Goal: Task Accomplishment & Management: Complete application form

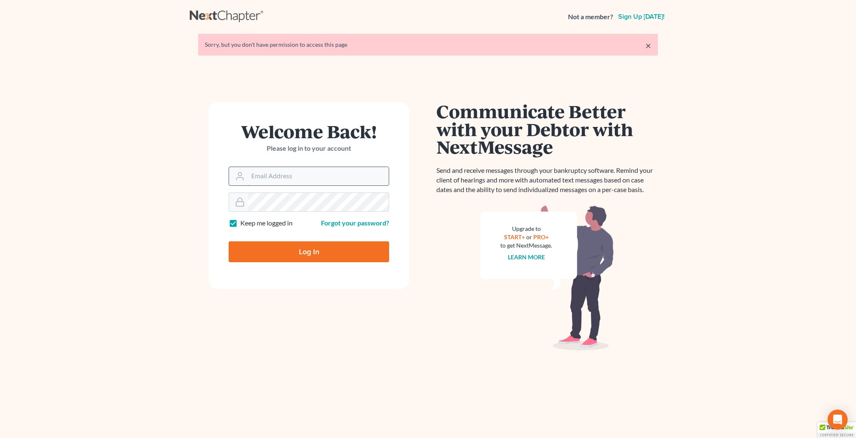
click at [291, 176] on input "Email Address" at bounding box center [318, 176] width 141 height 18
type input "[EMAIL_ADDRESS][DOMAIN_NAME]"
type input "Thinking..."
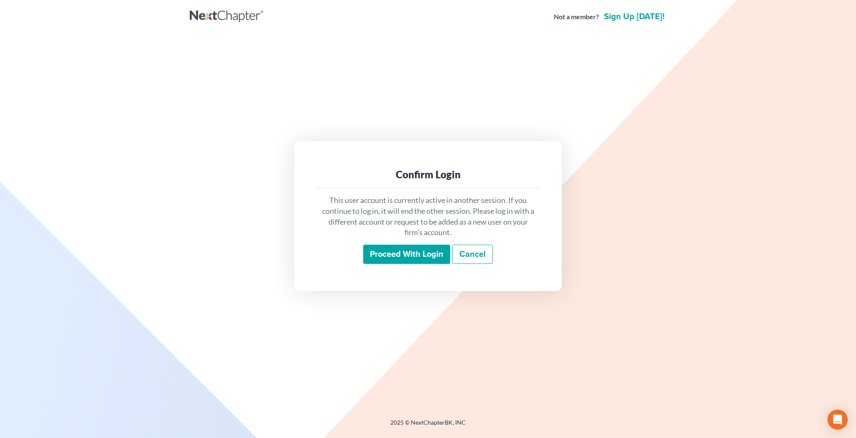
click at [392, 255] on input "Proceed with login" at bounding box center [406, 254] width 87 height 19
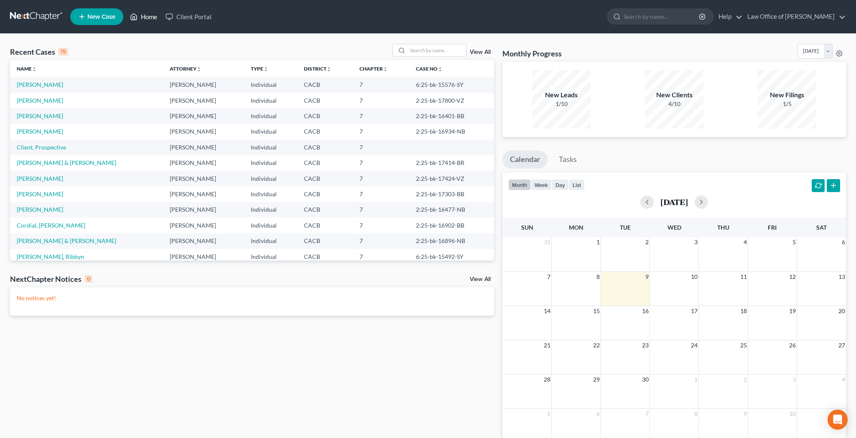
click at [153, 18] on link "Home" at bounding box center [144, 16] width 36 height 15
click at [484, 53] on link "View All" at bounding box center [480, 52] width 21 height 6
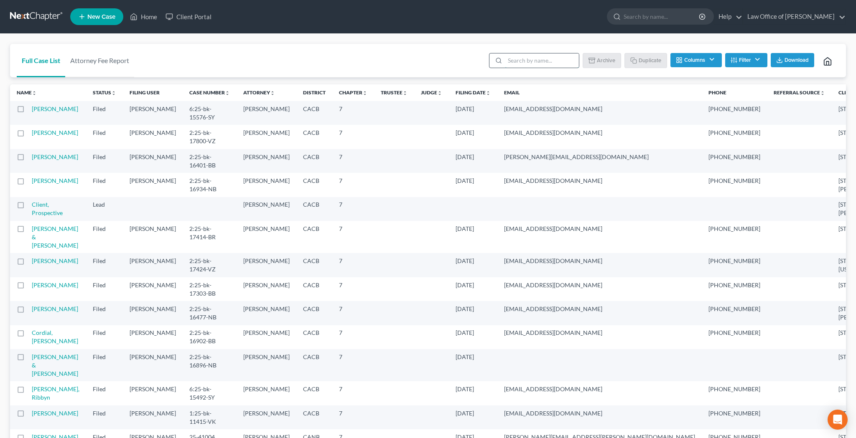
click at [523, 57] on input "search" at bounding box center [542, 60] width 74 height 14
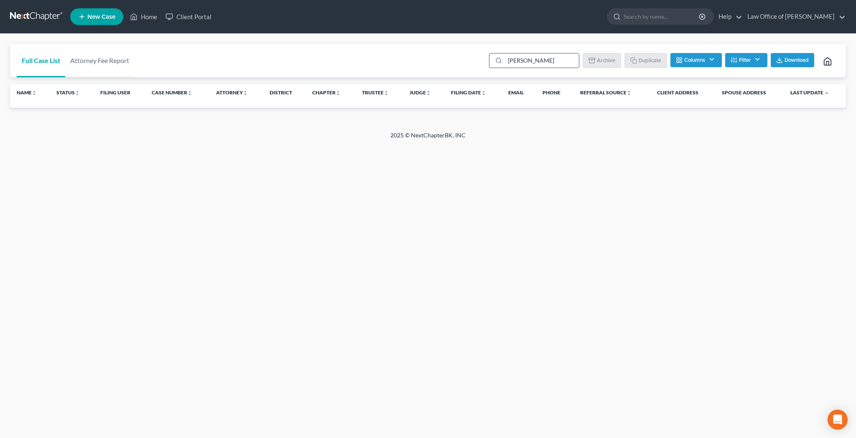
click at [540, 62] on input "amarnani" at bounding box center [542, 60] width 74 height 14
click at [540, 61] on input "amarnani" at bounding box center [542, 60] width 74 height 14
type input "a"
type input "harish"
click at [712, 61] on button "Columns" at bounding box center [695, 60] width 51 height 14
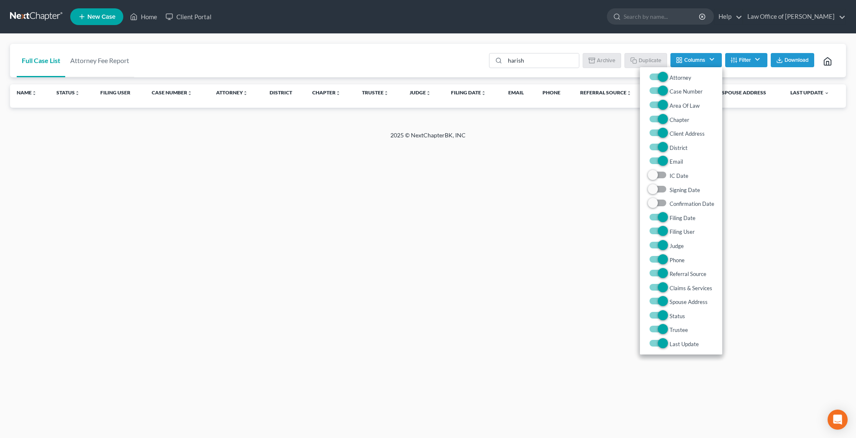
click at [712, 61] on button "Columns" at bounding box center [695, 60] width 51 height 14
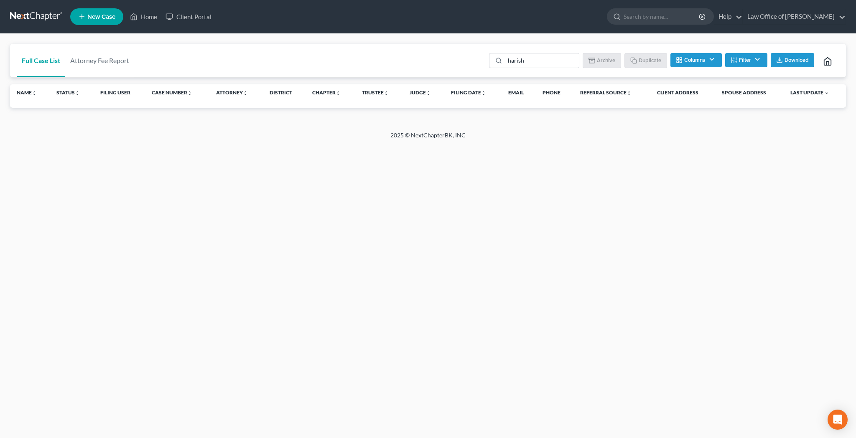
click at [760, 57] on button "Filter" at bounding box center [746, 60] width 42 height 14
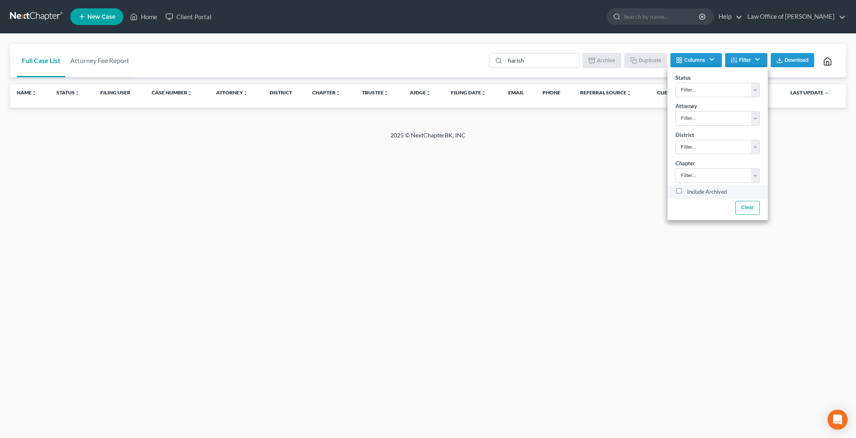
click at [687, 192] on label "Include Archived" at bounding box center [707, 192] width 40 height 10
click at [690, 192] on input "Include Archived" at bounding box center [692, 189] width 5 height 5
checkbox input "true"
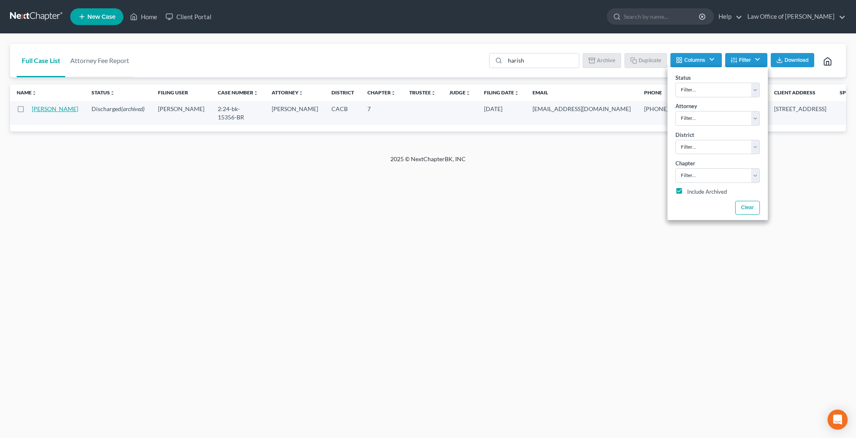
click at [46, 111] on link "Amarnani, Harish" at bounding box center [55, 108] width 46 height 7
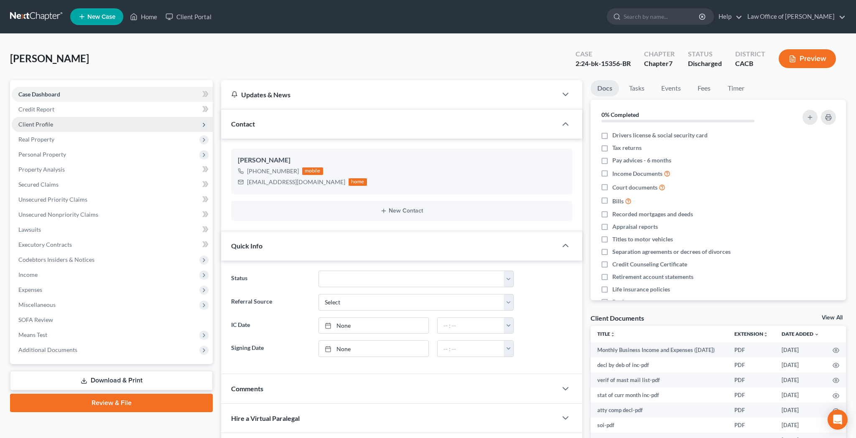
click at [43, 124] on span "Client Profile" at bounding box center [35, 124] width 35 height 7
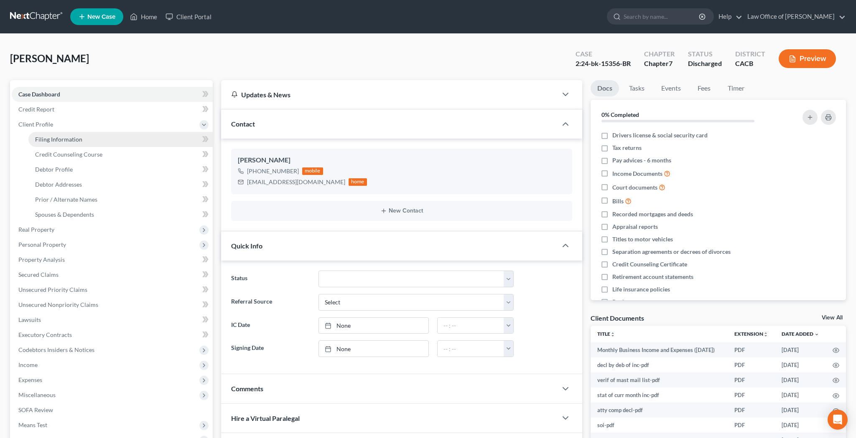
click at [46, 139] on span "Filing Information" at bounding box center [58, 139] width 47 height 7
select select "1"
select select "0"
select select "7"
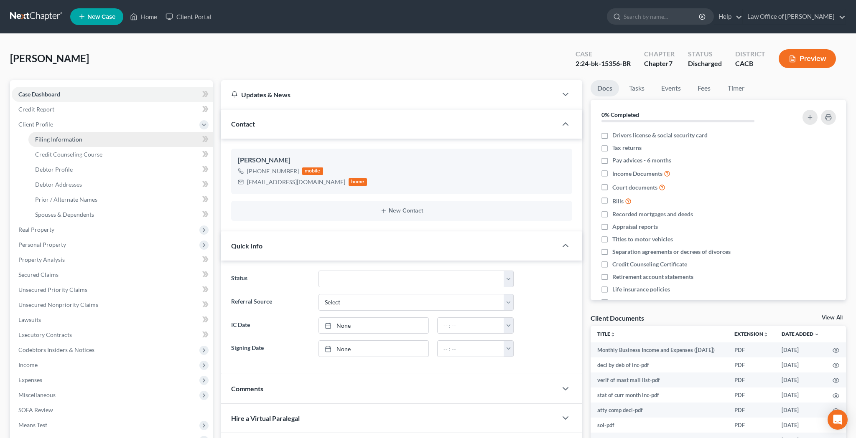
select select "0"
select select "4"
select select "0"
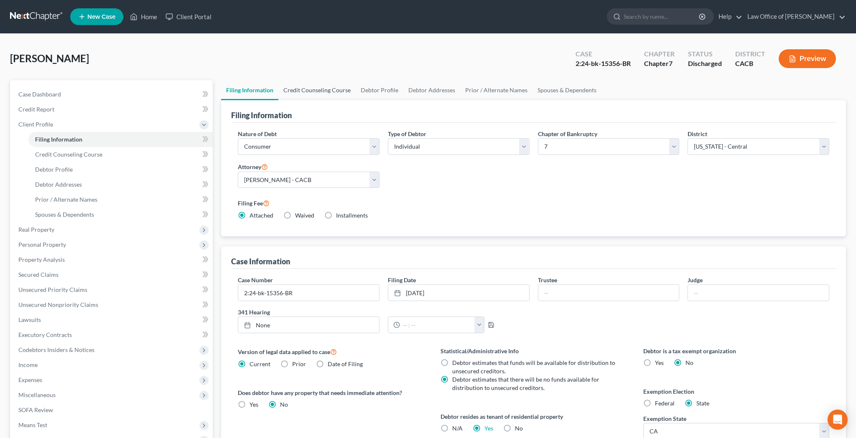
click at [321, 94] on link "Credit Counseling Course" at bounding box center [316, 90] width 77 height 20
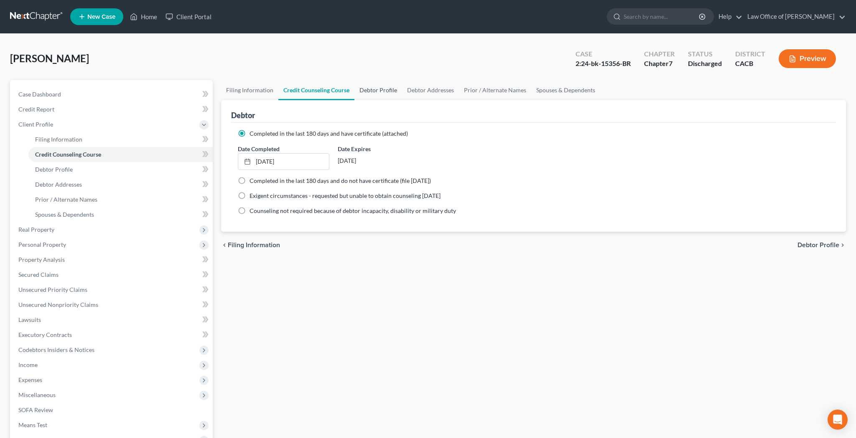
click at [371, 92] on link "Debtor Profile" at bounding box center [378, 90] width 48 height 20
select select "0"
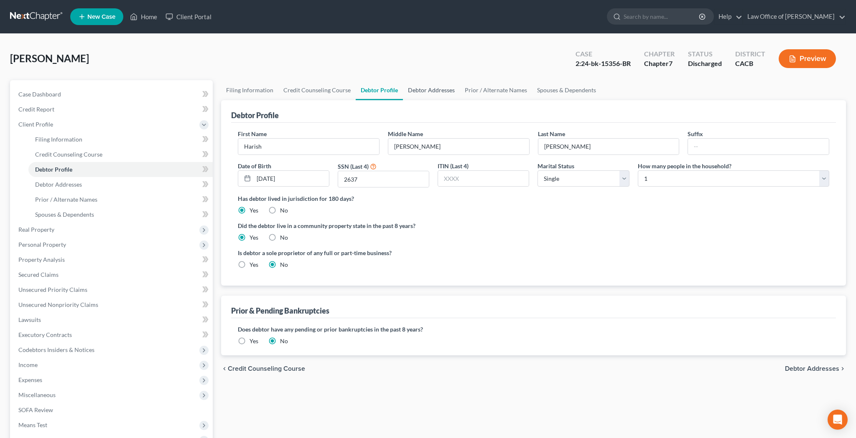
click at [432, 88] on link "Debtor Addresses" at bounding box center [431, 90] width 57 height 20
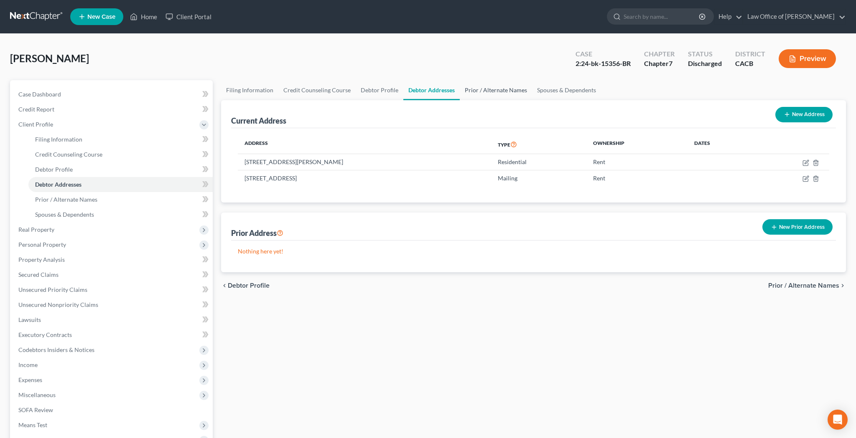
click at [483, 91] on link "Prior / Alternate Names" at bounding box center [496, 90] width 72 height 20
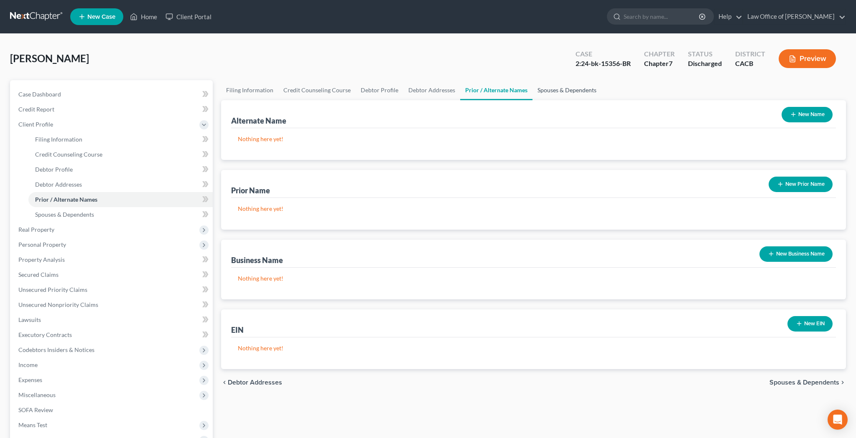
click at [557, 94] on link "Spouses & Dependents" at bounding box center [566, 90] width 69 height 20
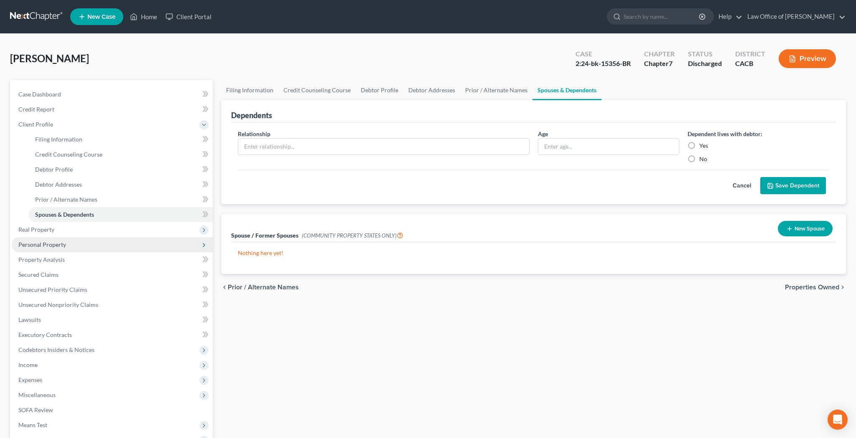
click at [49, 241] on span "Personal Property" at bounding box center [42, 244] width 48 height 7
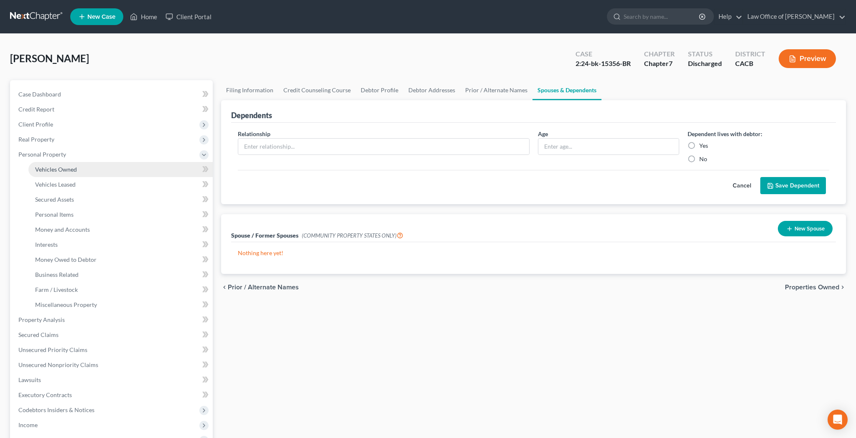
click at [62, 173] on link "Vehicles Owned" at bounding box center [120, 169] width 184 height 15
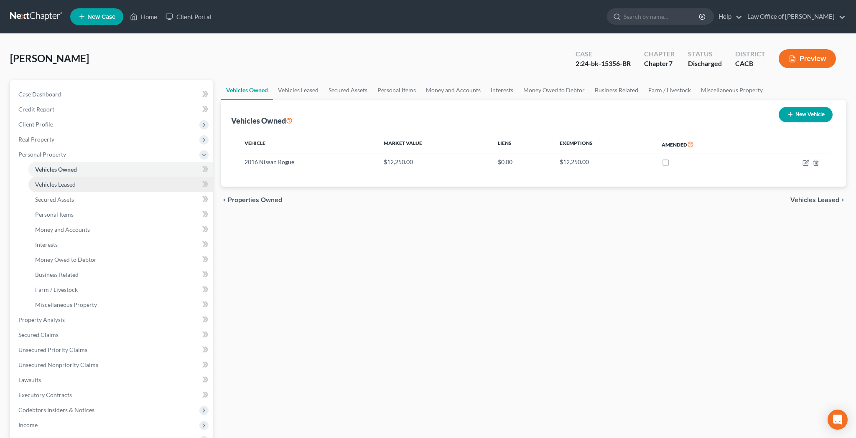
click at [61, 185] on span "Vehicles Leased" at bounding box center [55, 184] width 41 height 7
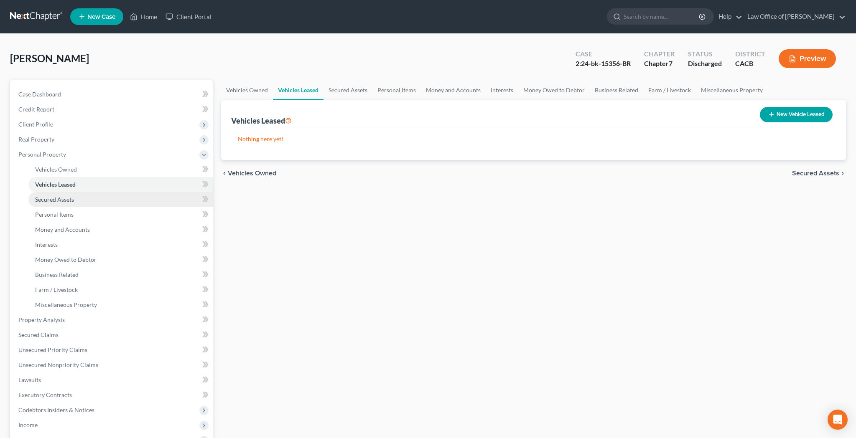
click at [62, 198] on span "Secured Assets" at bounding box center [54, 199] width 39 height 7
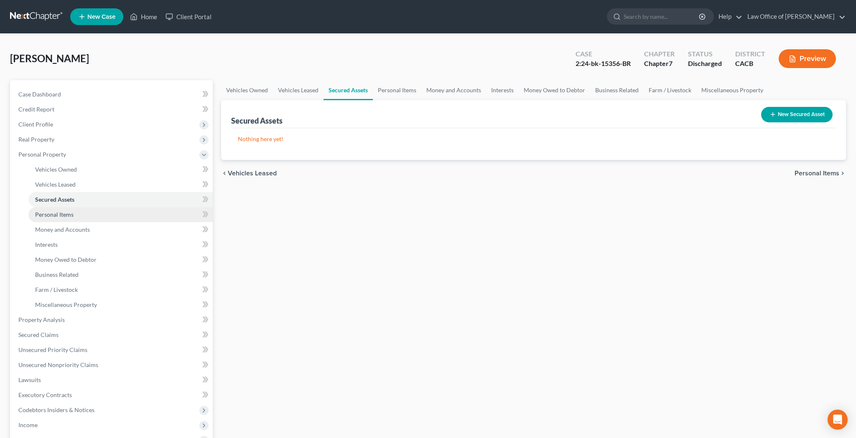
click at [62, 211] on span "Personal Items" at bounding box center [54, 214] width 38 height 7
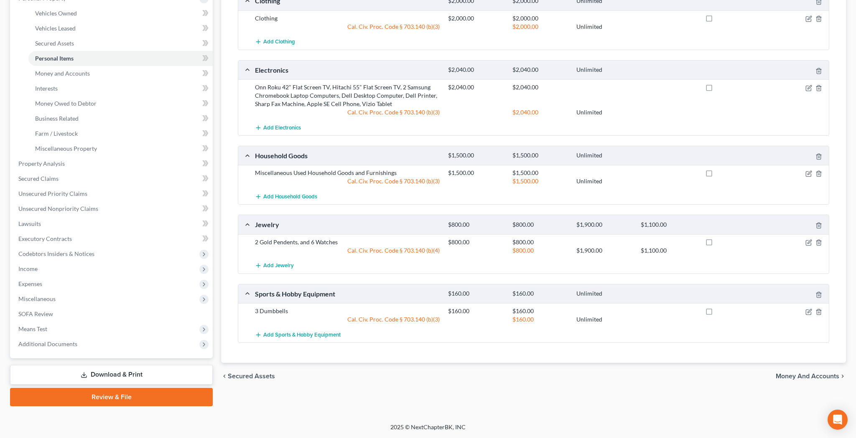
scroll to position [156, 0]
click at [85, 74] on span "Money and Accounts" at bounding box center [62, 73] width 55 height 7
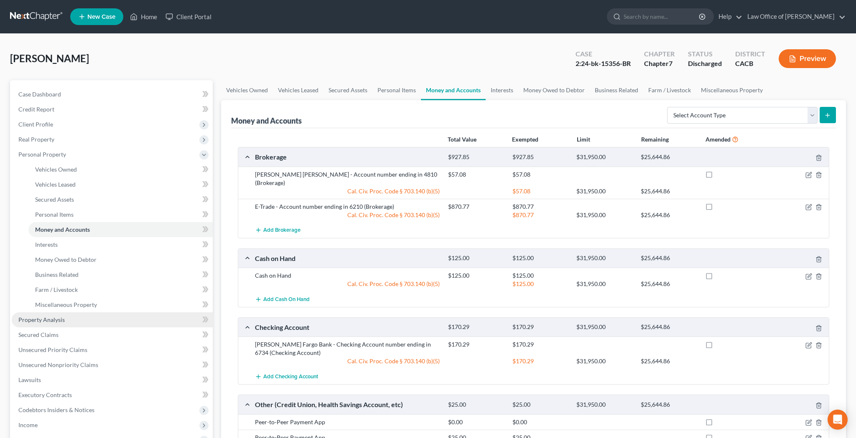
click at [100, 321] on link "Property Analysis" at bounding box center [112, 319] width 201 height 15
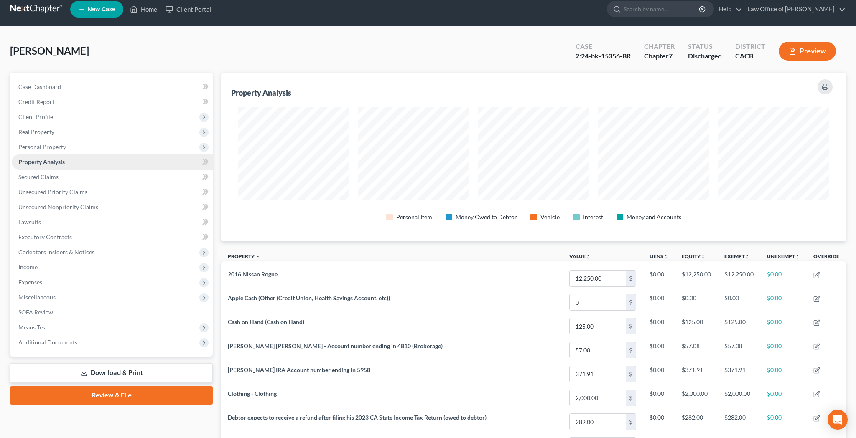
scroll to position [8, 0]
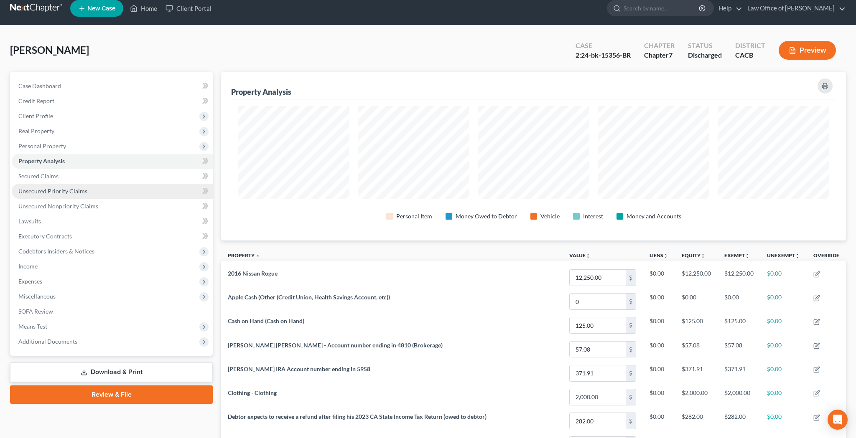
click at [61, 194] on span "Unsecured Priority Claims" at bounding box center [52, 191] width 69 height 7
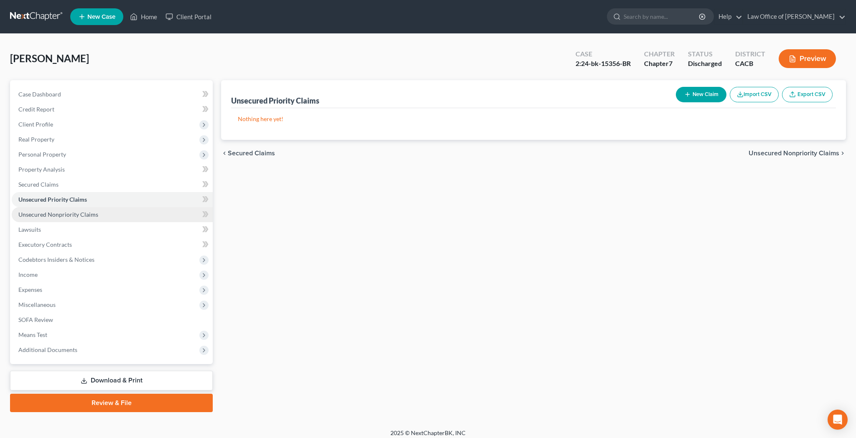
click at [61, 213] on span "Unsecured Nonpriority Claims" at bounding box center [58, 214] width 80 height 7
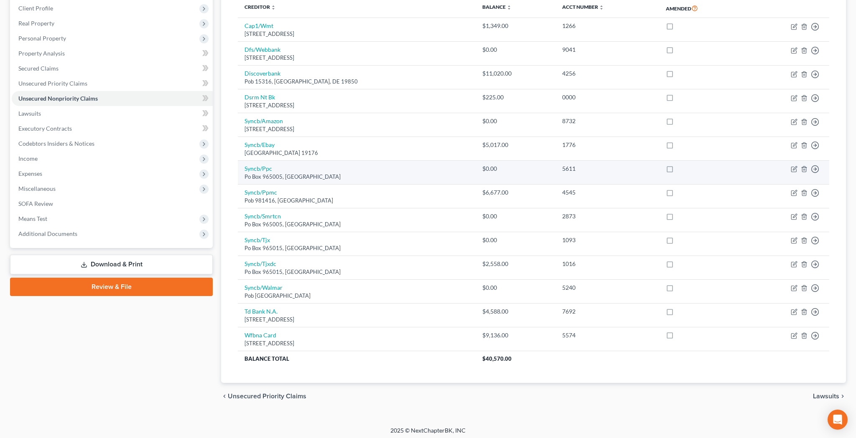
scroll to position [116, 0]
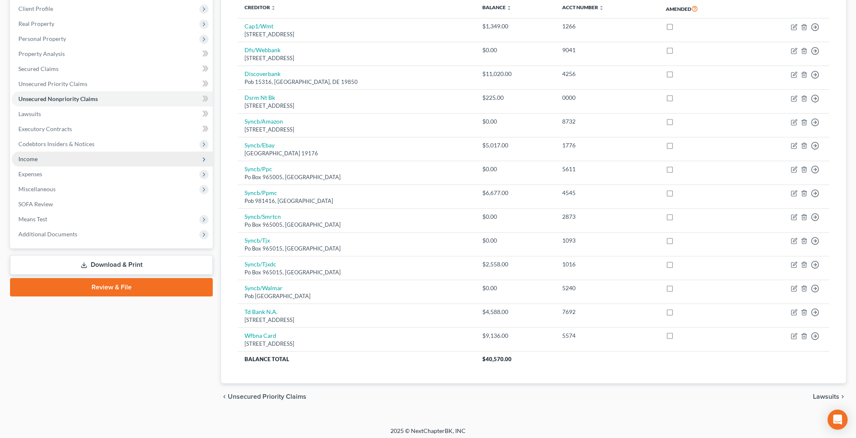
click at [71, 153] on span "Income" at bounding box center [112, 159] width 201 height 15
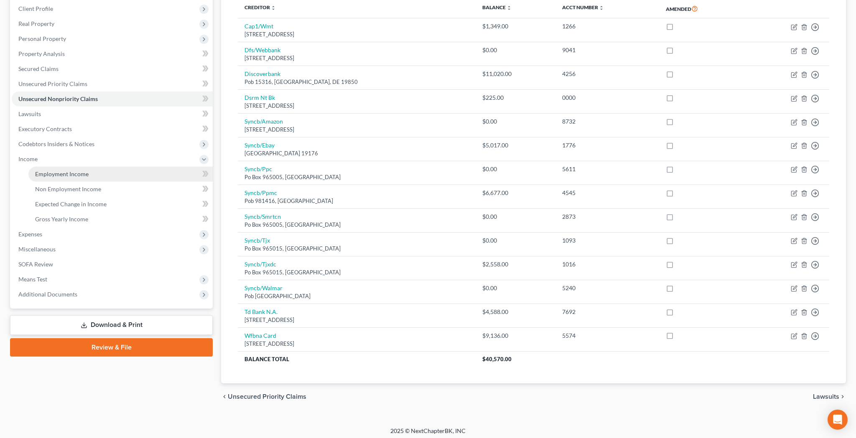
click at [71, 171] on span "Employment Income" at bounding box center [61, 173] width 53 height 7
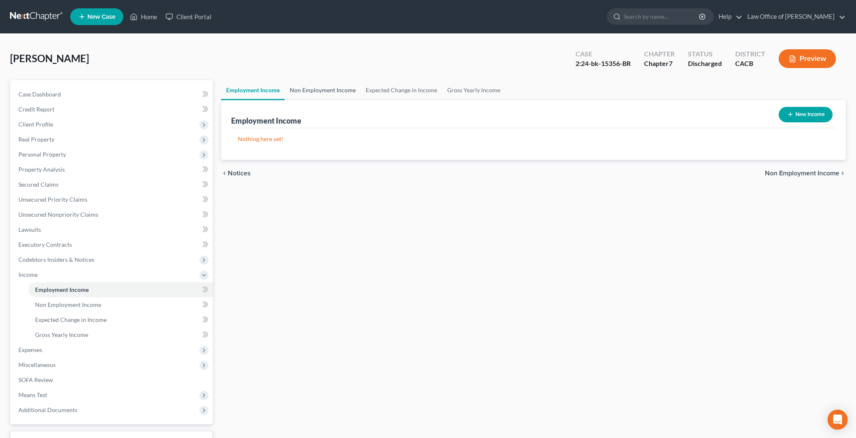
click at [344, 89] on link "Non Employment Income" at bounding box center [322, 90] width 76 height 20
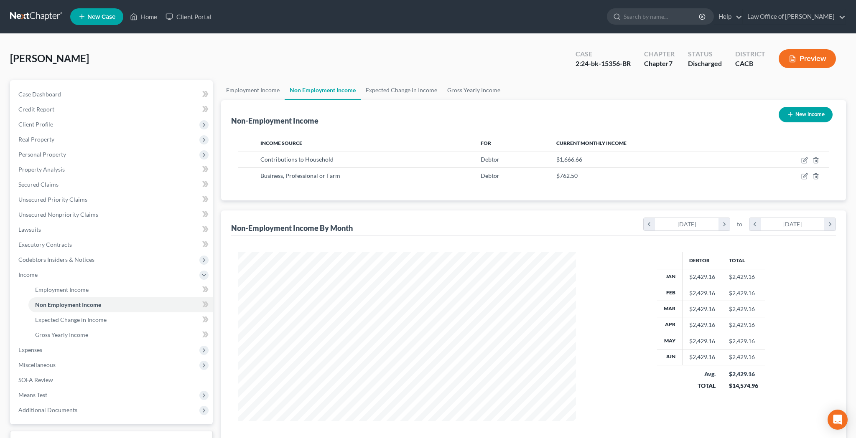
scroll to position [169, 355]
click at [801, 158] on icon "button" at bounding box center [804, 160] width 7 height 7
select select "8"
select select "0"
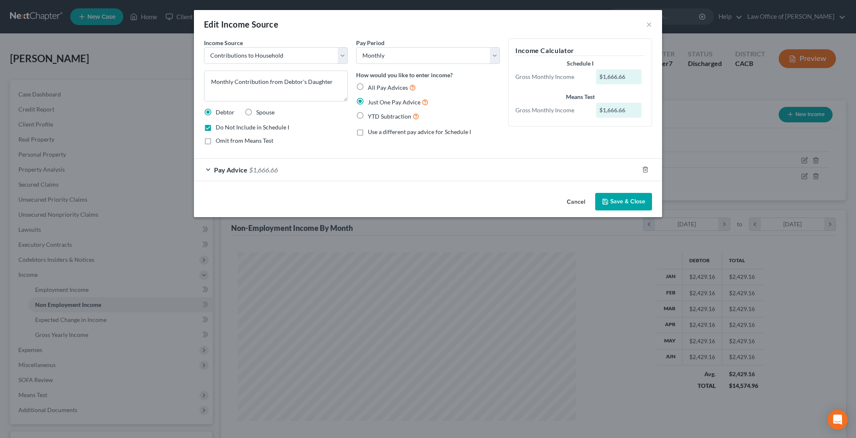
click at [580, 201] on button "Cancel" at bounding box center [576, 202] width 32 height 17
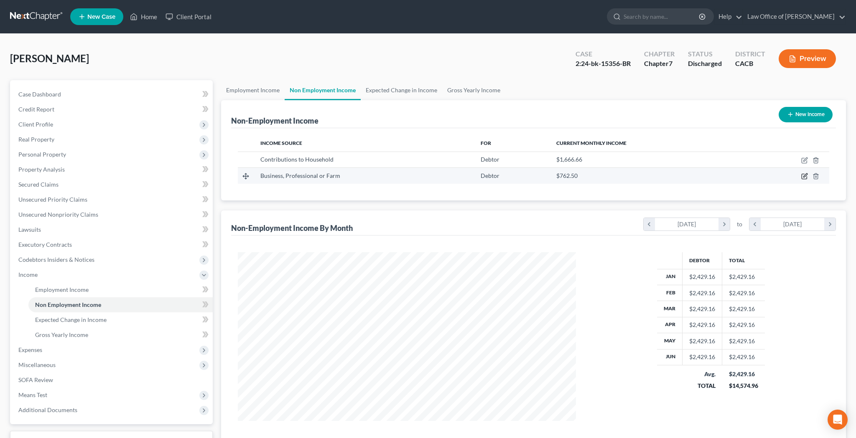
click at [805, 175] on icon "button" at bounding box center [804, 176] width 7 height 7
select select "10"
select select "0"
select select "4"
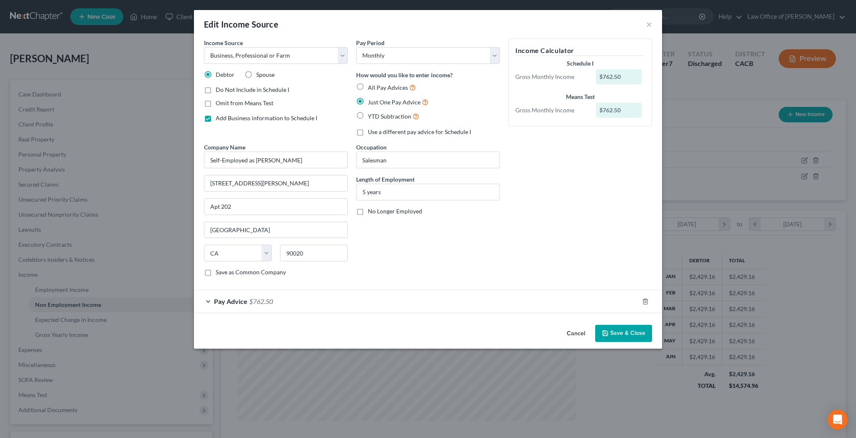
click at [576, 331] on button "Cancel" at bounding box center [576, 334] width 32 height 17
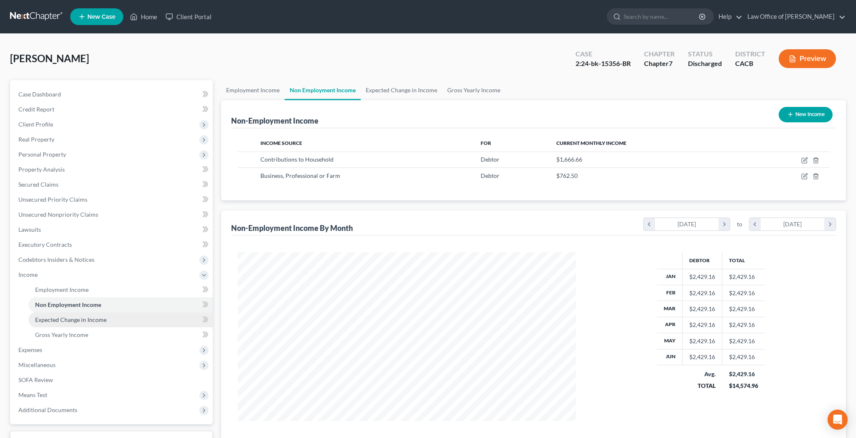
click at [97, 320] on span "Expected Change in Income" at bounding box center [70, 319] width 71 height 7
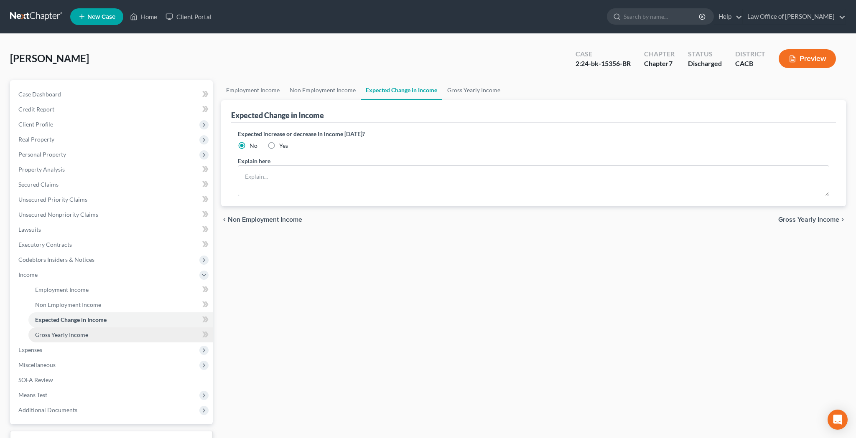
click at [95, 332] on link "Gross Yearly Income" at bounding box center [120, 335] width 184 height 15
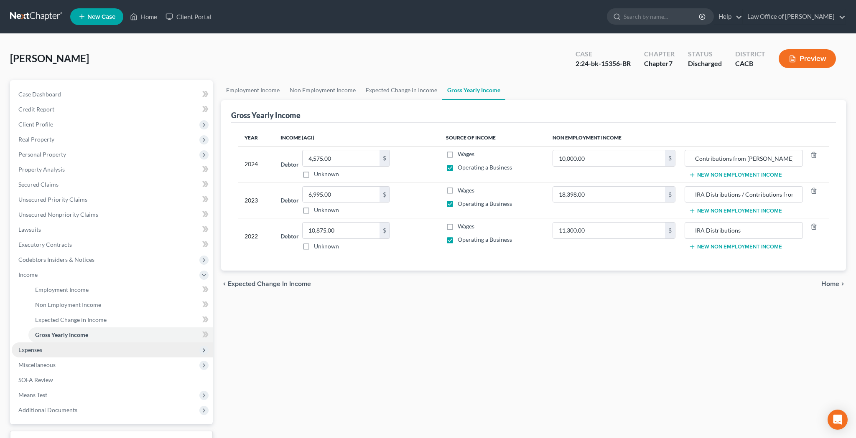
click at [83, 350] on span "Expenses" at bounding box center [112, 350] width 201 height 15
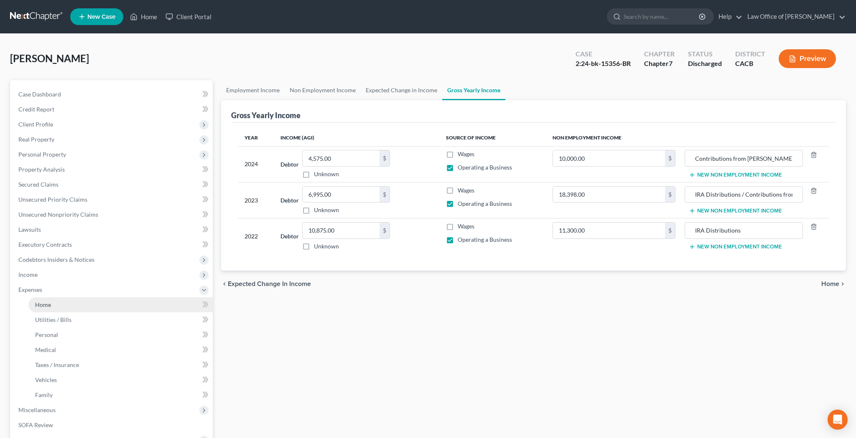
click at [71, 304] on link "Home" at bounding box center [120, 304] width 184 height 15
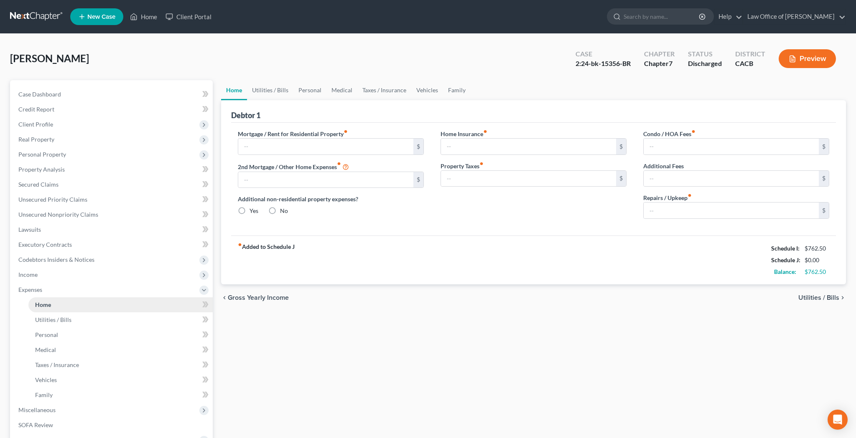
type input "1,247.44"
type input "0.00"
radio input "true"
type input "0.00"
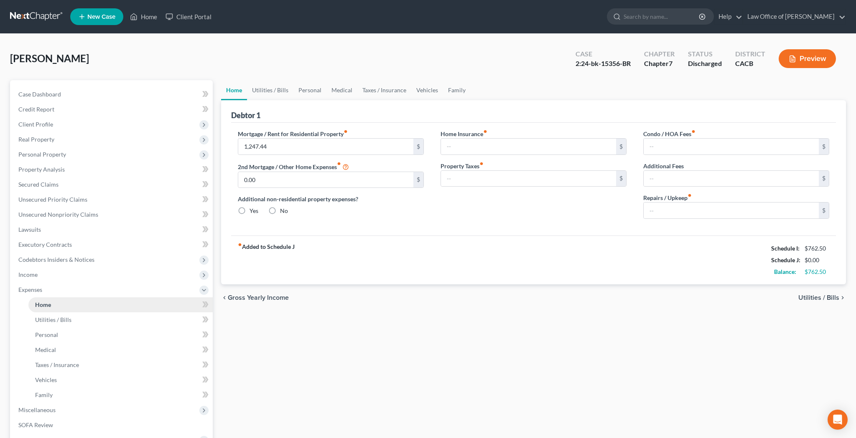
type input "0.00"
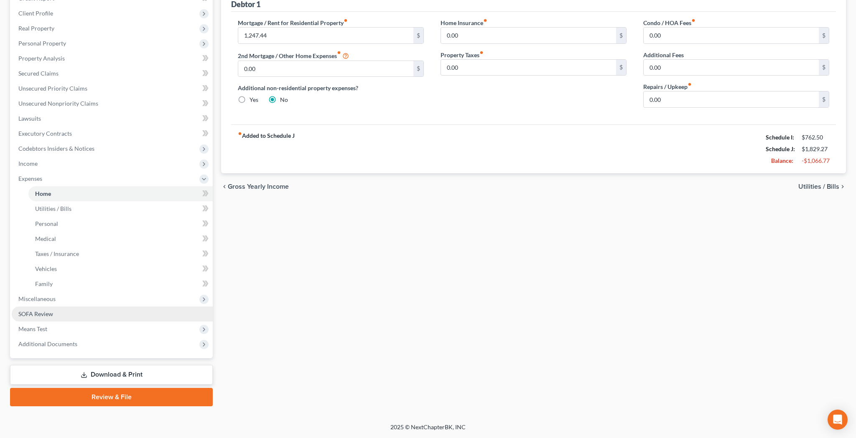
scroll to position [111, 0]
click at [63, 314] on link "SOFA Review" at bounding box center [112, 314] width 201 height 15
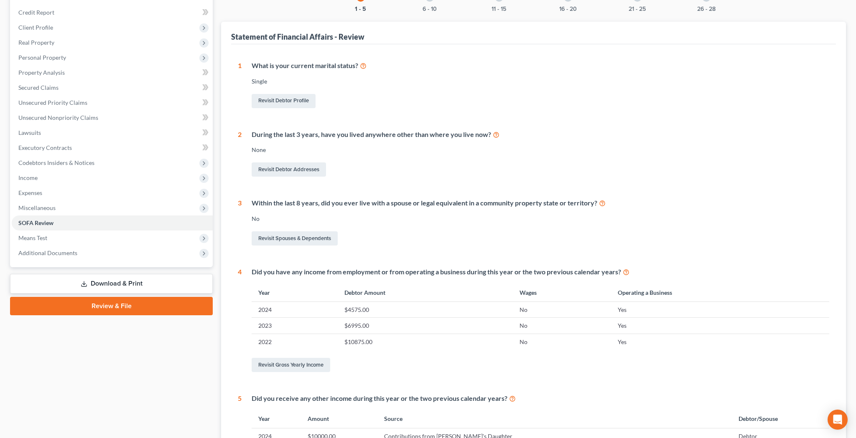
scroll to position [97, 0]
click at [106, 241] on span "Means Test" at bounding box center [112, 237] width 201 height 15
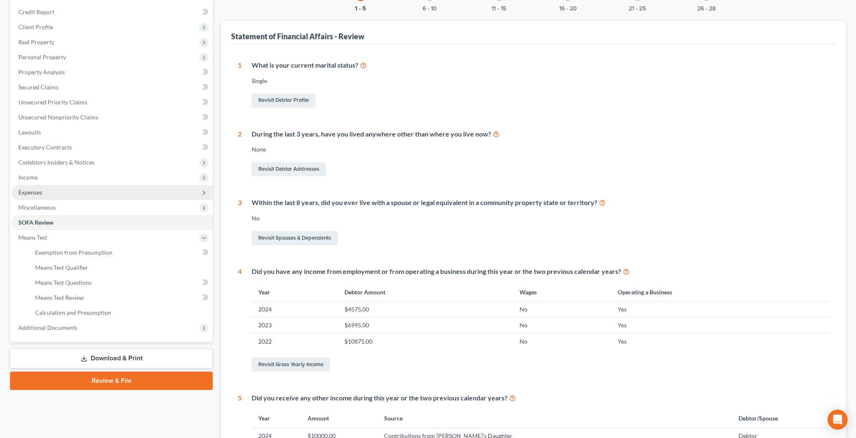
click at [76, 194] on span "Expenses" at bounding box center [112, 192] width 201 height 15
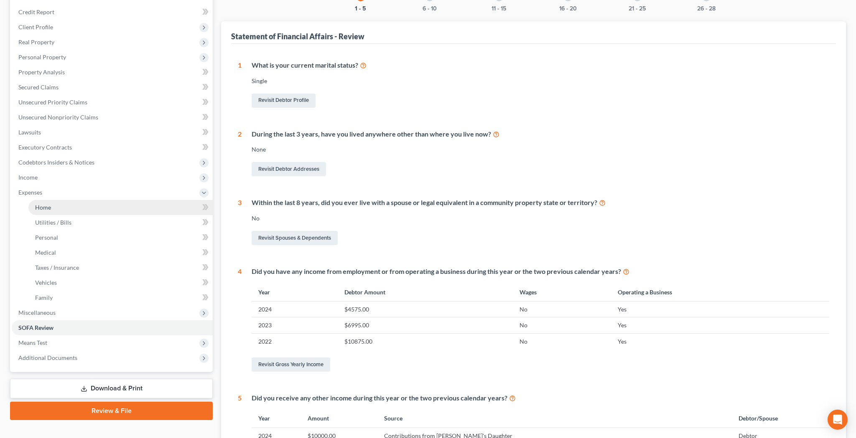
click at [73, 209] on link "Home" at bounding box center [120, 207] width 184 height 15
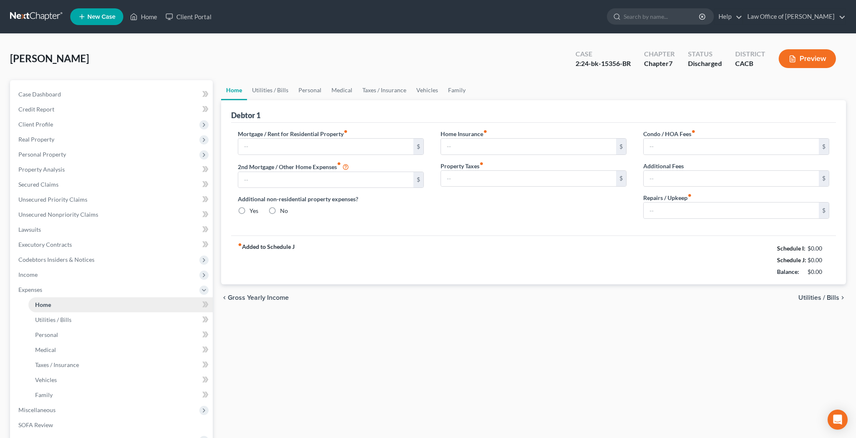
type input "1,247.44"
type input "0.00"
radio input "true"
type input "0.00"
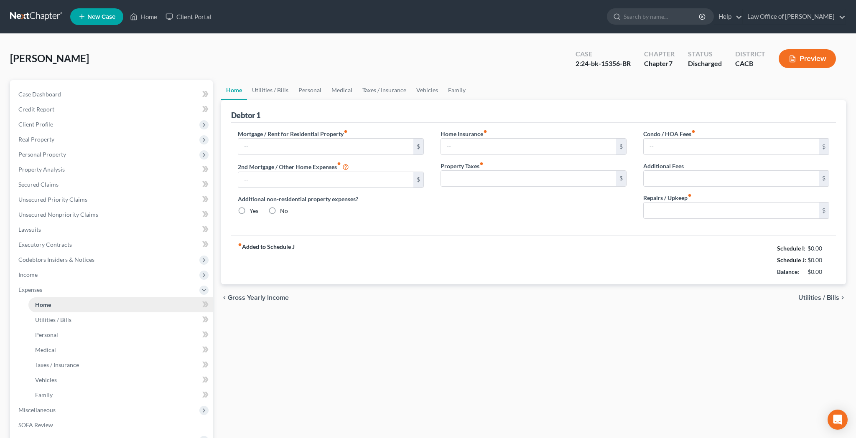
type input "0.00"
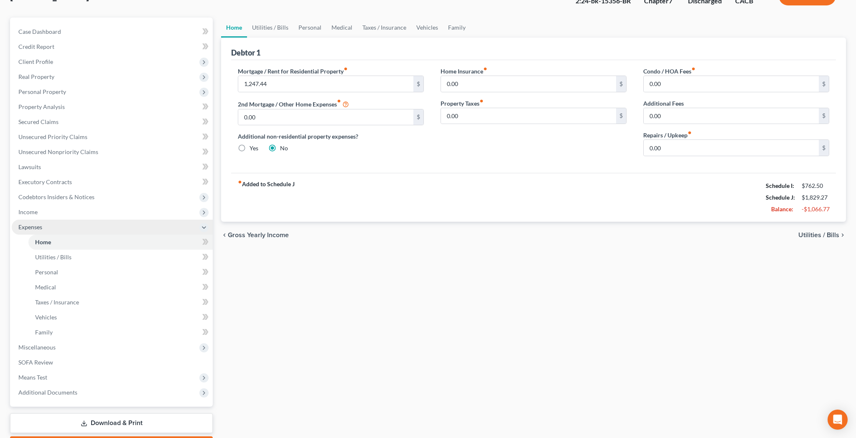
scroll to position [83, 0]
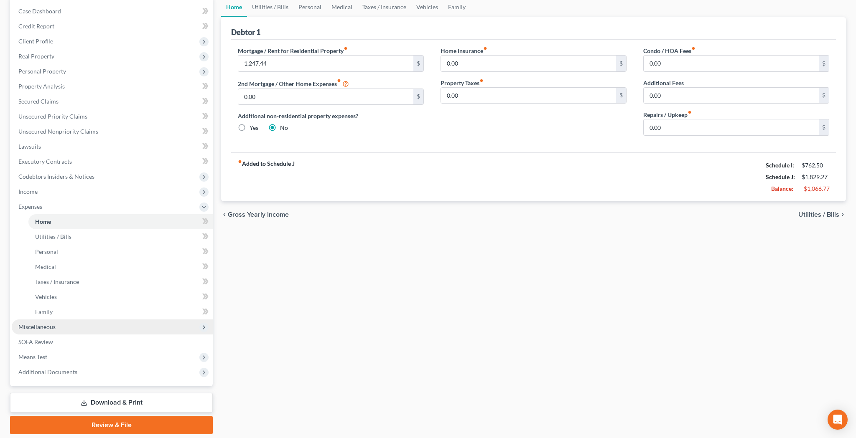
click at [66, 326] on span "Miscellaneous" at bounding box center [112, 327] width 201 height 15
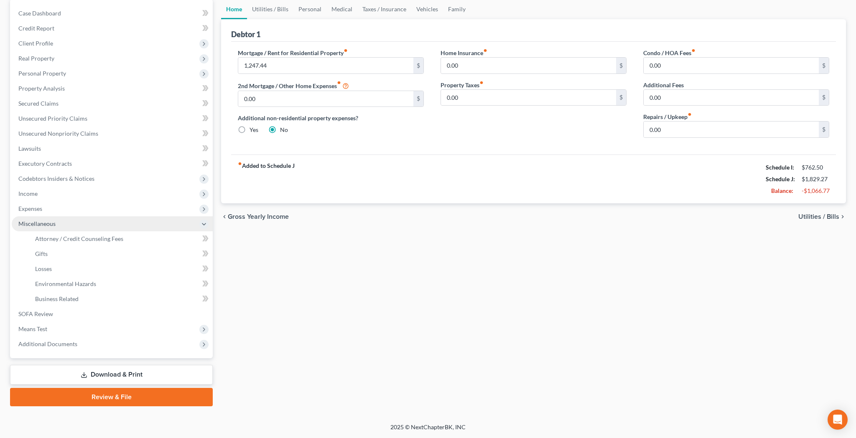
scroll to position [81, 0]
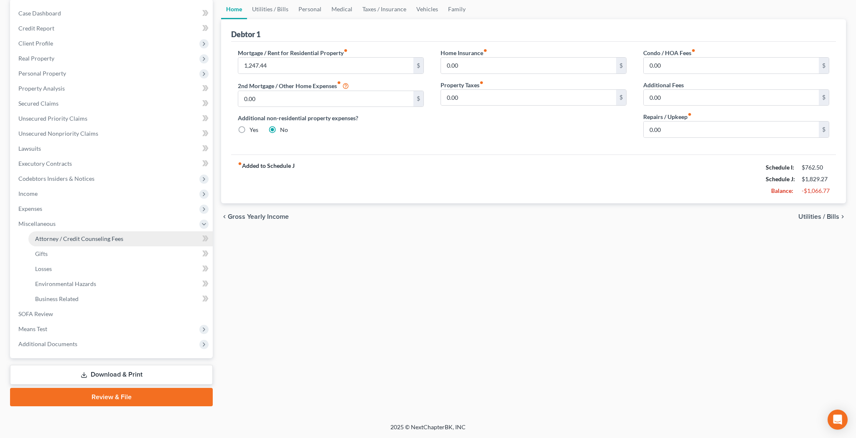
click at [83, 241] on span "Attorney / Credit Counseling Fees" at bounding box center [79, 238] width 88 height 7
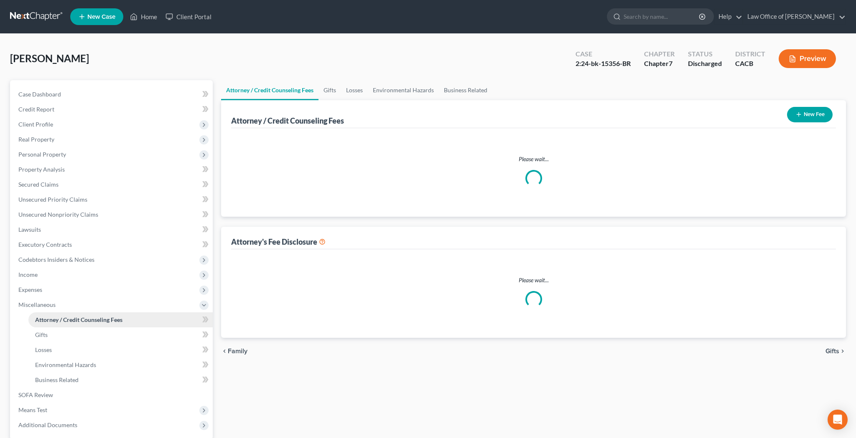
select select "0"
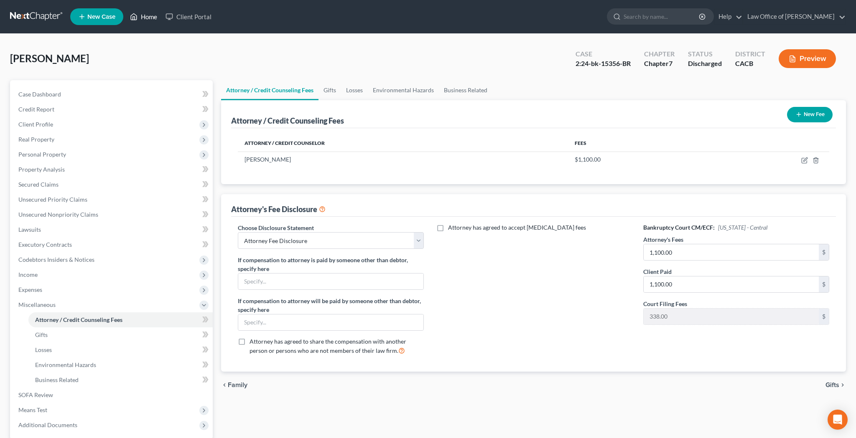
click at [152, 18] on link "Home" at bounding box center [144, 16] width 36 height 15
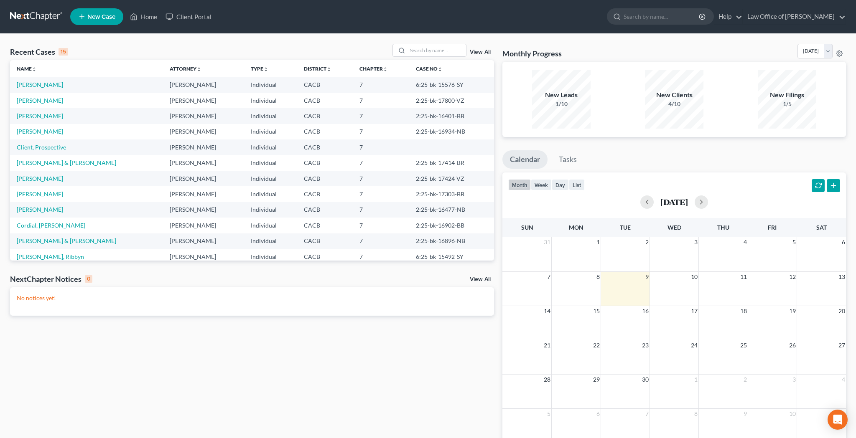
click at [101, 18] on span "New Case" at bounding box center [101, 17] width 28 height 6
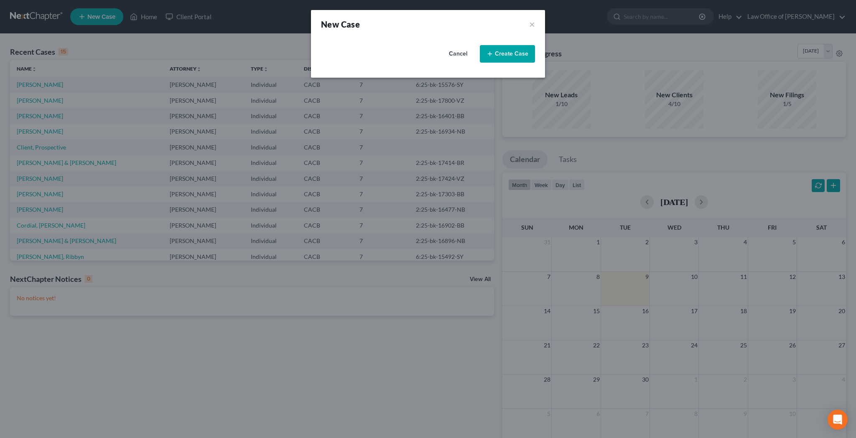
select select "7"
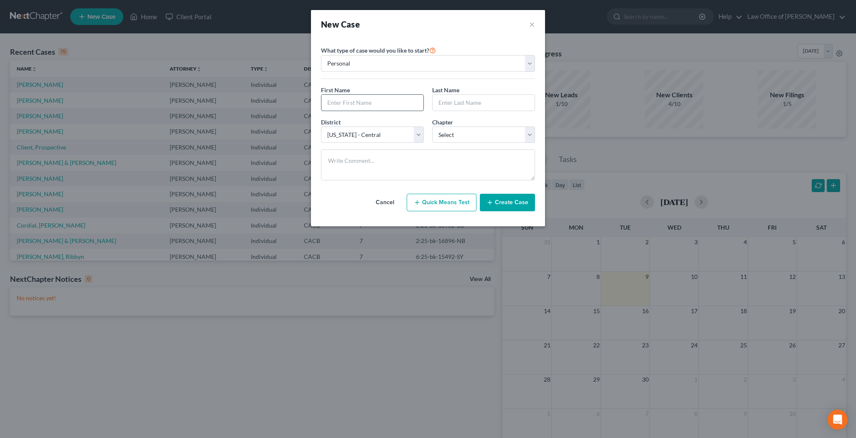
click at [343, 102] on input "text" at bounding box center [372, 103] width 102 height 16
click at [534, 25] on button "×" at bounding box center [532, 24] width 6 height 12
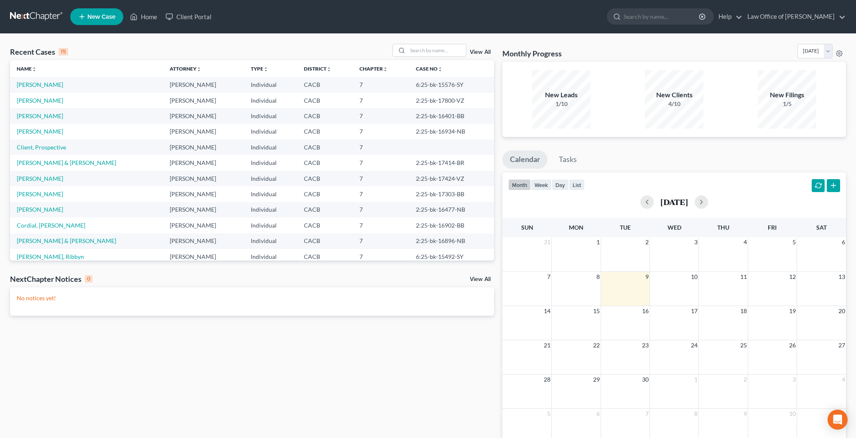
click at [482, 51] on link "View All" at bounding box center [480, 52] width 21 height 6
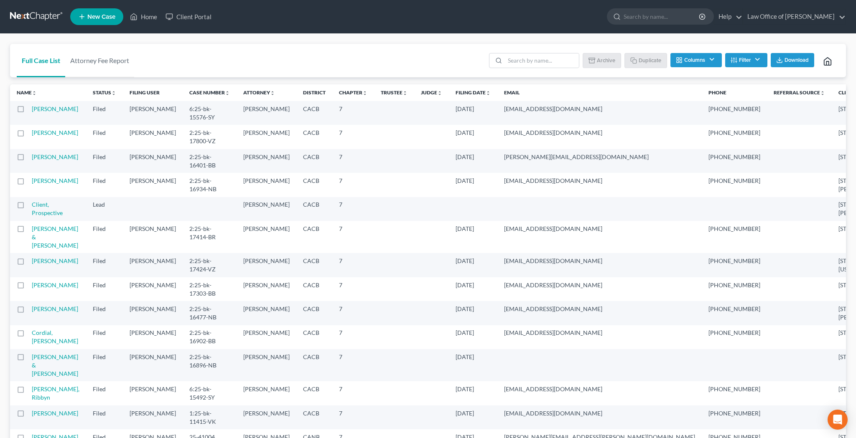
click at [762, 58] on button "Filter" at bounding box center [746, 60] width 42 height 14
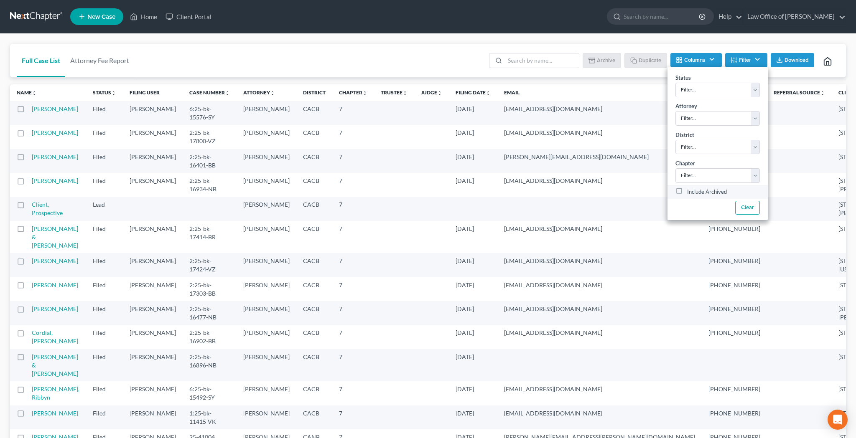
click at [687, 192] on label "Include Archived" at bounding box center [707, 192] width 40 height 10
click at [690, 192] on input "Include Archived" at bounding box center [692, 189] width 5 height 5
checkbox input "true"
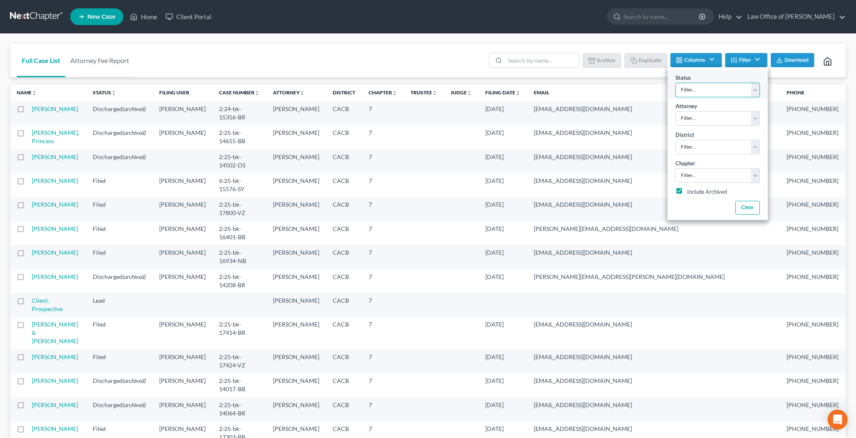
select select "10"
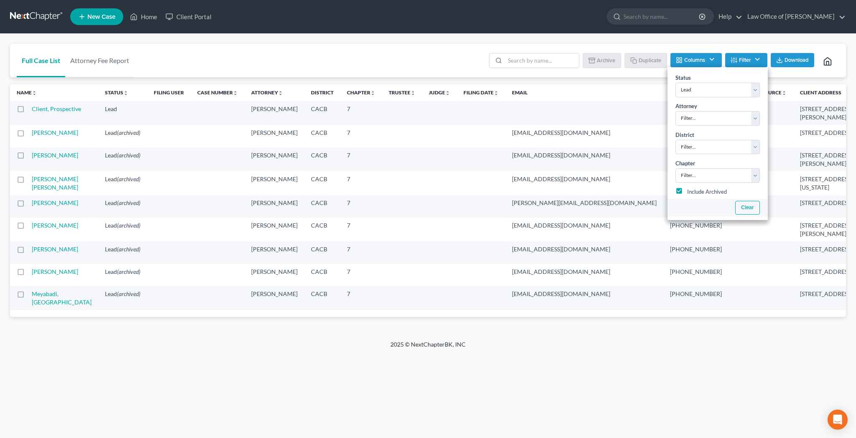
click at [747, 208] on button "Clear" at bounding box center [746, 208] width 25 height 14
select select
checkbox input "false"
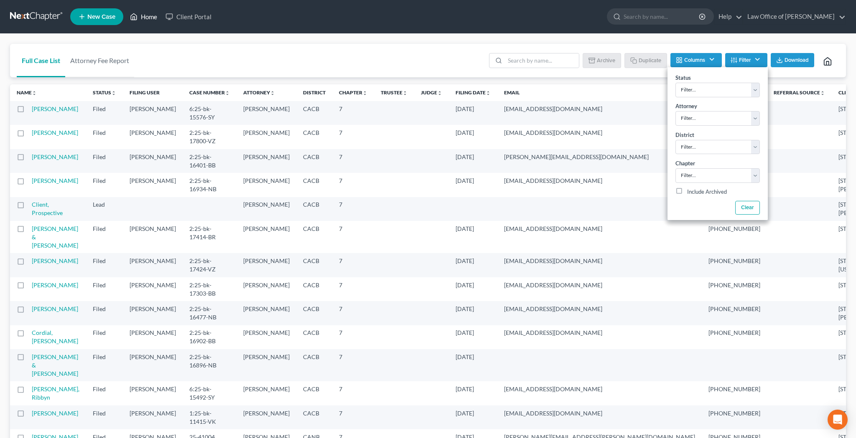
click at [150, 19] on link "Home" at bounding box center [144, 16] width 36 height 15
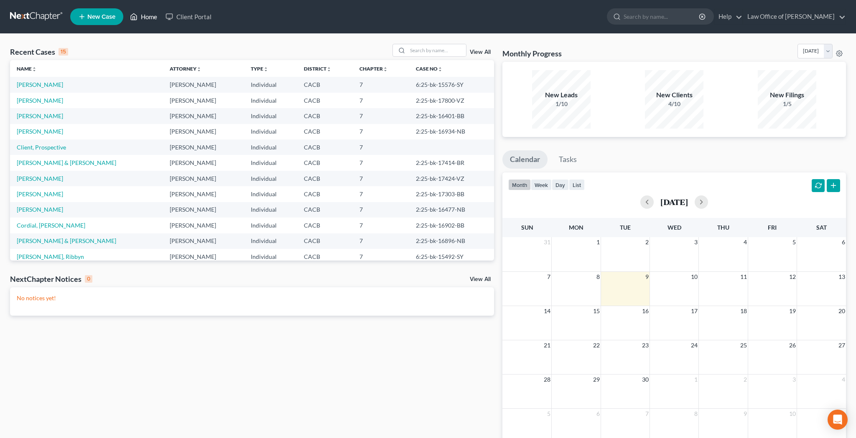
click at [146, 17] on link "Home" at bounding box center [144, 16] width 36 height 15
click at [110, 20] on span "New Case" at bounding box center [101, 17] width 28 height 6
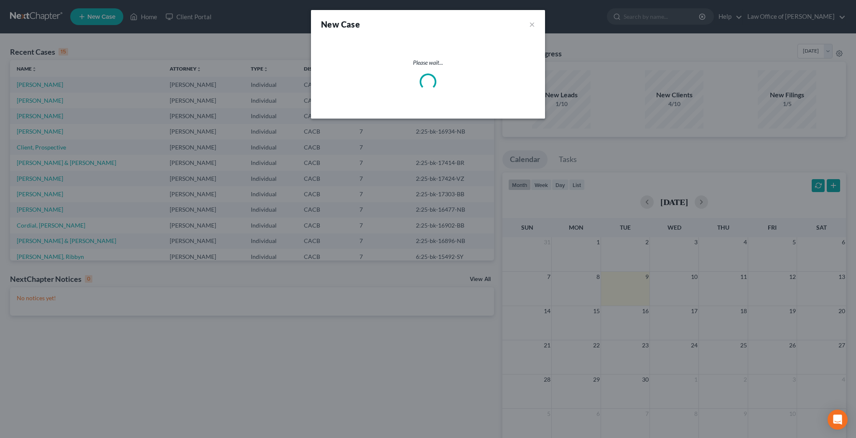
select select "7"
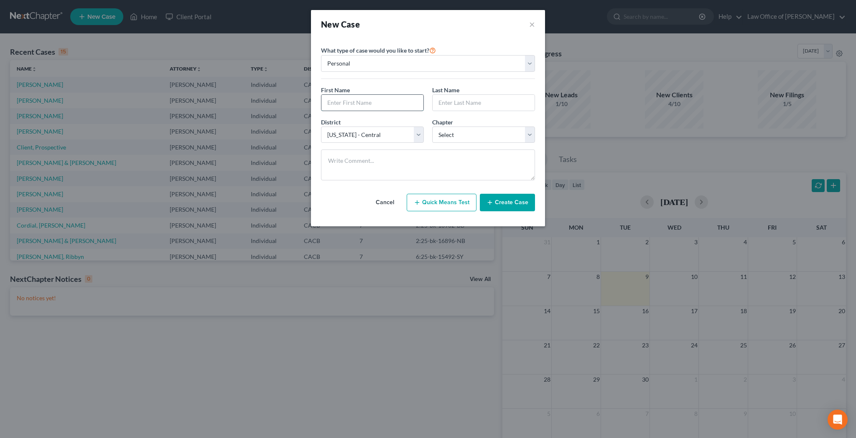
click at [381, 99] on input "text" at bounding box center [372, 103] width 102 height 16
type input "Manuj"
click at [475, 103] on input "text" at bounding box center [483, 103] width 102 height 16
type input "Amarnani"
select select "0"
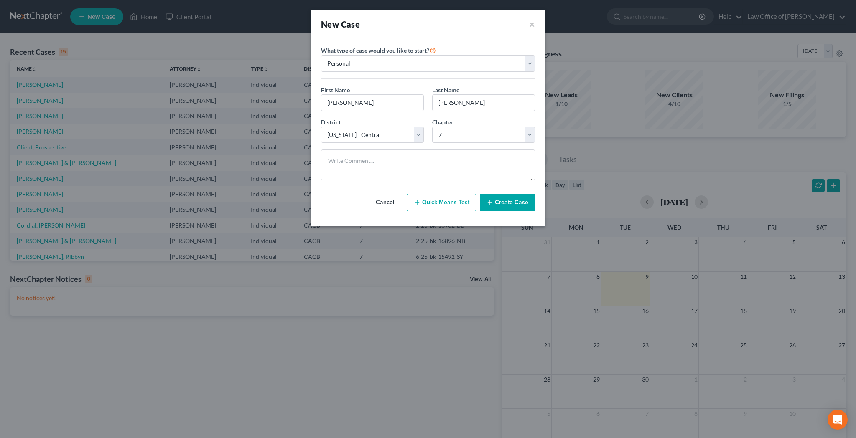
click at [506, 204] on button "Create Case" at bounding box center [507, 203] width 55 height 18
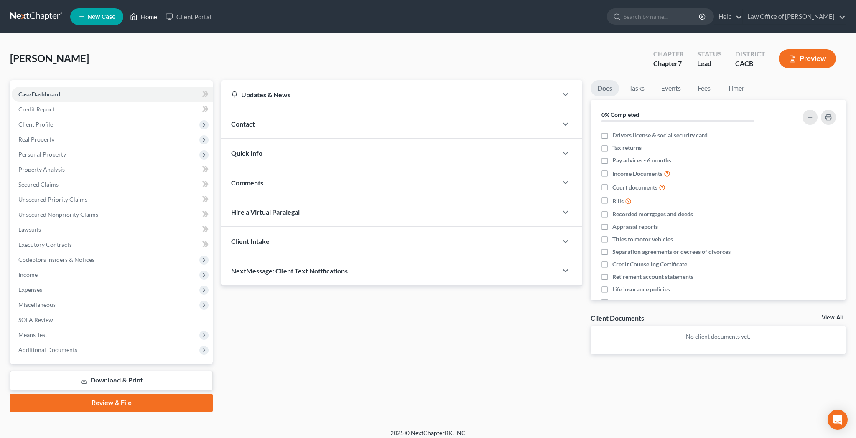
click at [154, 20] on link "Home" at bounding box center [144, 16] width 36 height 15
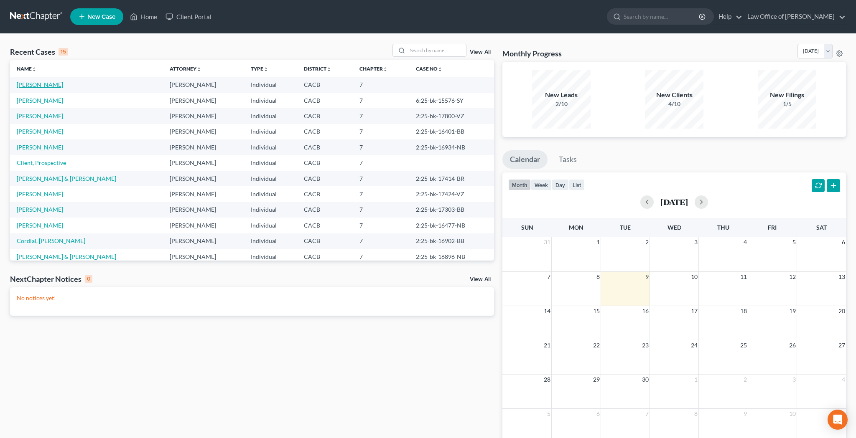
click at [53, 85] on link "Amarnani, Manuj" at bounding box center [40, 84] width 46 height 7
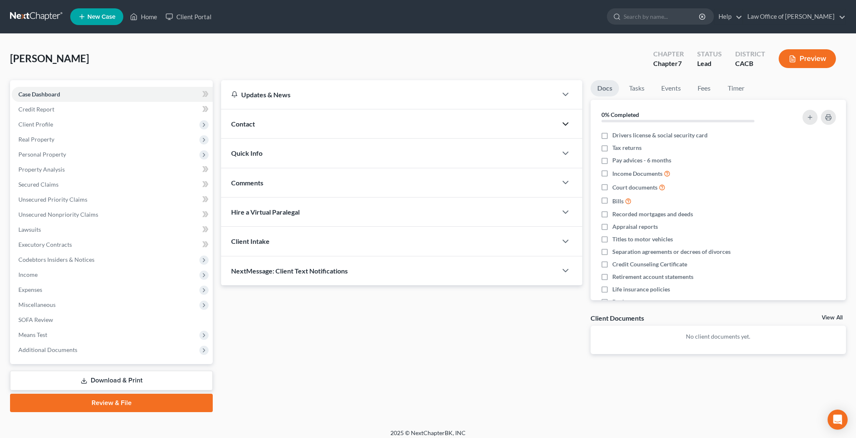
click at [563, 124] on icon "button" at bounding box center [565, 124] width 10 height 10
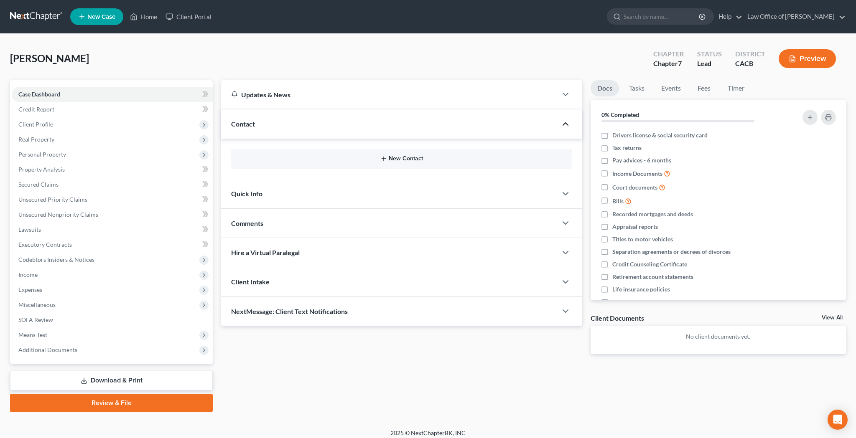
click at [396, 161] on button "New Contact" at bounding box center [402, 158] width 328 height 7
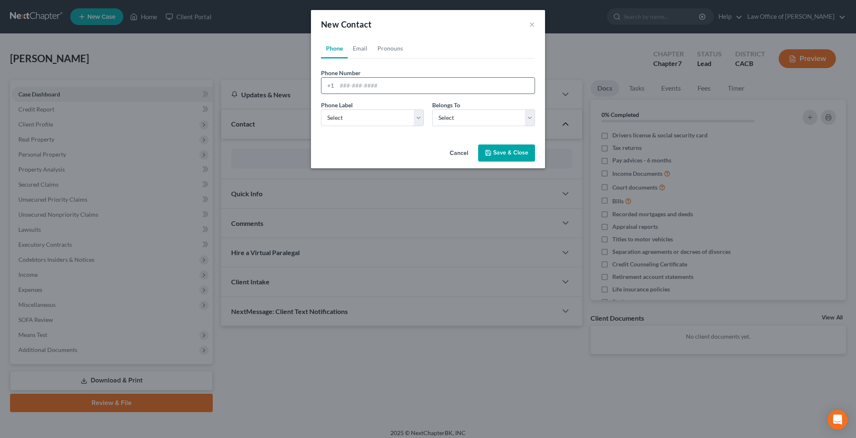
click at [361, 86] on input "tel" at bounding box center [436, 86] width 198 height 16
paste input "+63 9178854262"
click at [339, 86] on input "+63 9178854262" at bounding box center [436, 86] width 198 height 16
type input "+63 9178854262"
select select "0"
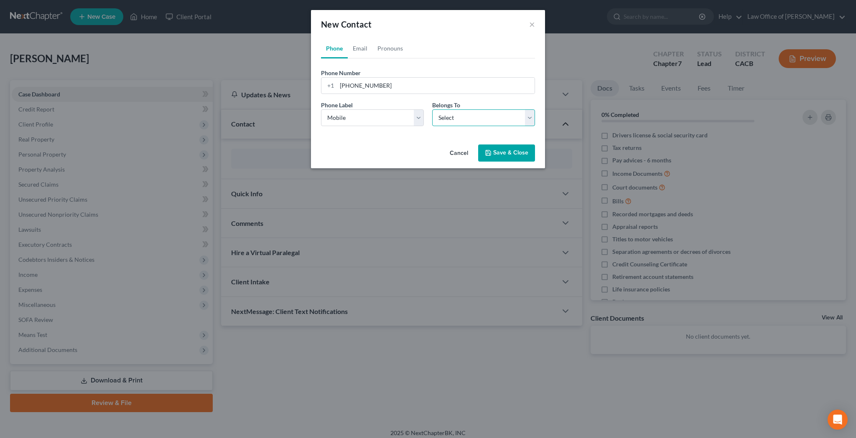
select select "0"
click at [358, 52] on link "Email" at bounding box center [360, 48] width 25 height 20
click at [379, 85] on input "email" at bounding box center [436, 86] width 198 height 16
paste input "kiva8@yahoo.com"
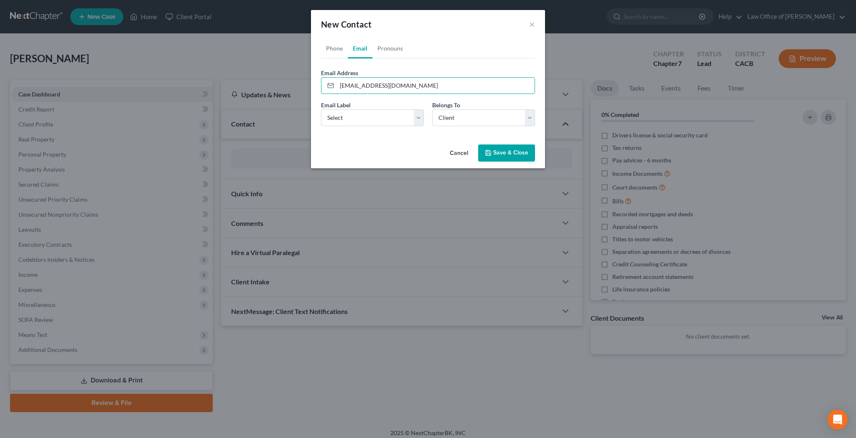
click at [0, 438] on com-1password-button at bounding box center [0, 444] width 0 height 0
type input "kiva8@yahoo.com"
select select "0"
click at [396, 51] on link "Pronouns" at bounding box center [390, 48] width 36 height 20
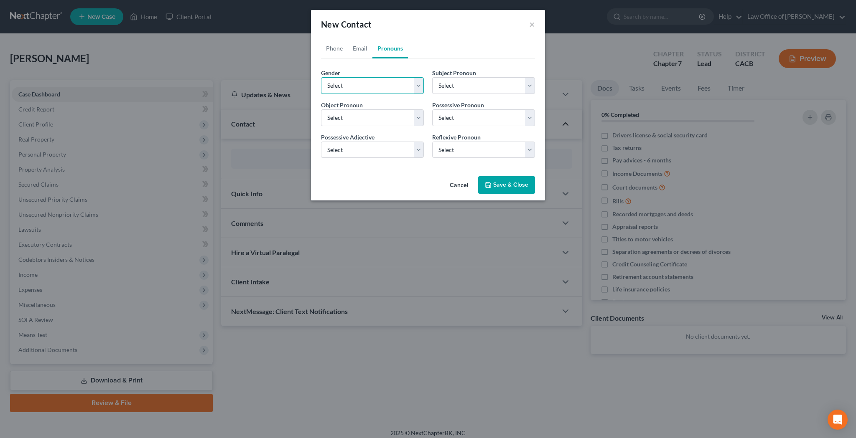
select select "0"
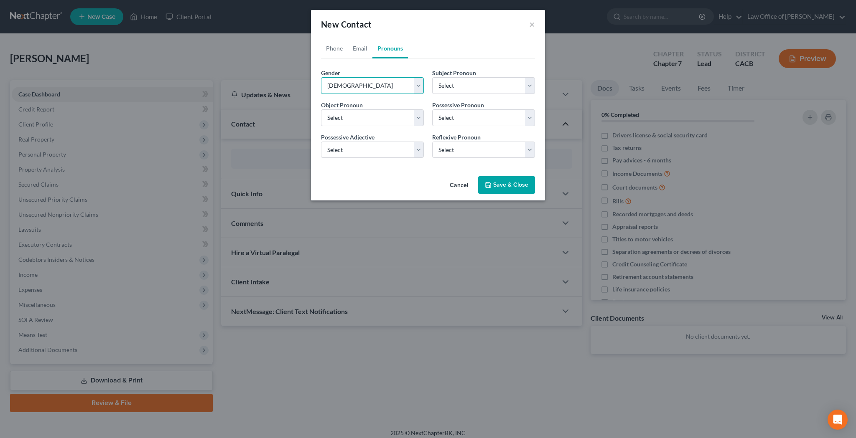
select select "0"
click at [514, 184] on button "Save & Close" at bounding box center [506, 185] width 57 height 18
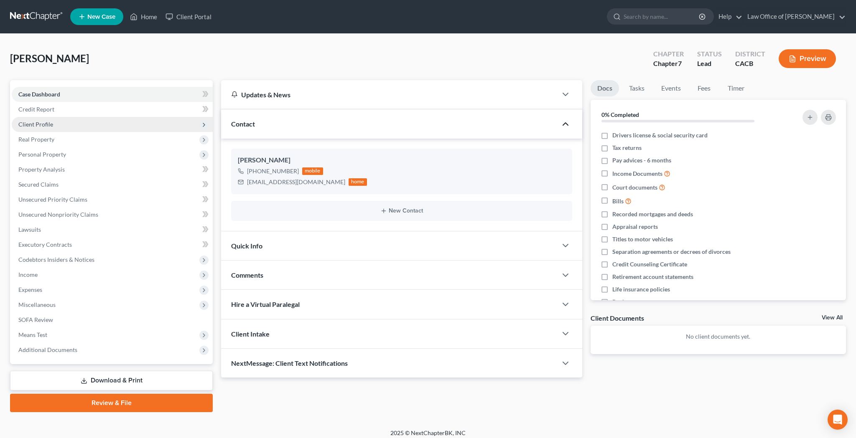
click at [109, 122] on span "Client Profile" at bounding box center [112, 124] width 201 height 15
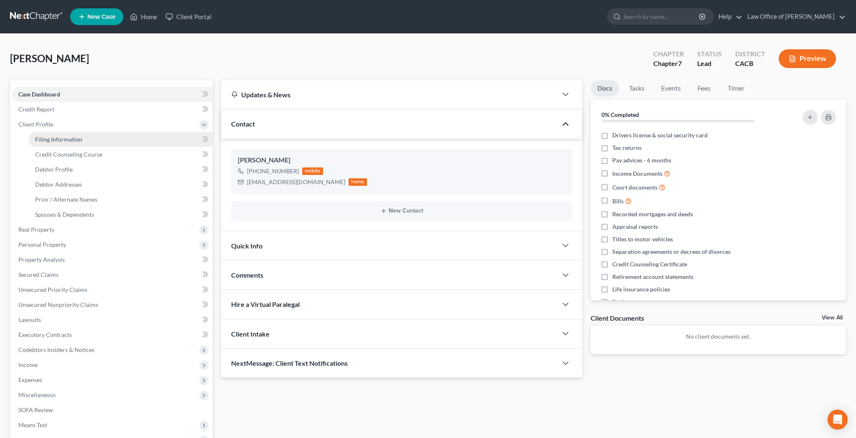
click at [104, 139] on link "Filing Information" at bounding box center [120, 139] width 184 height 15
select select "1"
select select "0"
select select "7"
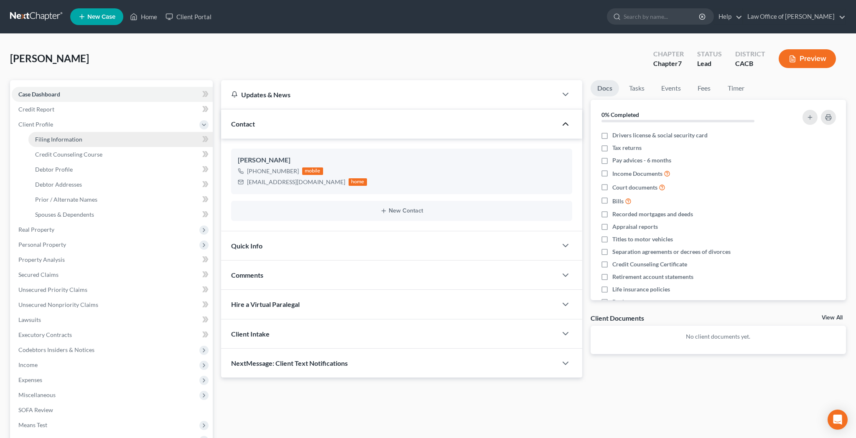
select select "0"
select select "4"
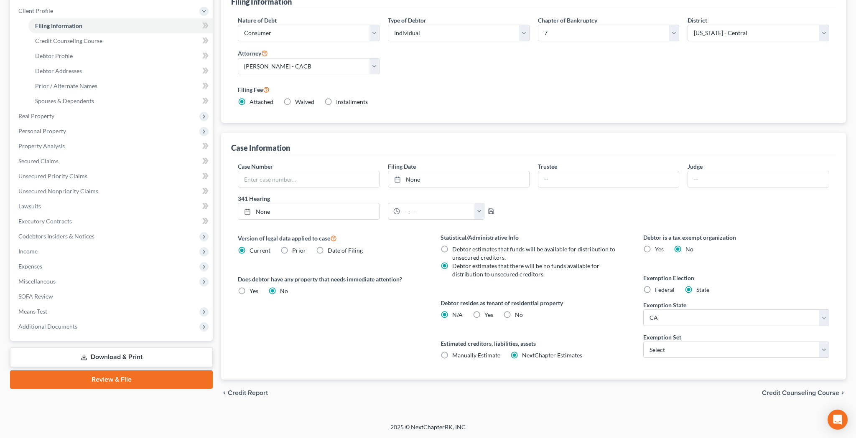
scroll to position [114, 0]
click at [484, 316] on label "Yes Yes" at bounding box center [488, 315] width 9 height 8
click at [488, 316] on input "Yes Yes" at bounding box center [490, 313] width 5 height 5
radio input "true"
radio input "false"
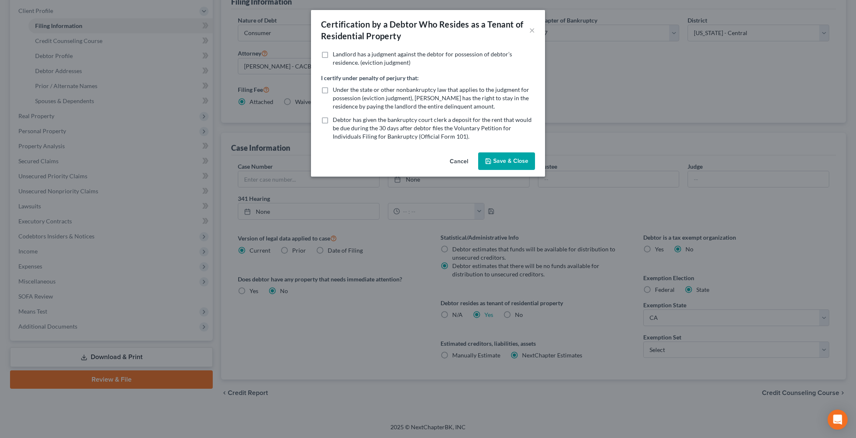
click at [497, 161] on button "Save & Close" at bounding box center [506, 161] width 57 height 18
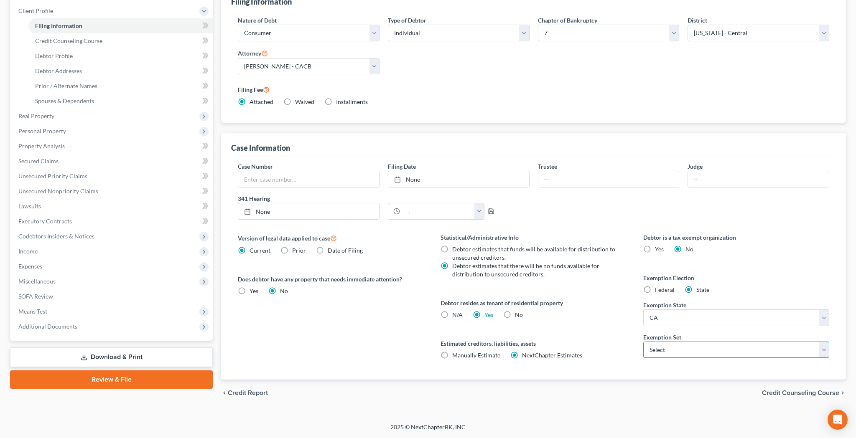
select select "0"
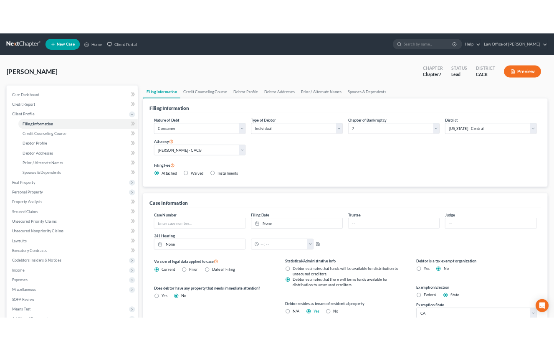
scroll to position [0, 0]
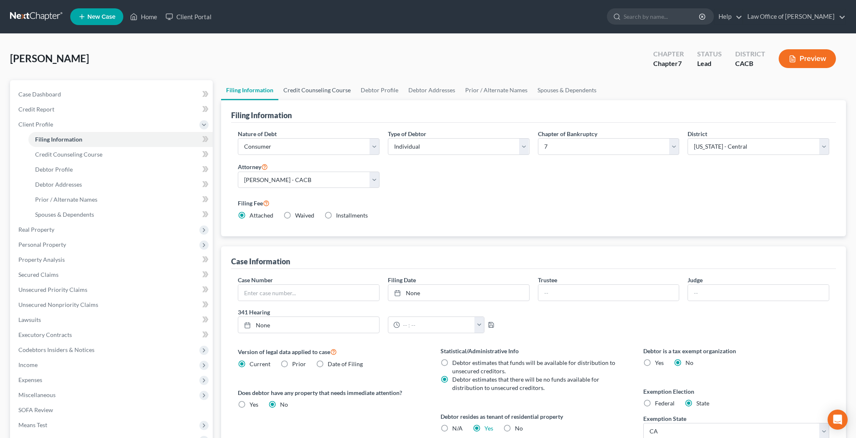
click at [332, 91] on link "Credit Counseling Course" at bounding box center [316, 90] width 77 height 20
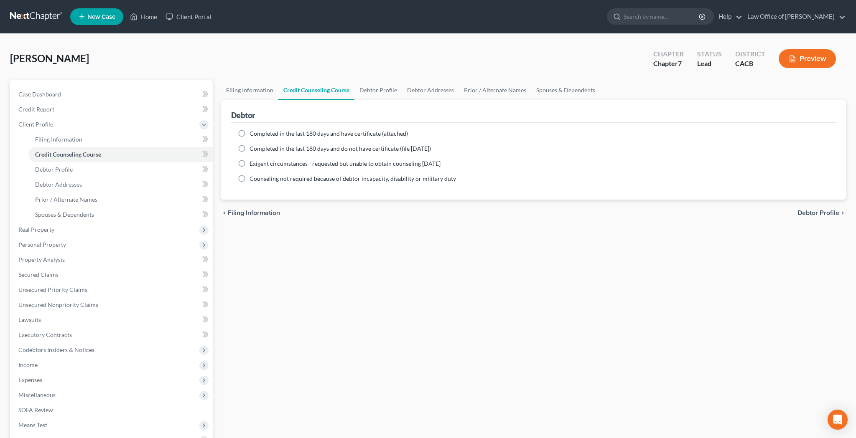
click at [249, 131] on label "Completed in the last 180 days and have certificate (attached)" at bounding box center [328, 134] width 158 height 8
click at [253, 131] on input "Completed in the last 180 days and have certificate (attached)" at bounding box center [255, 132] width 5 height 5
radio input "true"
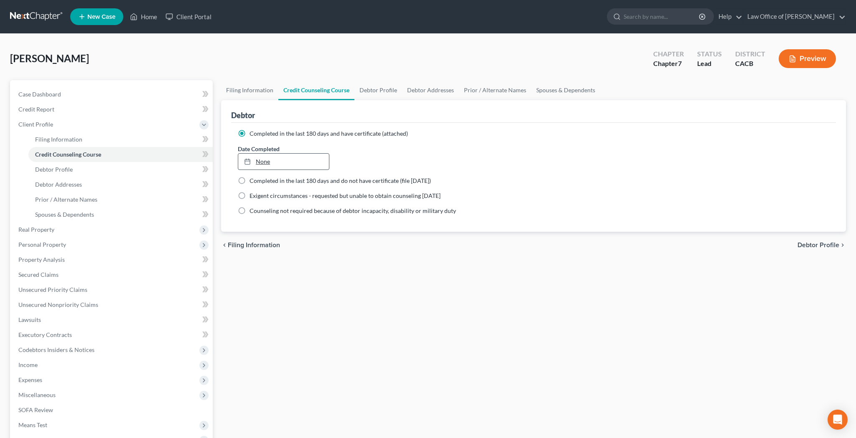
click at [270, 164] on link "None" at bounding box center [283, 162] width 91 height 16
click at [387, 91] on link "Debtor Profile" at bounding box center [378, 90] width 48 height 20
select select "0"
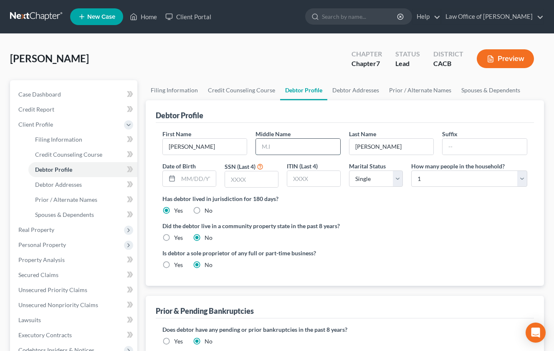
click at [296, 147] on input "text" at bounding box center [298, 147] width 84 height 16
type input "Thakurdas"
click at [379, 201] on label "Has debtor lived in jurisdiction for 180 days?" at bounding box center [345, 198] width 365 height 9
click at [206, 180] on input "text" at bounding box center [197, 179] width 38 height 16
type input "06/19/1963"
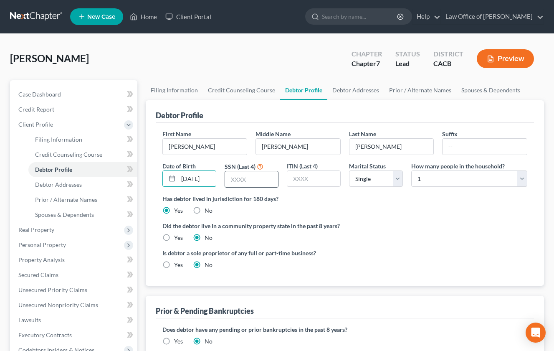
click at [256, 178] on input "text" at bounding box center [251, 179] width 53 height 16
type input "8220"
click at [174, 237] on label "Yes" at bounding box center [178, 238] width 9 height 8
click at [178, 237] on input "Yes" at bounding box center [180, 236] width 5 height 5
radio input "true"
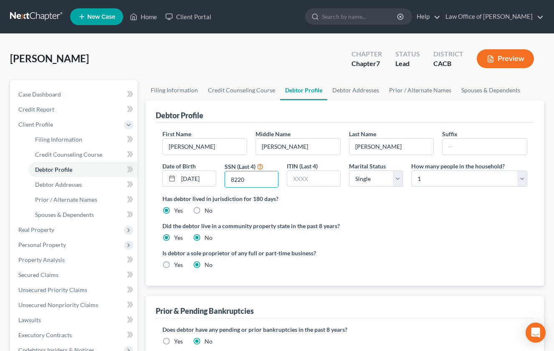
radio input "false"
click at [354, 93] on link "Debtor Addresses" at bounding box center [356, 90] width 57 height 20
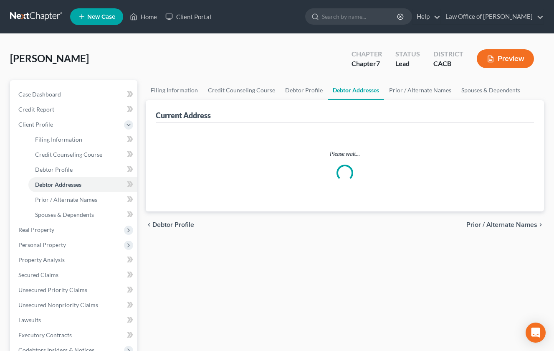
select select "0"
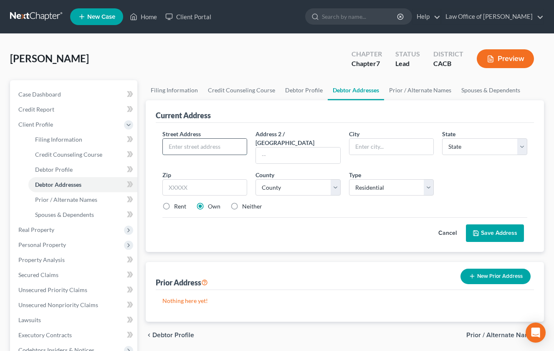
click at [225, 145] on input "text" at bounding box center [205, 147] width 84 height 16
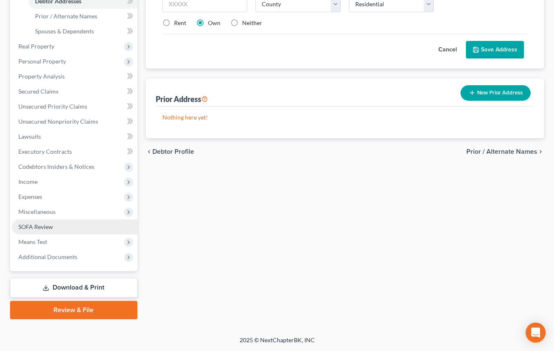
scroll to position [183, 0]
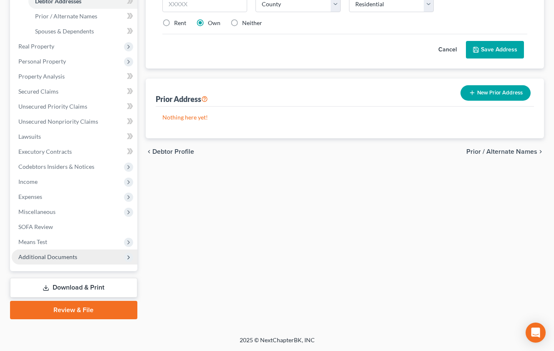
click at [65, 258] on span "Additional Documents" at bounding box center [47, 256] width 59 height 7
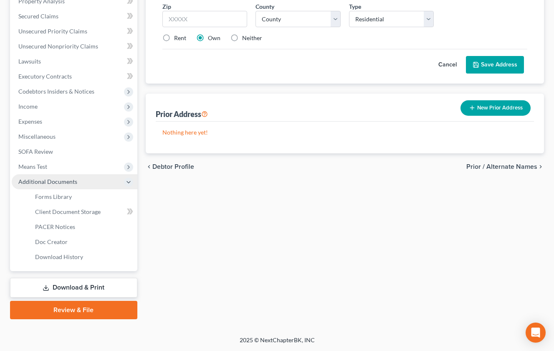
scroll to position [168, 0]
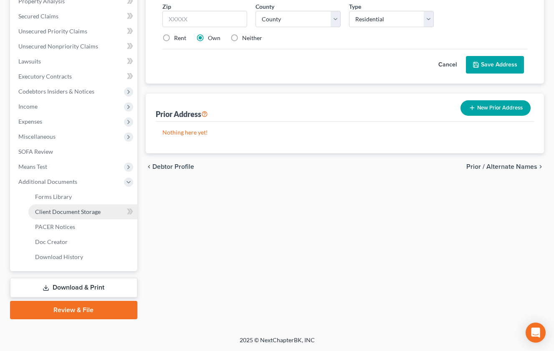
click at [66, 211] on span "Client Document Storage" at bounding box center [68, 211] width 66 height 7
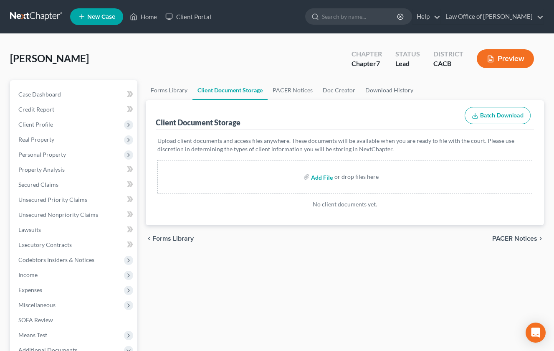
click at [323, 175] on input "file" at bounding box center [321, 176] width 20 height 15
type input "C:\fakepath\CCC.pdf"
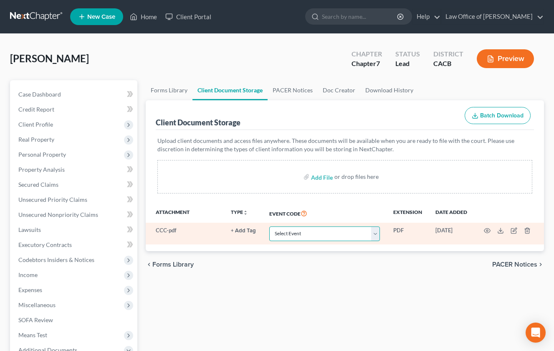
select select "10"
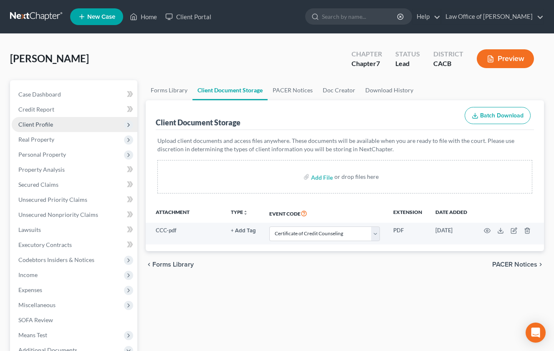
click at [56, 125] on span "Client Profile" at bounding box center [75, 124] width 126 height 15
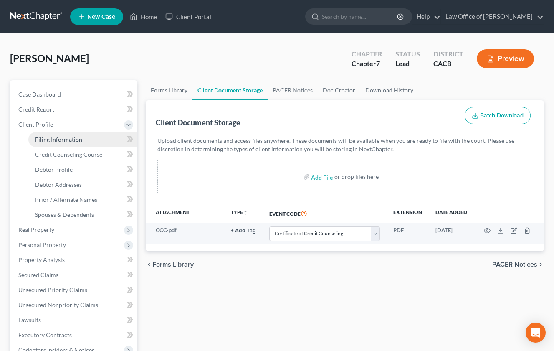
click at [57, 137] on span "Filing Information" at bounding box center [58, 139] width 47 height 7
select select "1"
select select "0"
select select "7"
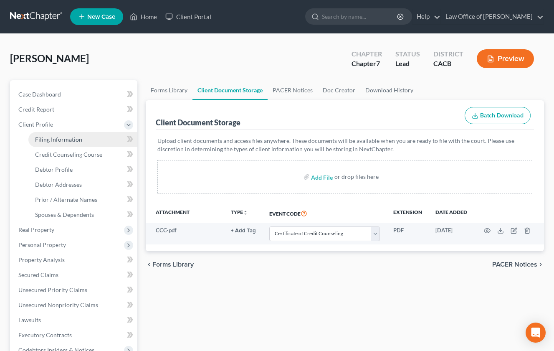
select select "0"
select select "4"
select select "0"
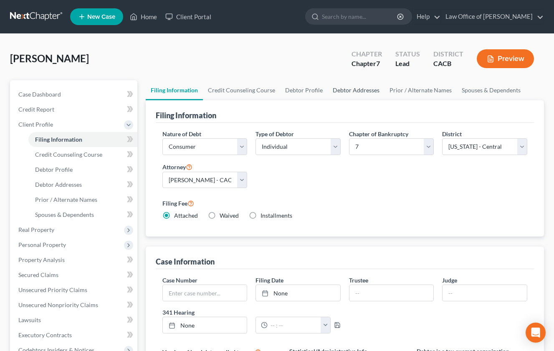
click at [353, 92] on link "Debtor Addresses" at bounding box center [356, 90] width 57 height 20
select select "0"
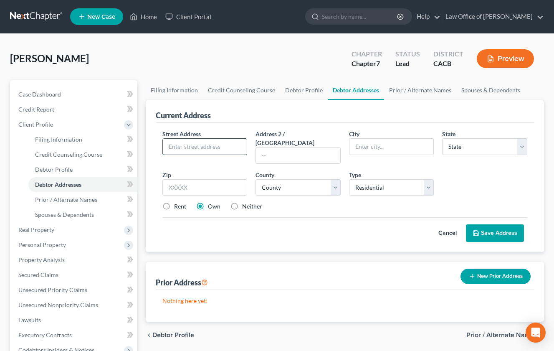
click at [229, 147] on input "text" at bounding box center [205, 147] width 84 height 16
type input "423 S Hoover St"
click at [295, 147] on input "text" at bounding box center [298, 155] width 84 height 16
type input "Apt 202"
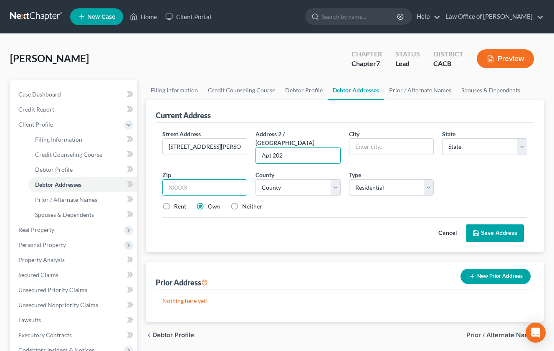
click at [211, 183] on input "text" at bounding box center [205, 187] width 85 height 17
type input "90020"
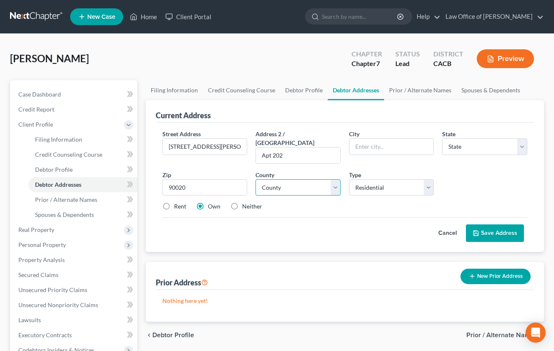
type input "Los Angeles"
select select "4"
select select "18"
click at [174, 202] on label "Rent" at bounding box center [180, 206] width 12 height 8
click at [178, 202] on input "Rent" at bounding box center [180, 204] width 5 height 5
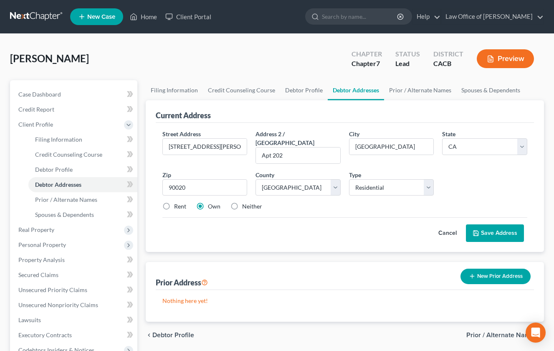
radio input "true"
click at [508, 225] on button "Save Address" at bounding box center [495, 233] width 58 height 18
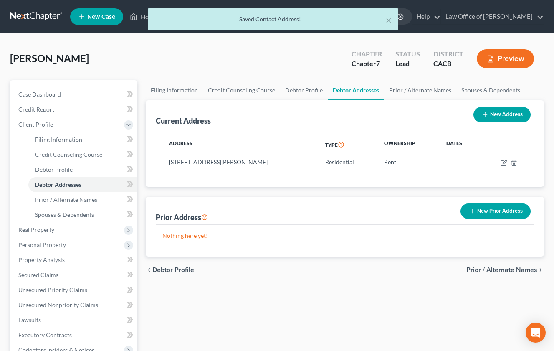
click at [506, 112] on button "New Address" at bounding box center [502, 114] width 57 height 15
select select "0"
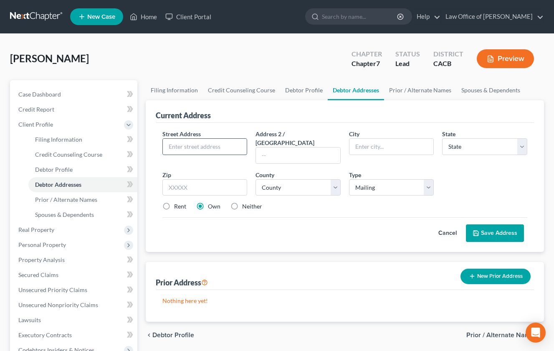
click at [218, 146] on input "text" at bounding box center [205, 147] width 84 height 16
type input "PO Box 4646"
click at [226, 183] on input "text" at bounding box center [205, 187] width 85 height 17
type input "90004"
click at [320, 206] on div "Street Address * PO Box 4646 Address 2 / PO Box City * State * State AL AK AR A…" at bounding box center [344, 174] width 373 height 88
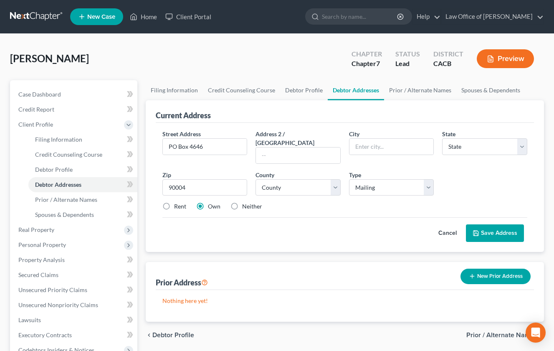
type input "Los Angeles"
select select "4"
click at [174, 202] on label "Rent" at bounding box center [180, 206] width 12 height 8
click at [178, 202] on input "Rent" at bounding box center [180, 204] width 5 height 5
radio input "true"
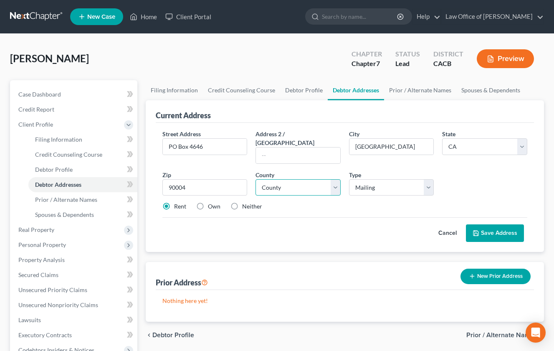
select select "18"
click at [513, 224] on button "Save Address" at bounding box center [495, 233] width 58 height 18
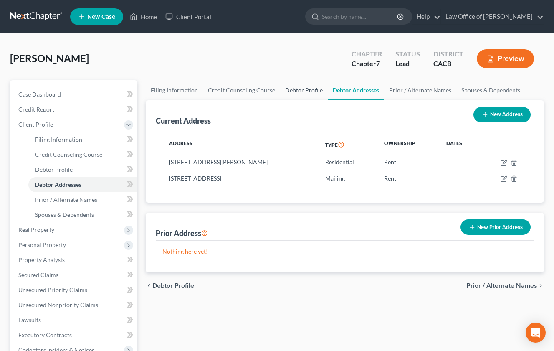
click at [308, 90] on link "Debtor Profile" at bounding box center [304, 90] width 48 height 20
select select "0"
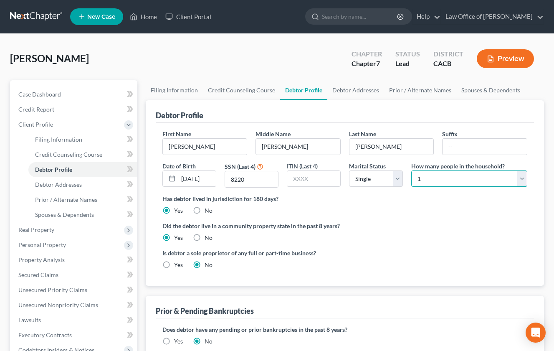
select select "1"
click at [363, 90] on link "Debtor Addresses" at bounding box center [356, 90] width 57 height 20
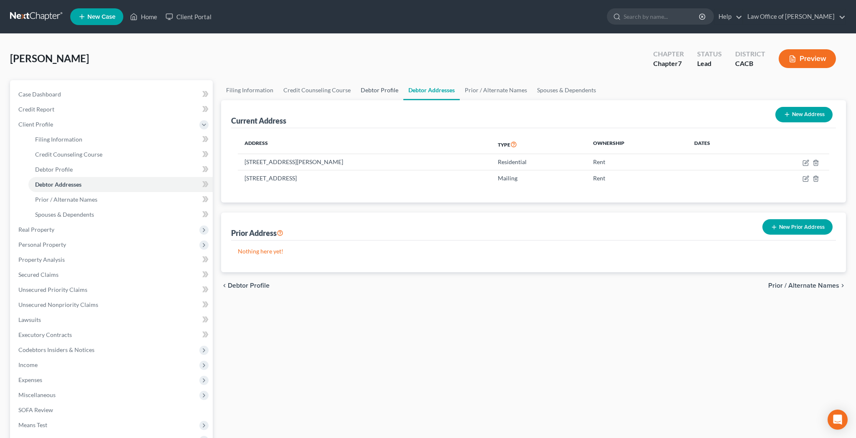
click at [387, 90] on link "Debtor Profile" at bounding box center [380, 90] width 48 height 20
select select "0"
select select "1"
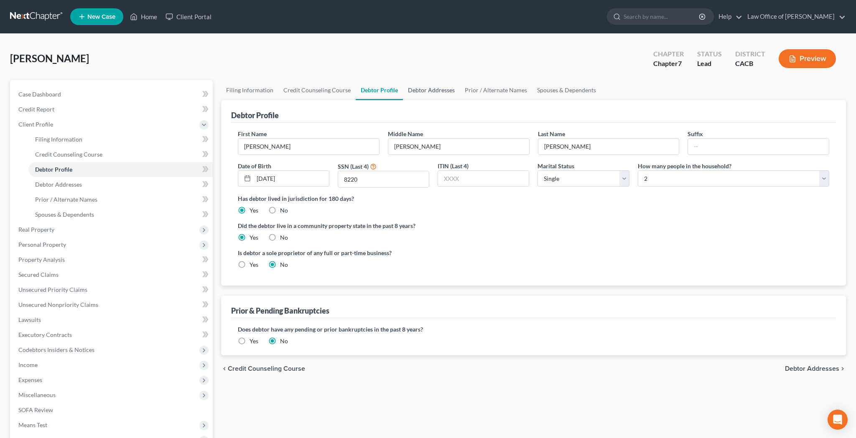
click at [434, 94] on link "Debtor Addresses" at bounding box center [431, 90] width 57 height 20
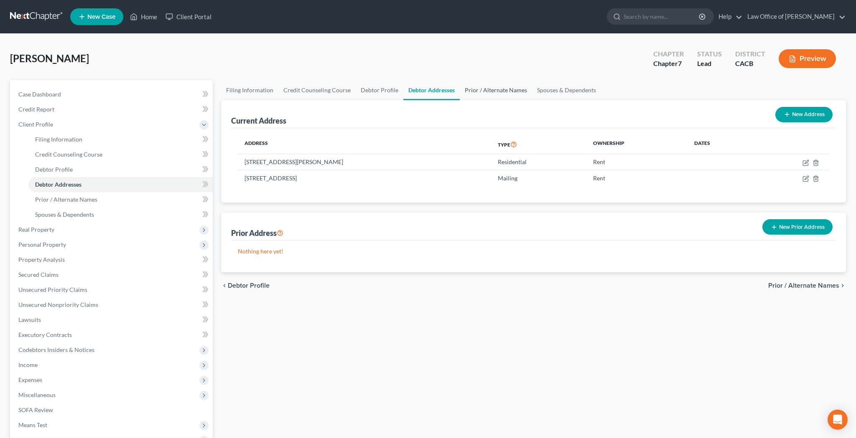
click at [478, 94] on link "Prior / Alternate Names" at bounding box center [496, 90] width 72 height 20
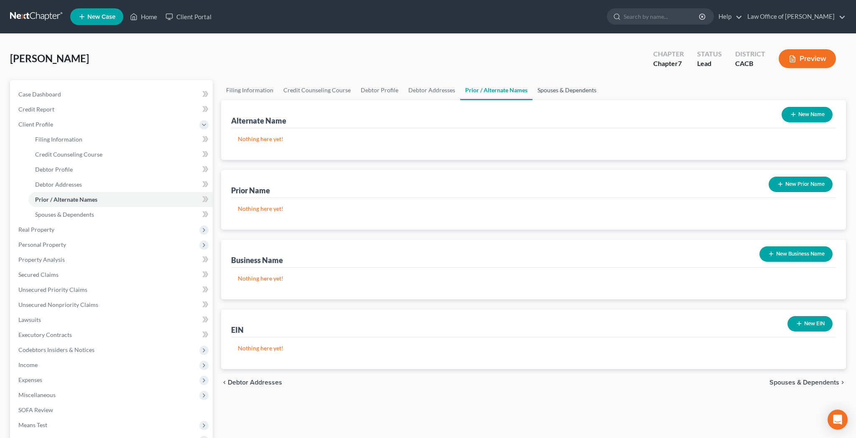
click at [547, 94] on link "Spouses & Dependents" at bounding box center [566, 90] width 69 height 20
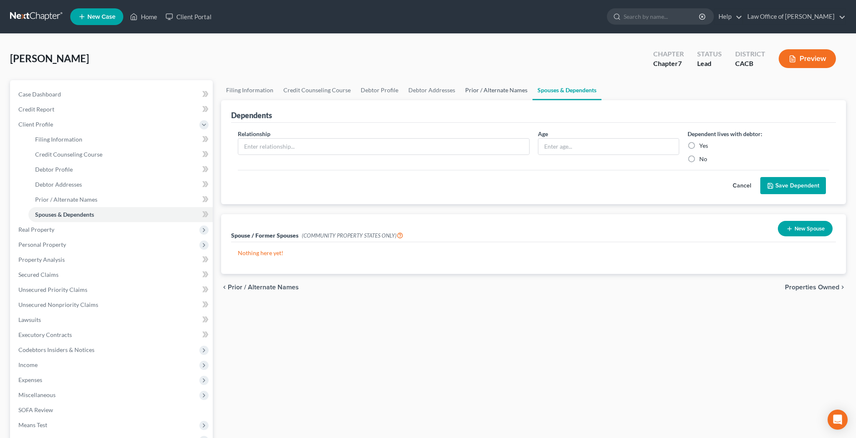
click at [510, 94] on link "Prior / Alternate Names" at bounding box center [496, 90] width 72 height 20
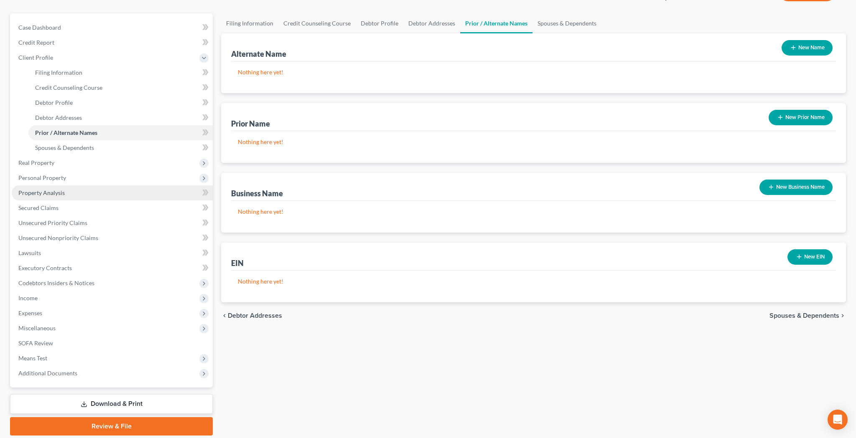
scroll to position [69, 0]
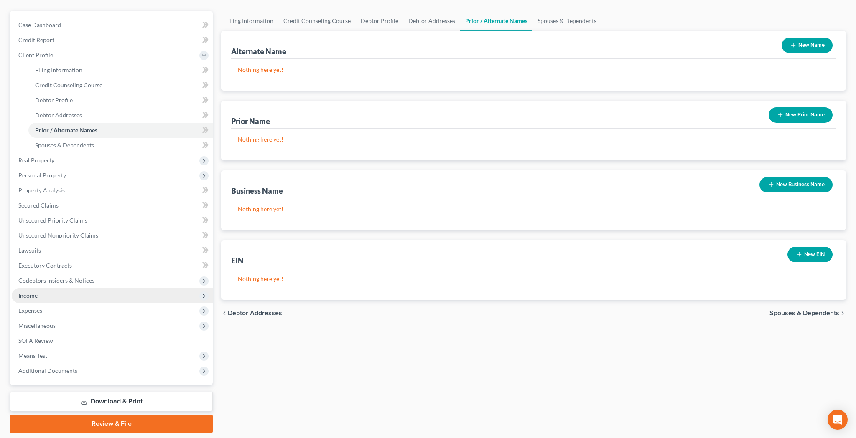
click at [102, 292] on span "Income" at bounding box center [112, 295] width 201 height 15
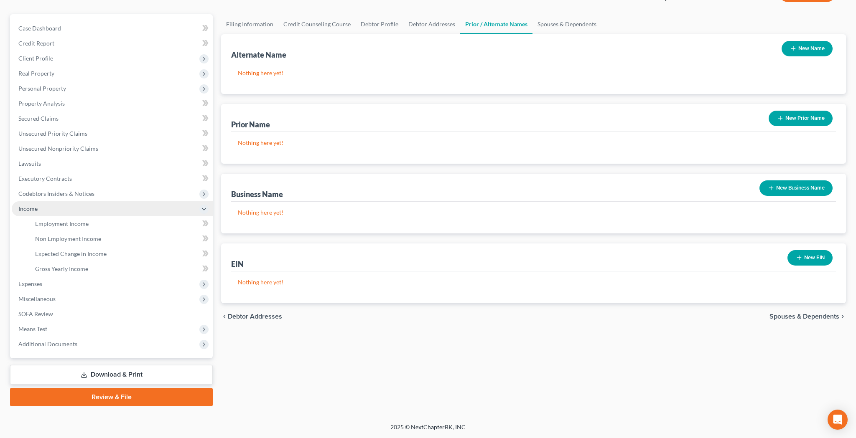
scroll to position [66, 0]
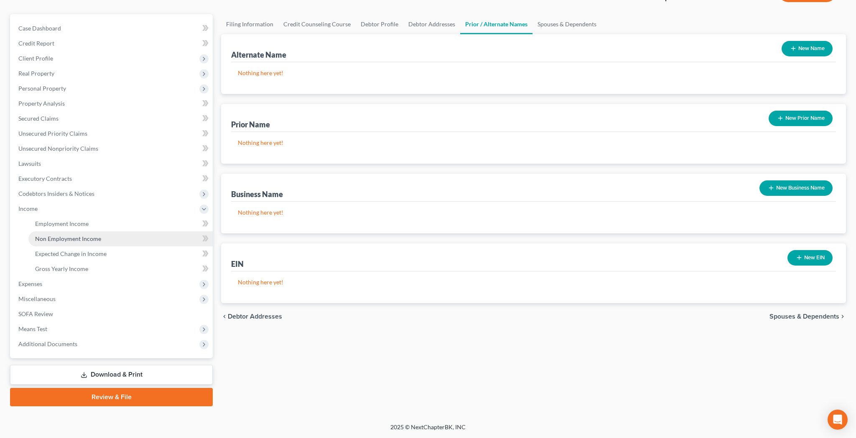
click at [92, 238] on span "Non Employment Income" at bounding box center [68, 238] width 66 height 7
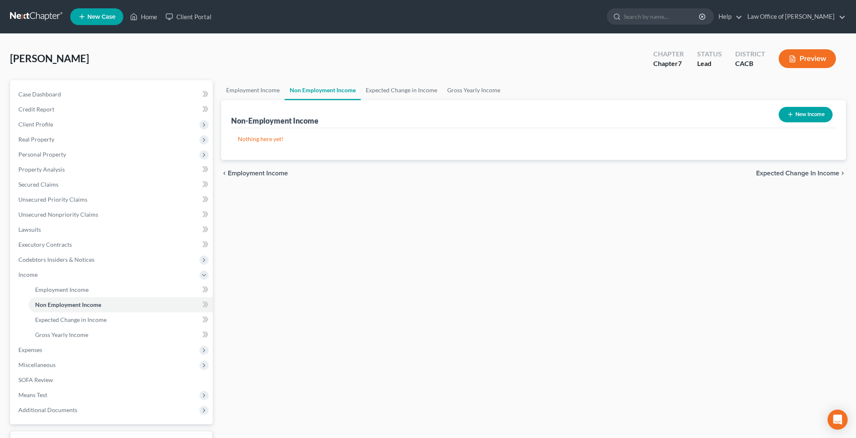
click at [819, 114] on button "New Income" at bounding box center [805, 114] width 54 height 15
select select "0"
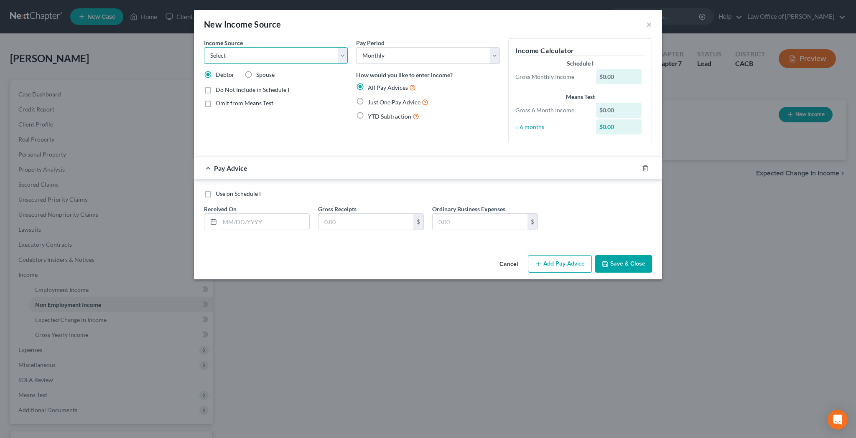
select select "8"
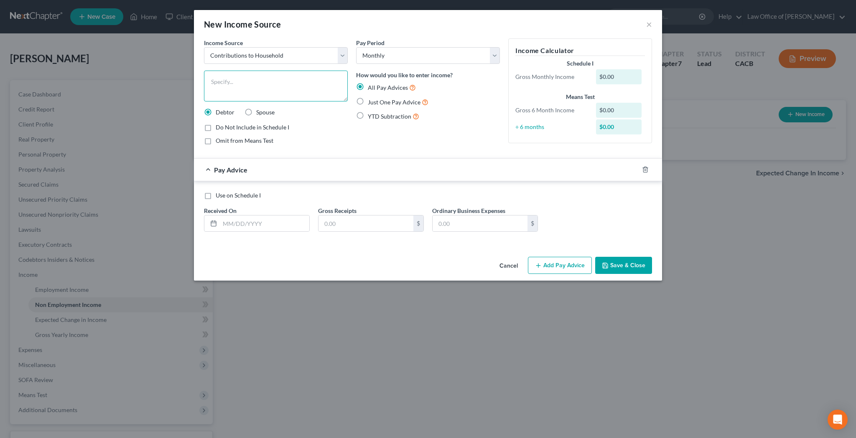
click at [296, 86] on textarea at bounding box center [276, 86] width 144 height 31
type textarea "Monthly Contribution from Debtor's Brother"
click at [276, 221] on input "text" at bounding box center [264, 224] width 89 height 16
type input "08/01/2025"
click at [368, 102] on label "Just One Pay Advice" at bounding box center [398, 102] width 61 height 10
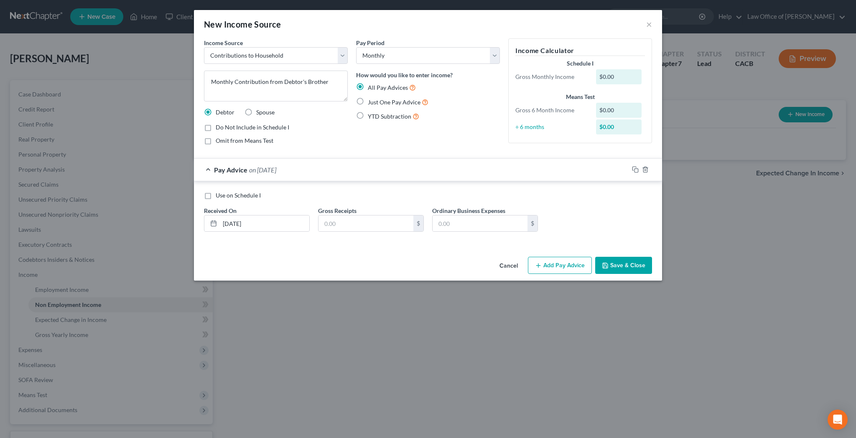
click at [371, 102] on input "Just One Pay Advice" at bounding box center [373, 99] width 5 height 5
radio input "true"
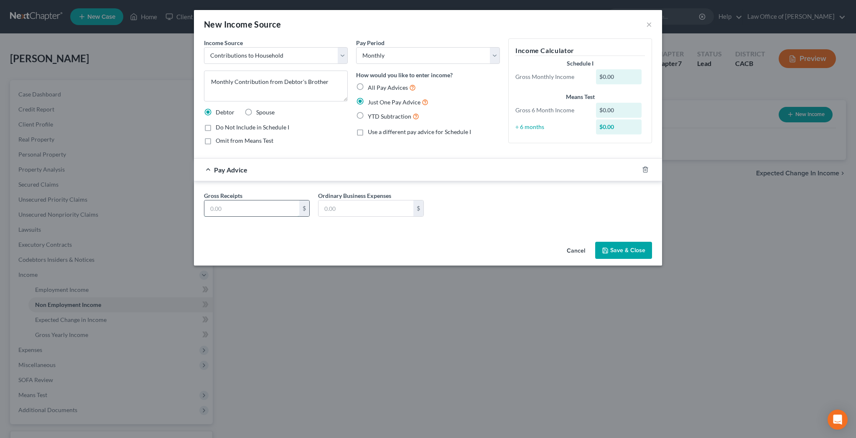
click at [271, 206] on input "text" at bounding box center [251, 209] width 95 height 16
type input "500"
click at [620, 251] on button "Save & Close" at bounding box center [623, 251] width 57 height 18
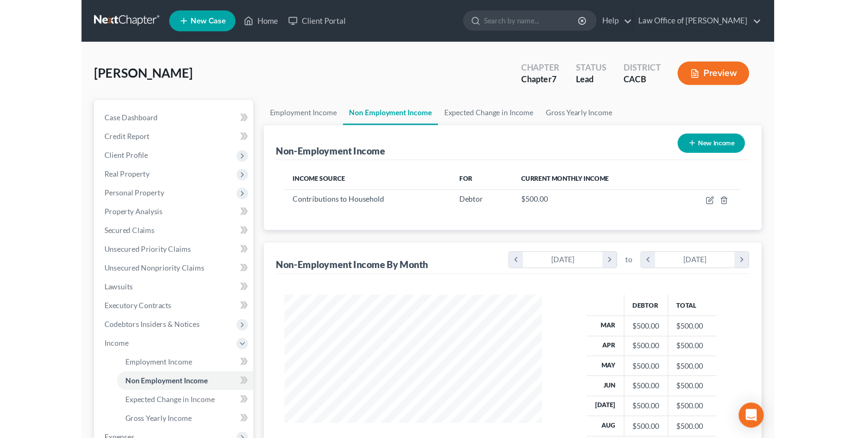
scroll to position [169, 355]
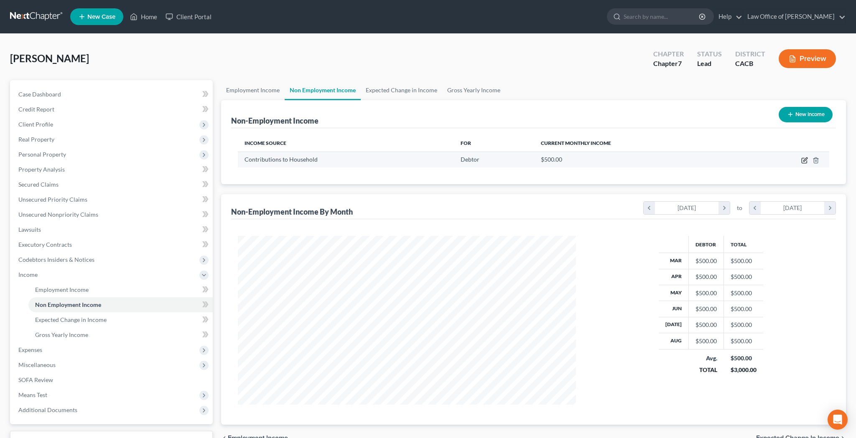
click at [806, 160] on icon "button" at bounding box center [805, 159] width 4 height 4
select select "8"
select select "0"
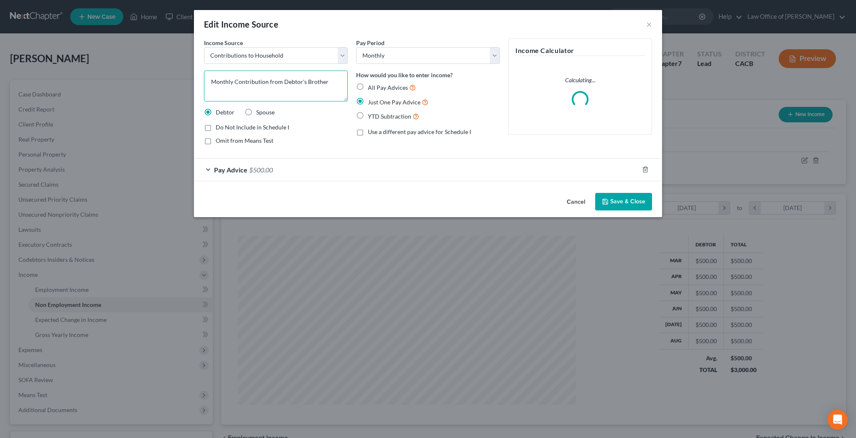
click at [235, 82] on textarea "Monthly Contribution from Debtor's Brother" at bounding box center [276, 86] width 144 height 31
click at [244, 80] on textarea "Contribution from Debtor's Brother" at bounding box center [276, 86] width 144 height 31
type textarea "Contributions from Debtor's Brother"
click at [620, 205] on button "Save & Close" at bounding box center [623, 202] width 57 height 18
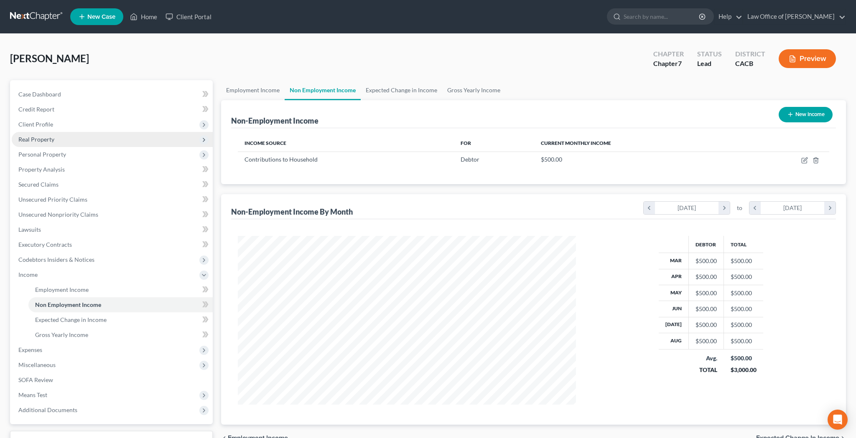
scroll to position [0, 0]
click at [69, 153] on span "Personal Property" at bounding box center [112, 154] width 201 height 15
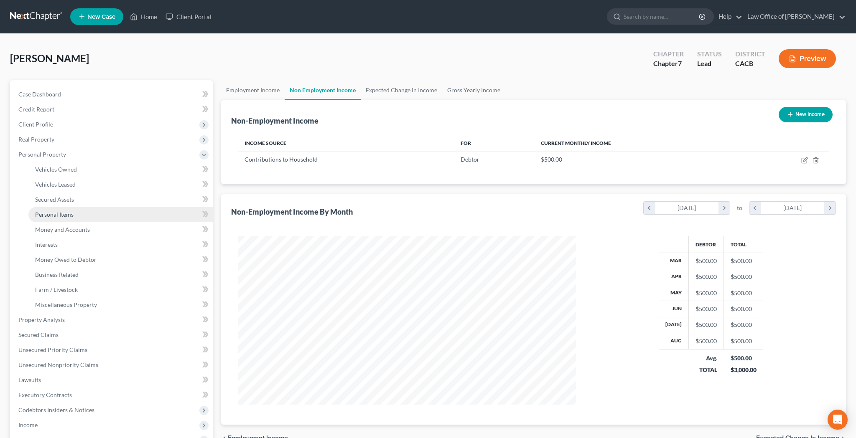
click at [64, 213] on span "Personal Items" at bounding box center [54, 214] width 38 height 7
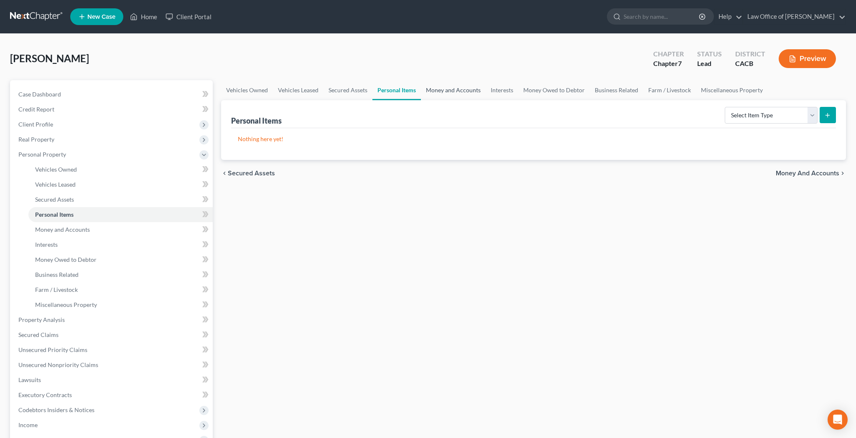
click at [473, 92] on link "Money and Accounts" at bounding box center [453, 90] width 65 height 20
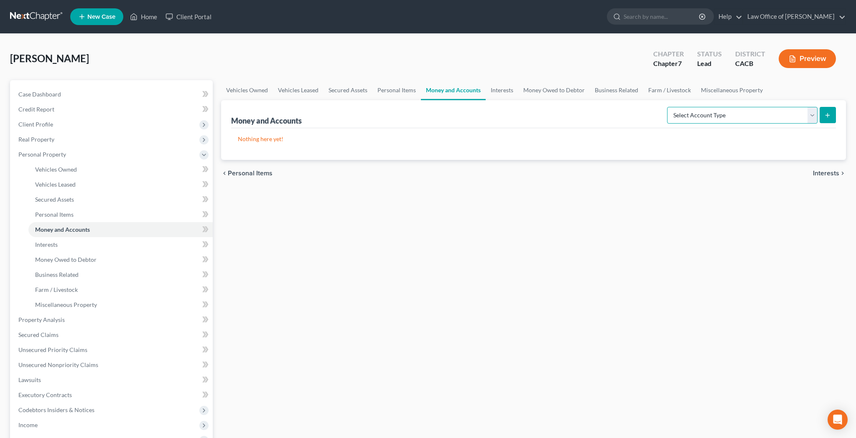
select select "brokerage"
click at [833, 117] on button "submit" at bounding box center [827, 115] width 16 height 16
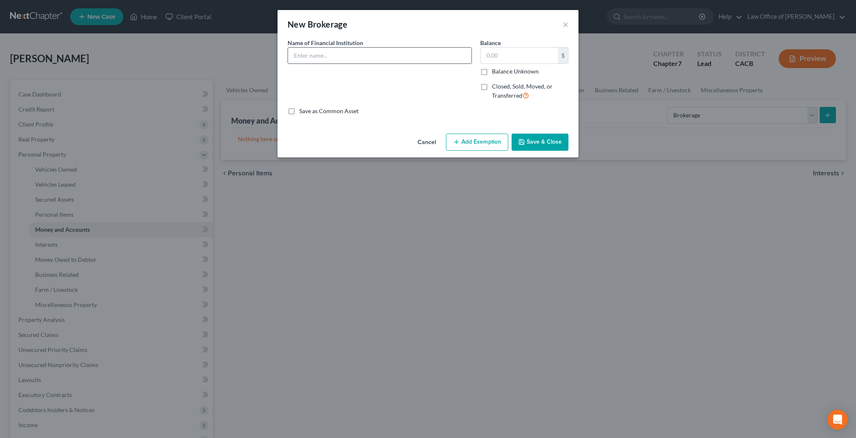
click at [397, 59] on input "text" at bounding box center [379, 56] width 183 height 16
click at [299, 56] on input "Scwab One Account" at bounding box center [379, 56] width 183 height 16
click at [358, 53] on input "Schwab One Account" at bounding box center [379, 56] width 183 height 16
type input "Schwab One Account - Brokerage Account number ending in 8228"
click at [527, 56] on input "text" at bounding box center [518, 56] width 77 height 16
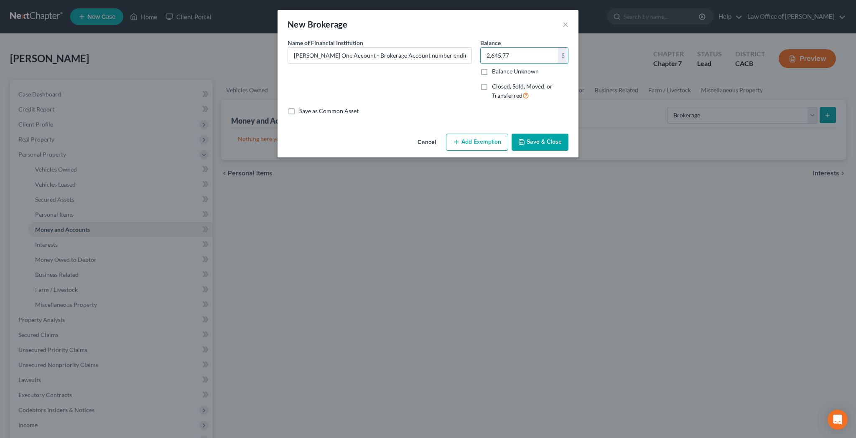
type input "2,645.77"
click at [481, 137] on button "Add Exemption" at bounding box center [477, 143] width 62 height 18
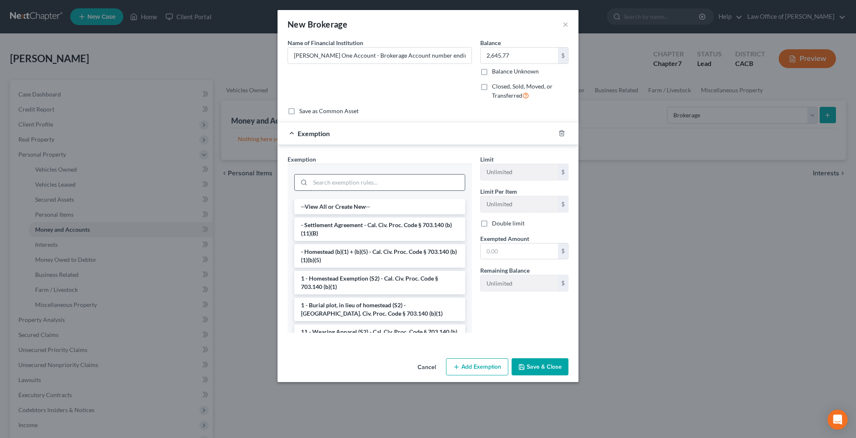
click at [411, 177] on input "search" at bounding box center [387, 183] width 155 height 16
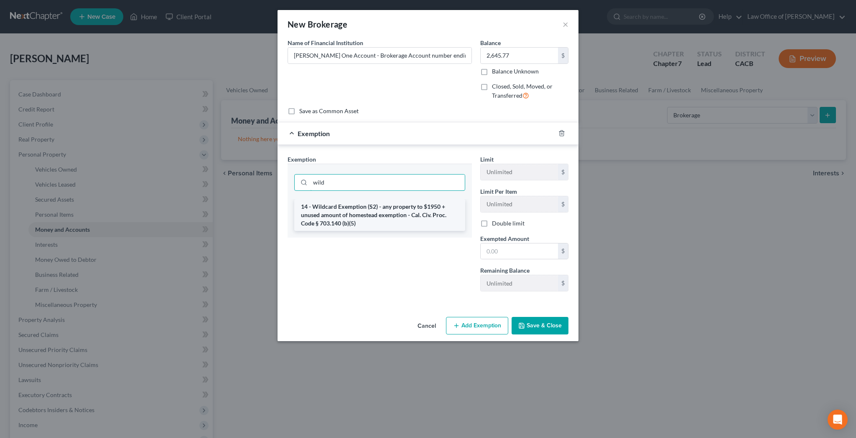
type input "wild"
click at [413, 209] on li "14 - Wildcard Exemption (S2) - any property to $1950 + unused amount of homeste…" at bounding box center [379, 215] width 171 height 32
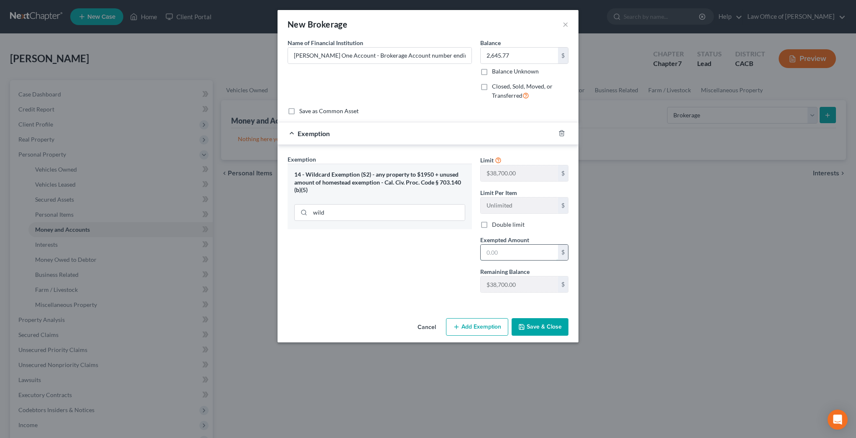
click at [511, 255] on input "text" at bounding box center [518, 253] width 77 height 16
type input "2,645.77"
click at [541, 326] on button "Save & Close" at bounding box center [539, 327] width 57 height 18
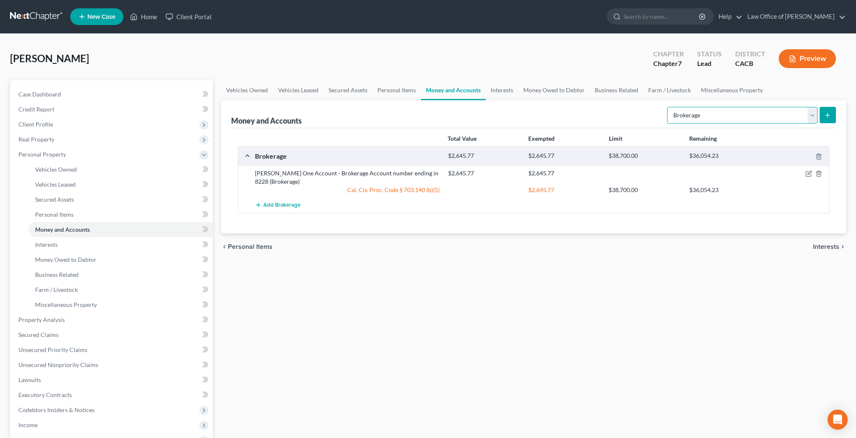
select select "checking"
click at [825, 117] on icon "submit" at bounding box center [827, 115] width 7 height 7
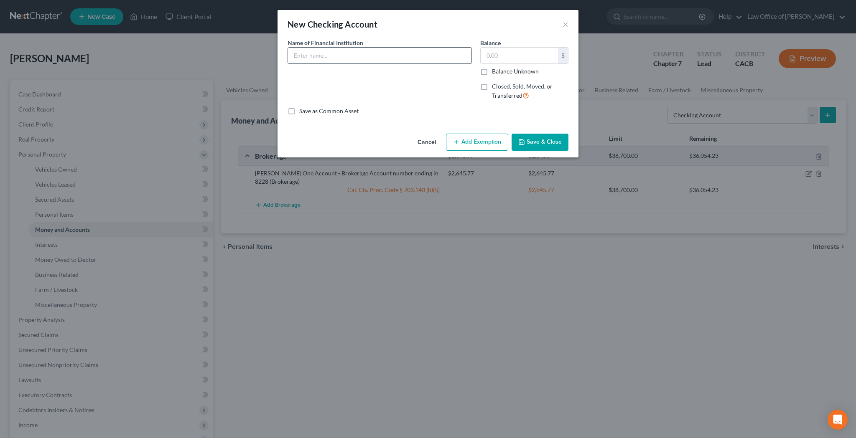
click at [358, 53] on input "text" at bounding box center [379, 56] width 183 height 16
type input "Chase Bank - Checking Account number ending in 7478"
click at [496, 59] on input "text" at bounding box center [518, 56] width 77 height 16
type input "141.97"
click at [479, 138] on button "Add Exemption" at bounding box center [477, 143] width 62 height 18
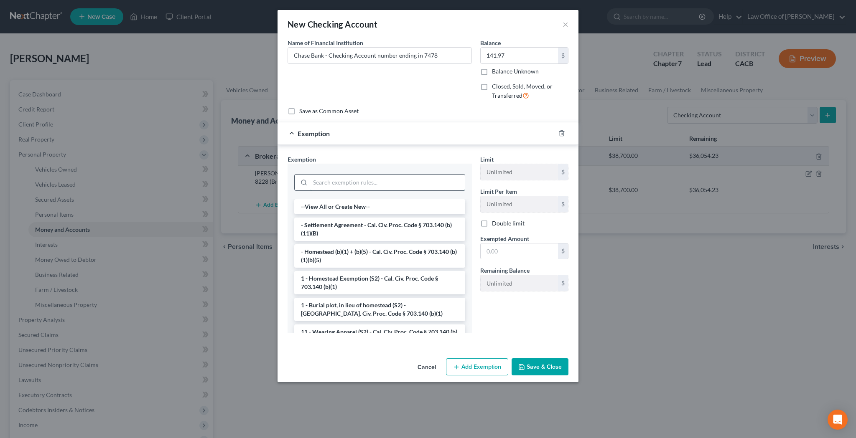
click at [384, 177] on input "search" at bounding box center [387, 183] width 155 height 16
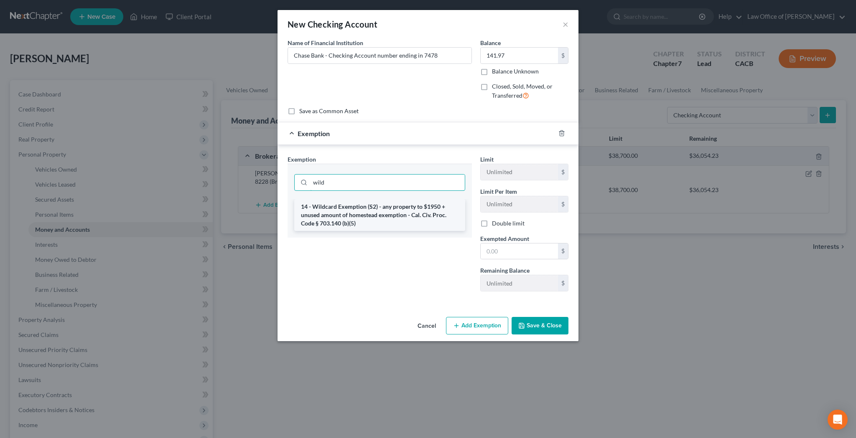
type input "wild"
click at [381, 208] on li "14 - Wildcard Exemption (S2) - any property to $1950 + unused amount of homeste…" at bounding box center [379, 215] width 171 height 32
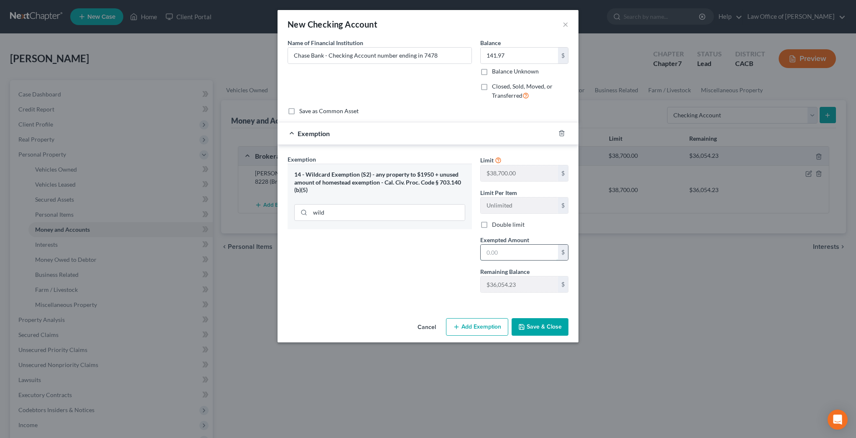
click at [529, 252] on input "text" at bounding box center [518, 253] width 77 height 16
type input "141.97"
click at [538, 328] on button "Save & Close" at bounding box center [539, 327] width 57 height 18
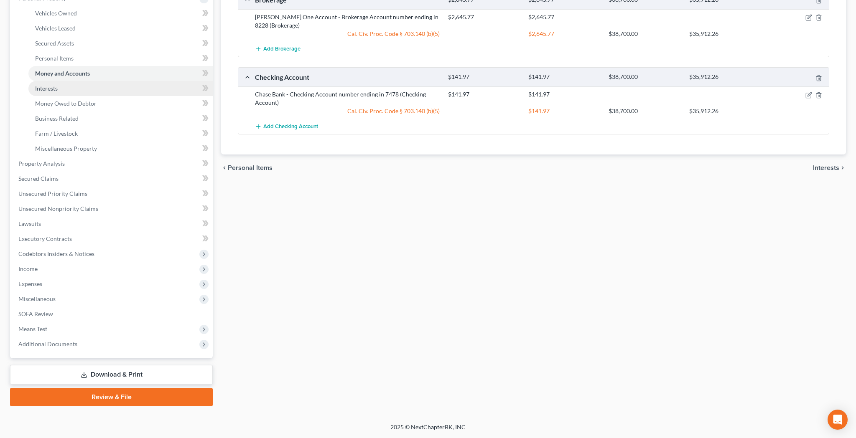
scroll to position [156, 0]
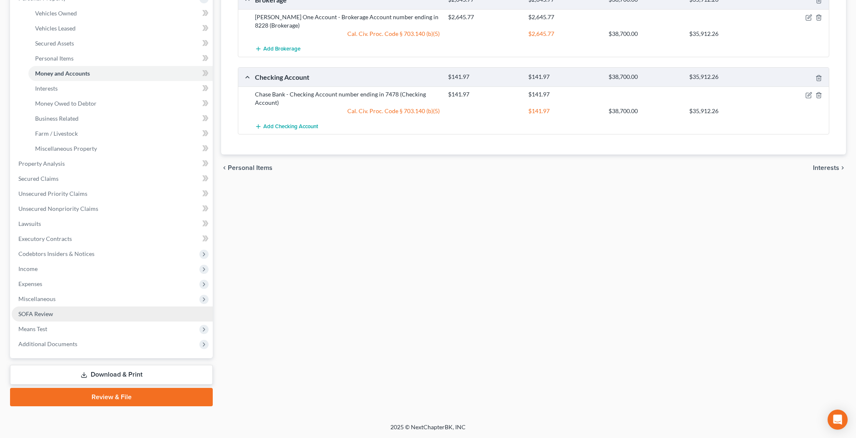
click at [70, 313] on link "SOFA Review" at bounding box center [112, 314] width 201 height 15
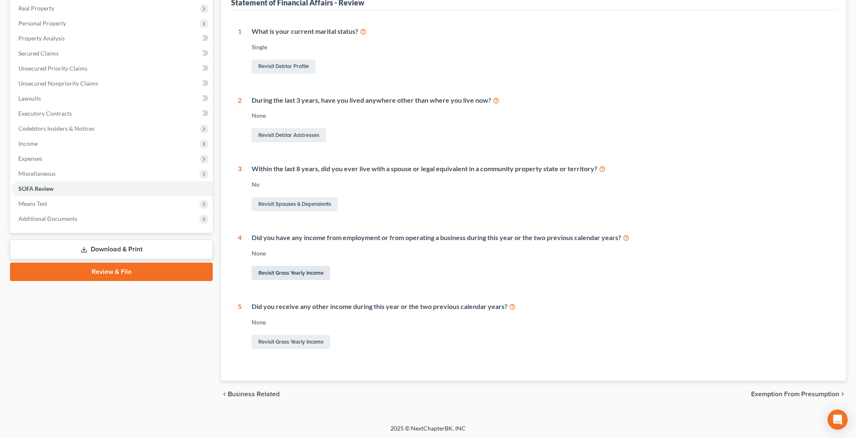
scroll to position [131, 0]
click at [310, 274] on link "Revisit Gross Yearly Income" at bounding box center [290, 274] width 79 height 14
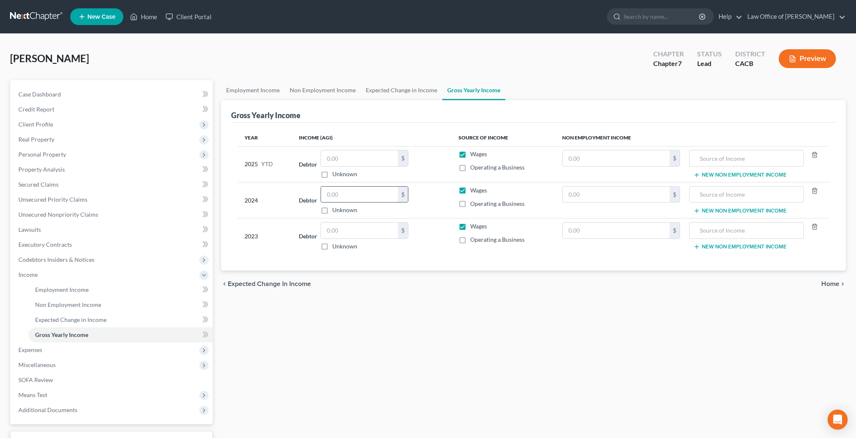
click at [349, 191] on input "text" at bounding box center [359, 195] width 77 height 16
type input "842"
click at [585, 197] on input "text" at bounding box center [615, 195] width 107 height 16
click at [470, 188] on label "Wages" at bounding box center [478, 190] width 17 height 8
click at [473, 188] on input "Wages" at bounding box center [475, 188] width 5 height 5
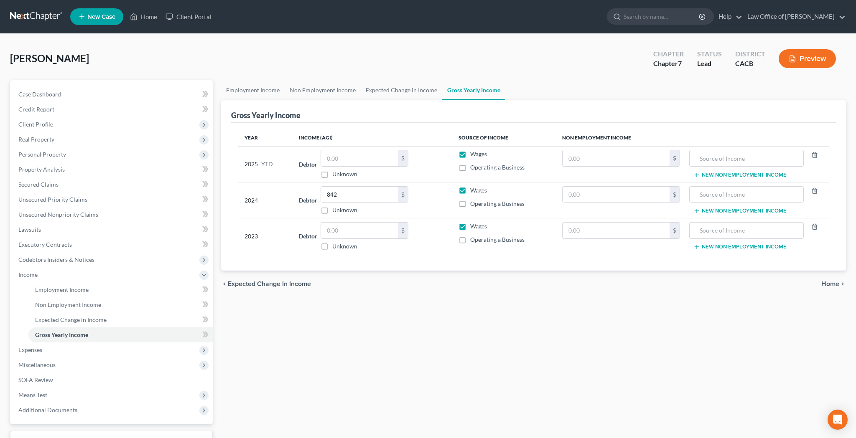
checkbox input "false"
click at [470, 228] on label "Wages" at bounding box center [478, 226] width 17 height 8
click at [473, 228] on input "Wages" at bounding box center [475, 224] width 5 height 5
checkbox input "false"
click at [470, 240] on label "Operating a Business" at bounding box center [497, 240] width 54 height 8
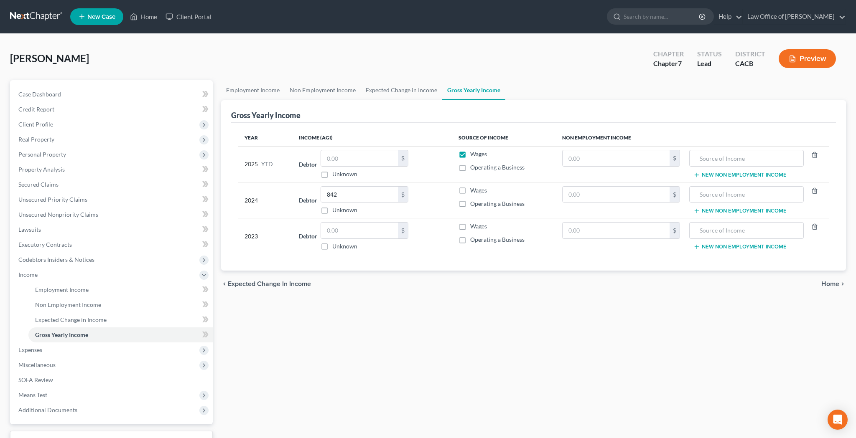
click at [473, 240] on input "Operating a Business" at bounding box center [475, 238] width 5 height 5
checkbox input "true"
click at [470, 204] on label "Operating a Business" at bounding box center [497, 204] width 54 height 8
click at [473, 204] on input "Operating a Business" at bounding box center [475, 202] width 5 height 5
checkbox input "true"
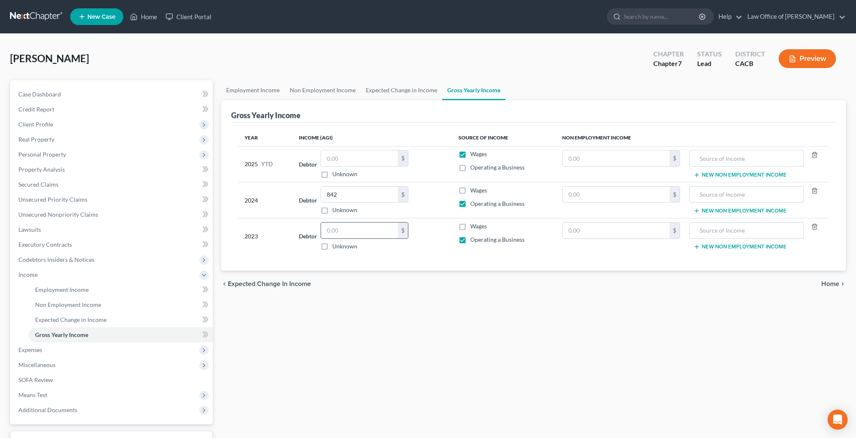
click at [352, 231] on input "text" at bounding box center [359, 231] width 77 height 16
type input "778"
click at [378, 160] on input "text" at bounding box center [359, 158] width 77 height 16
type input "0"
click at [574, 160] on input "text" at bounding box center [615, 158] width 107 height 16
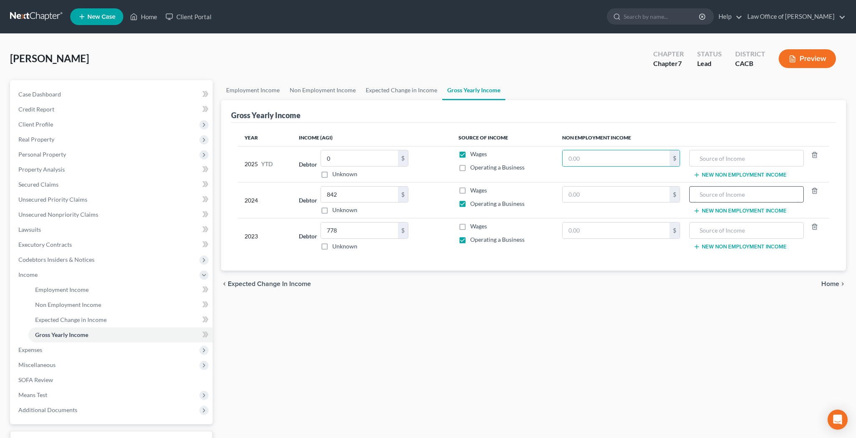
click at [709, 193] on input "text" at bounding box center [745, 195] width 105 height 16
click at [644, 193] on input "text" at bounding box center [615, 195] width 107 height 16
click at [630, 191] on input "0,384" at bounding box center [615, 195] width 107 height 16
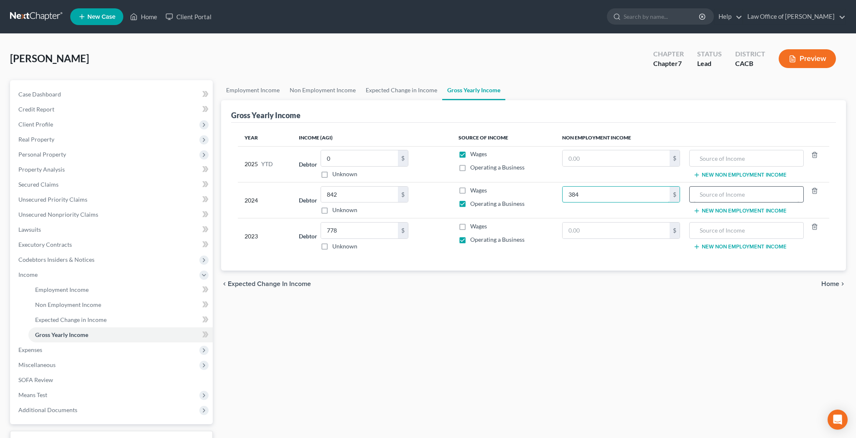
type input "384"
click at [706, 196] on input "text" at bounding box center [745, 195] width 105 height 16
type input "Dividend Income"
click at [627, 232] on input "text" at bounding box center [615, 231] width 107 height 16
type input "137"
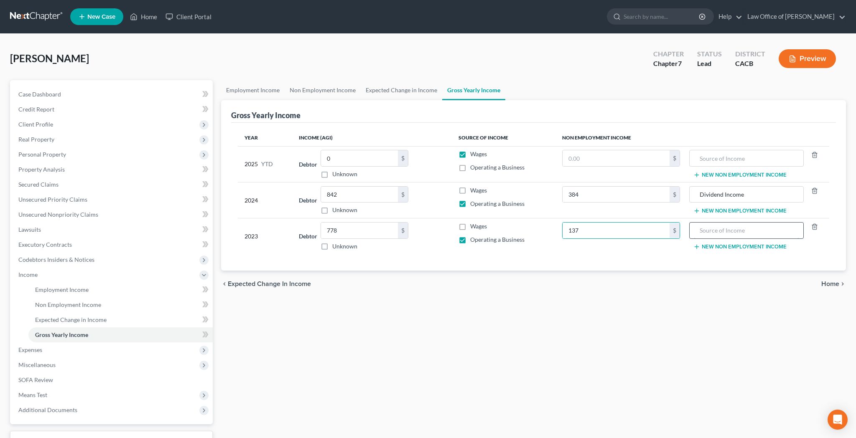
click at [717, 234] on input "text" at bounding box center [745, 231] width 105 height 16
type input "Dividend Income / Royalties"
click at [629, 232] on input "137" at bounding box center [615, 231] width 107 height 16
type input "228"
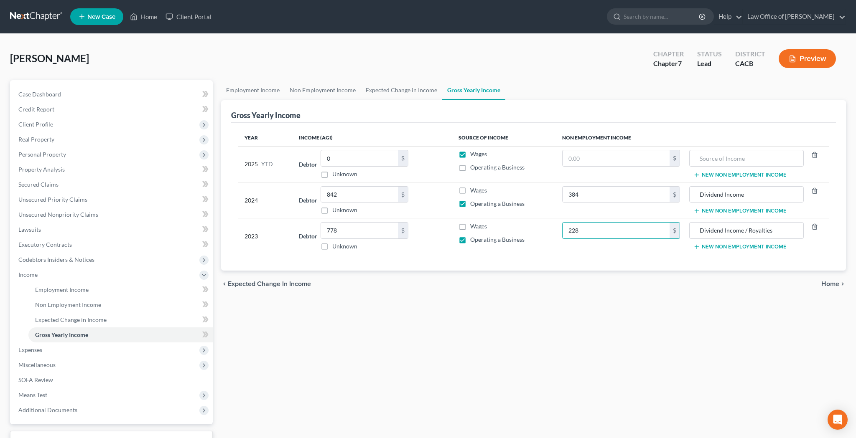
click at [620, 252] on td "228 $" at bounding box center [621, 236] width 132 height 36
click at [585, 158] on input "text" at bounding box center [615, 158] width 107 height 16
click at [619, 193] on input "384" at bounding box center [615, 195] width 107 height 16
type input "1,884"
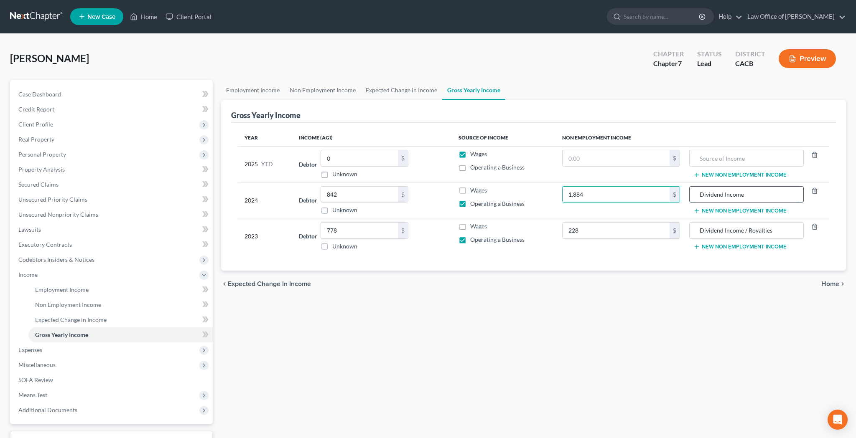
click at [755, 196] on input "Dividend Income" at bounding box center [745, 195] width 105 height 16
click at [700, 195] on input "Dividend Income" at bounding box center [745, 195] width 105 height 16
type input "Contributions from Debtor's Brother / Dividend Income"
click at [726, 160] on input "text" at bounding box center [745, 158] width 105 height 16
type input "Contributions from Debtor's Brother"
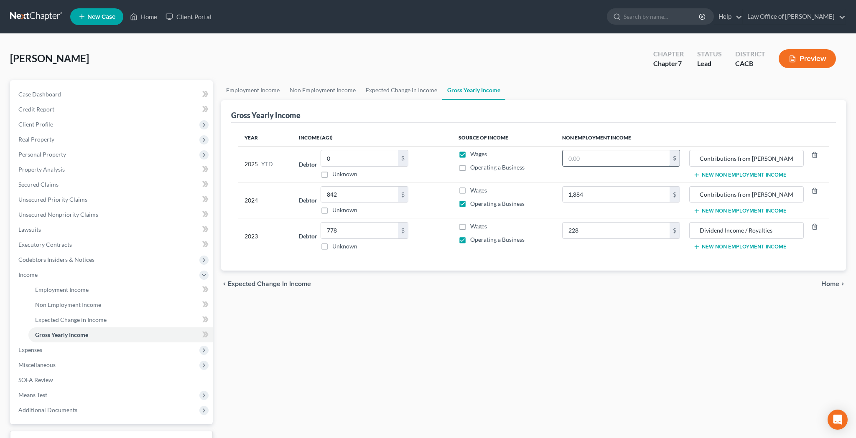
click at [650, 159] on input "text" at bounding box center [615, 158] width 107 height 16
type input "4,500"
click at [470, 157] on label "Wages" at bounding box center [478, 154] width 17 height 8
click at [473, 155] on input "Wages" at bounding box center [475, 152] width 5 height 5
checkbox input "false"
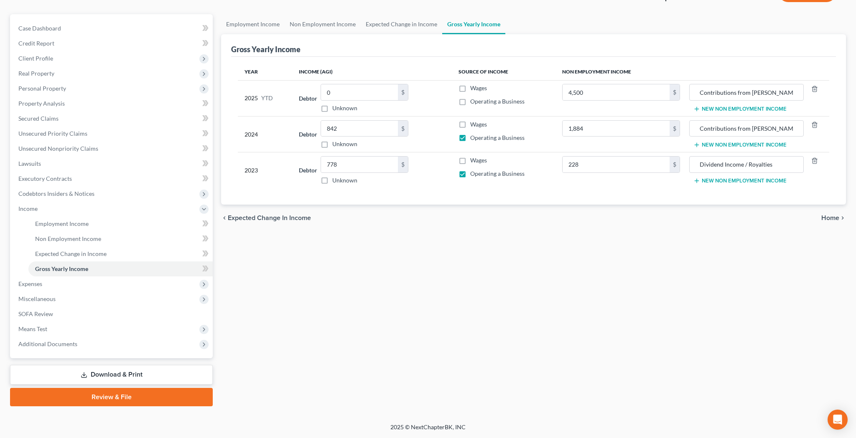
scroll to position [66, 0]
click at [65, 297] on span "Miscellaneous" at bounding box center [112, 299] width 201 height 15
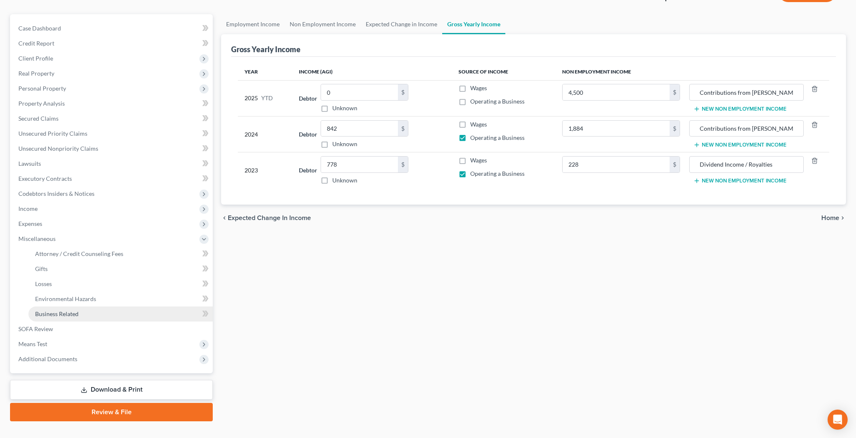
click at [66, 315] on span "Business Related" at bounding box center [56, 313] width 43 height 7
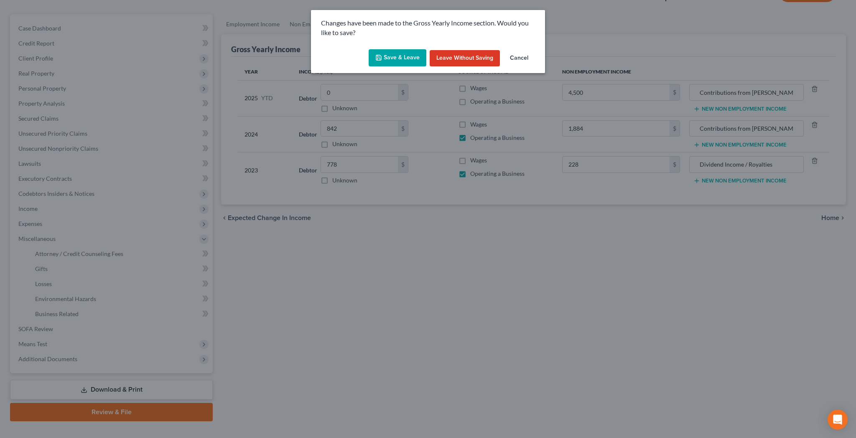
click at [390, 56] on button "Save & Leave" at bounding box center [397, 58] width 58 height 18
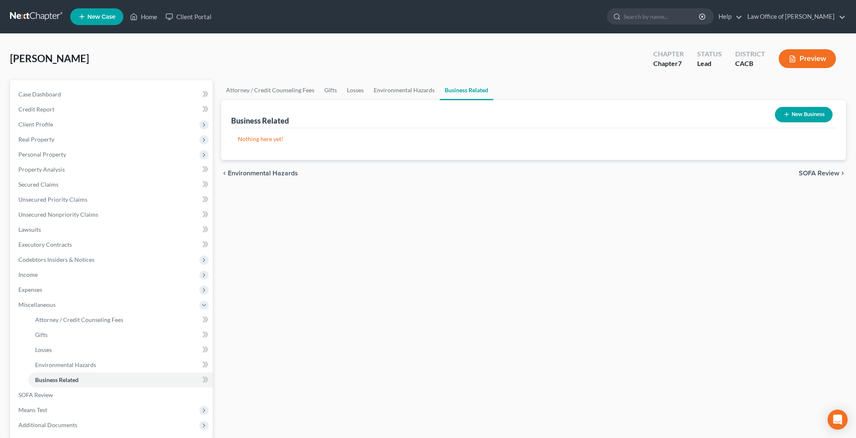
click at [476, 94] on link "Business Related" at bounding box center [465, 90] width 53 height 20
click at [95, 388] on link "SOFA Review" at bounding box center [112, 395] width 201 height 15
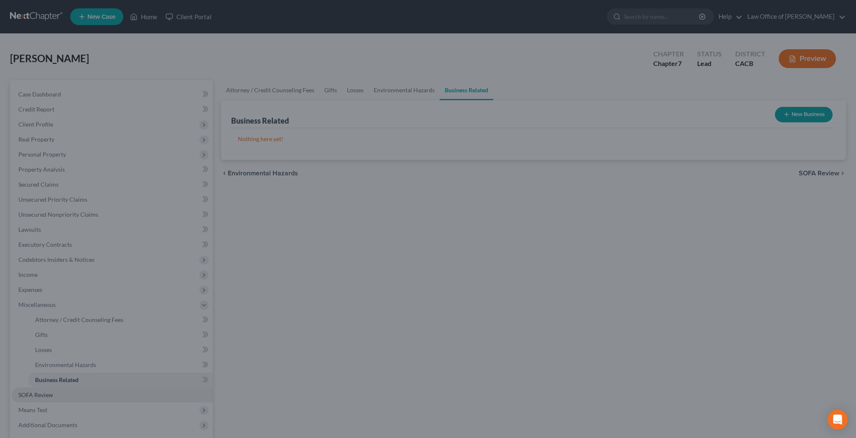
scroll to position [75, 0]
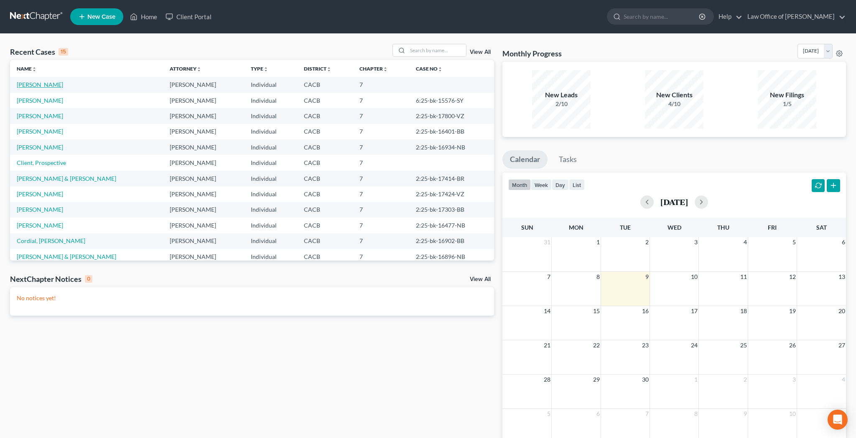
click at [51, 86] on link "[PERSON_NAME]" at bounding box center [40, 84] width 46 height 7
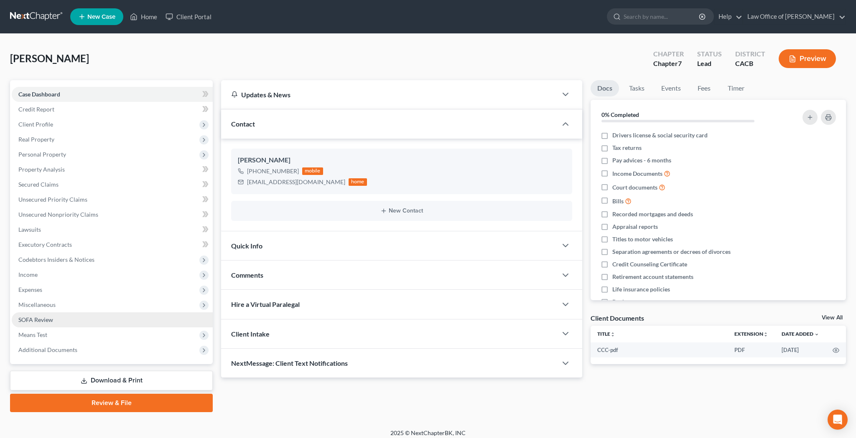
click at [63, 315] on link "SOFA Review" at bounding box center [112, 319] width 201 height 15
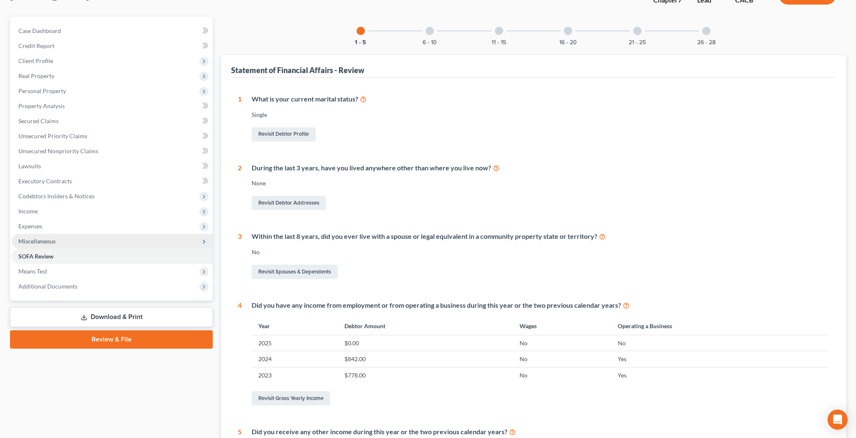
scroll to position [20, 0]
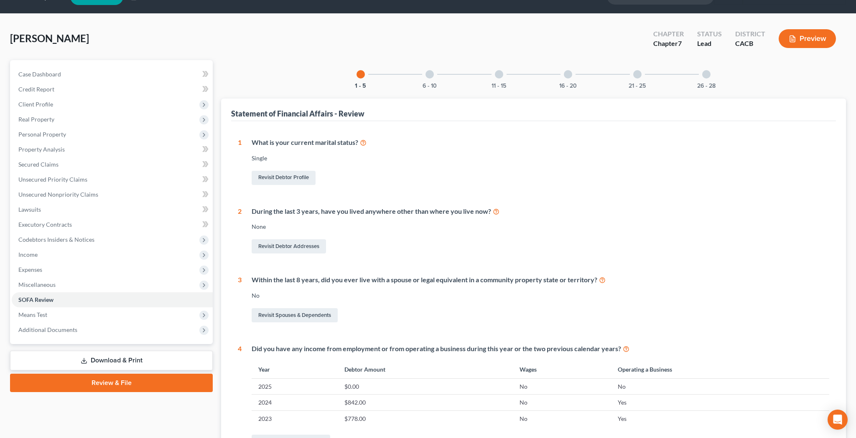
click at [704, 74] on div at bounding box center [706, 74] width 8 height 8
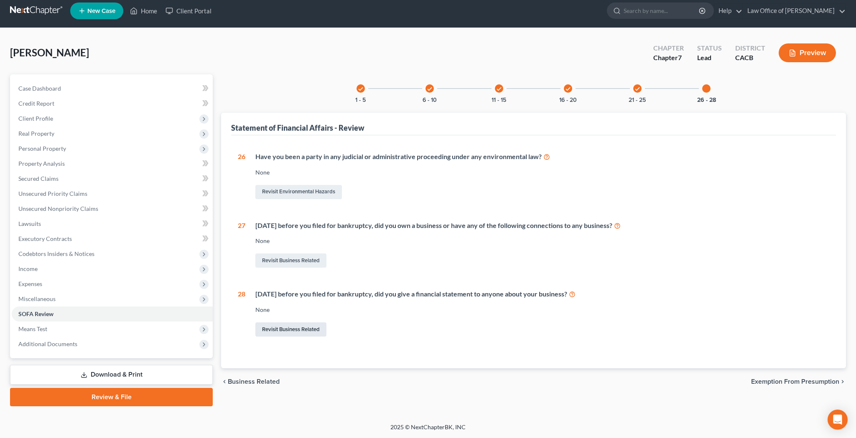
click at [317, 326] on link "Revisit Business Related" at bounding box center [290, 330] width 71 height 14
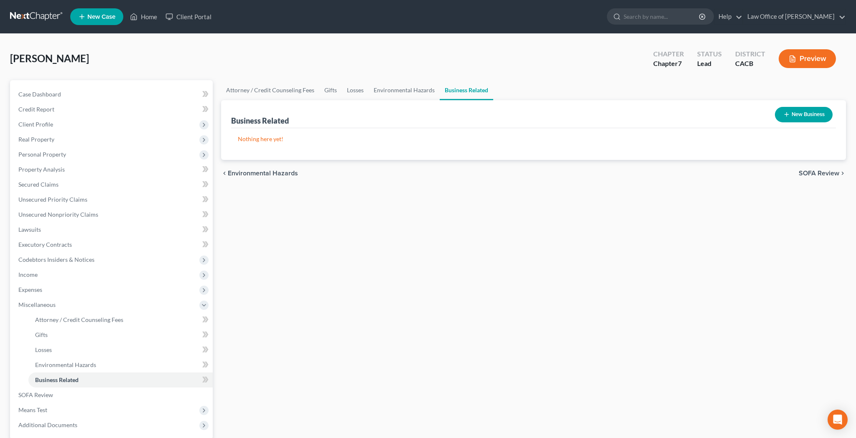
click at [800, 115] on button "New Business" at bounding box center [804, 114] width 58 height 15
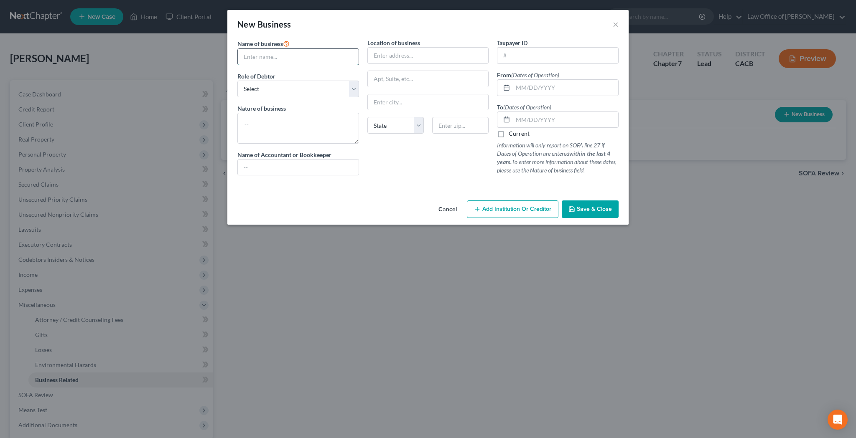
click at [311, 55] on input "text" at bounding box center [298, 57] width 121 height 16
type input "Self-Employed as Manuj Amarnani"
select select "sole_proprietor"
click at [297, 127] on textarea at bounding box center [298, 128] width 122 height 31
click at [407, 58] on input "text" at bounding box center [428, 56] width 121 height 16
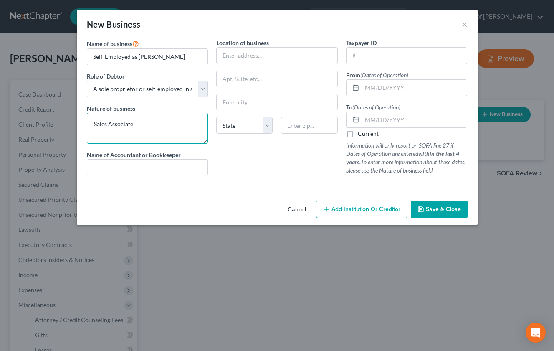
click at [164, 121] on textarea "Sales Associate" at bounding box center [148, 128] width 122 height 31
type textarea "Self-Employed as Salesman"
click at [246, 55] on input "text" at bounding box center [277, 56] width 121 height 16
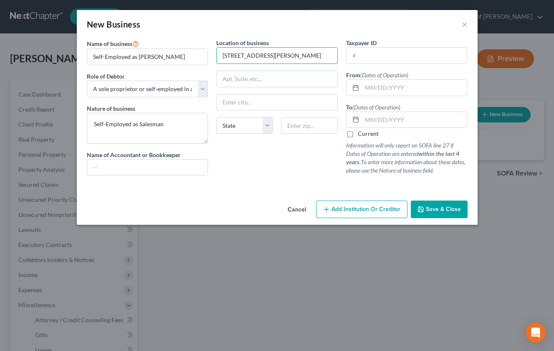
type input "423 S Hoover St"
click at [292, 76] on input "text" at bounding box center [277, 79] width 121 height 16
type input "Apt 202"
click at [302, 128] on input "text" at bounding box center [309, 125] width 56 height 17
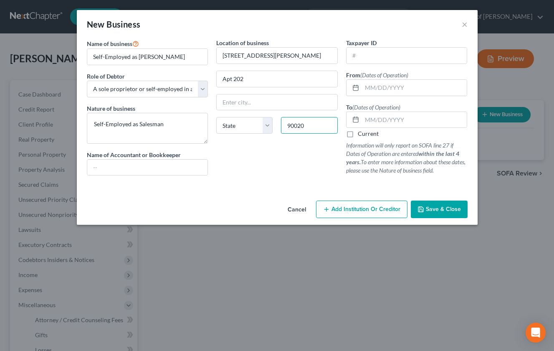
type input "90020"
click at [257, 173] on div "Location of business 423 S Hoover St Apt 202 State AL AK AR AZ CA CO CT DE DC F…" at bounding box center [277, 110] width 130 height 144
type input "Los Angeles"
select select "4"
click at [373, 86] on input "text" at bounding box center [414, 88] width 105 height 16
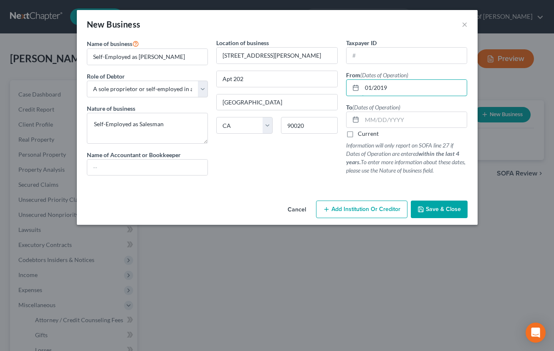
type input "01/2019"
click at [358, 135] on label "Current" at bounding box center [368, 134] width 21 height 8
click at [361, 135] on input "Current" at bounding box center [363, 132] width 5 height 5
checkbox input "true"
click at [374, 89] on input "01/2019" at bounding box center [414, 88] width 105 height 16
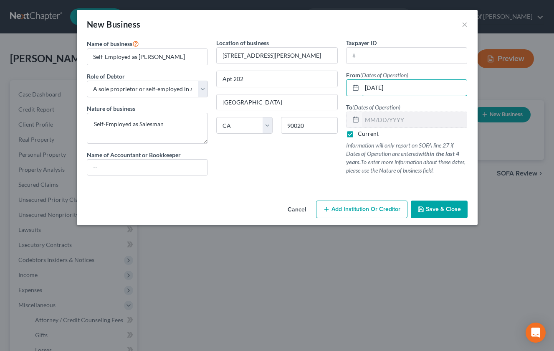
type input "01/01/2019"
click at [298, 158] on div "Location of business 423 S Hoover St Apt 202 Los Angeles State AL AK AR AZ CA C…" at bounding box center [277, 110] width 130 height 144
click at [139, 126] on textarea "Self-Employed as Salesman" at bounding box center [148, 128] width 122 height 31
type textarea "Self-Employed as a Salesman"
click at [452, 208] on span "Save & Close" at bounding box center [443, 209] width 35 height 7
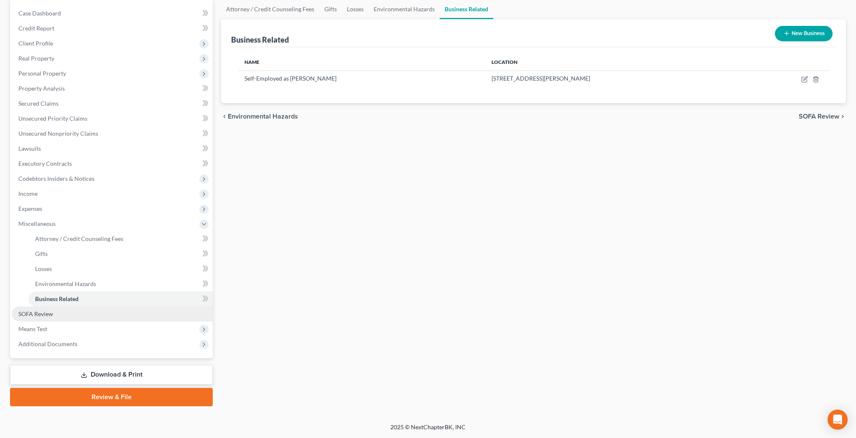
click at [72, 314] on link "SOFA Review" at bounding box center [112, 314] width 201 height 15
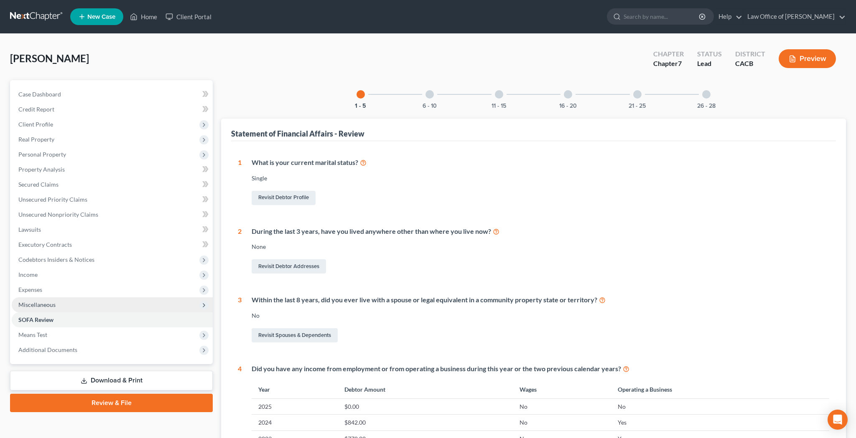
click at [74, 306] on span "Miscellaneous" at bounding box center [112, 304] width 201 height 15
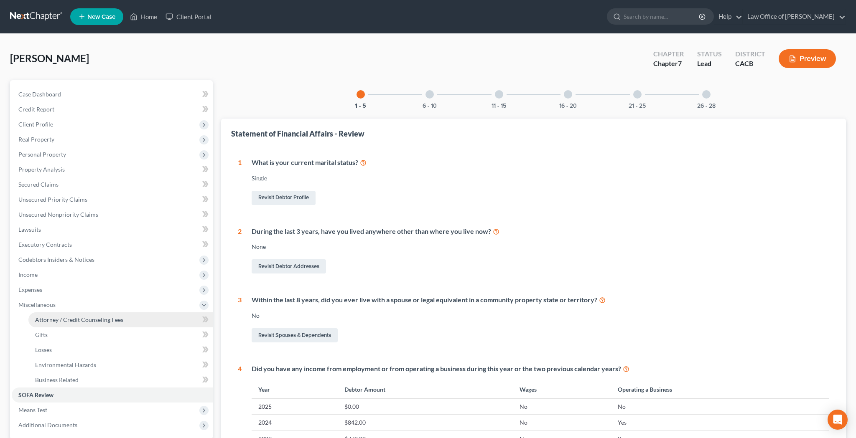
click at [75, 320] on span "Attorney / Credit Counseling Fees" at bounding box center [79, 319] width 88 height 7
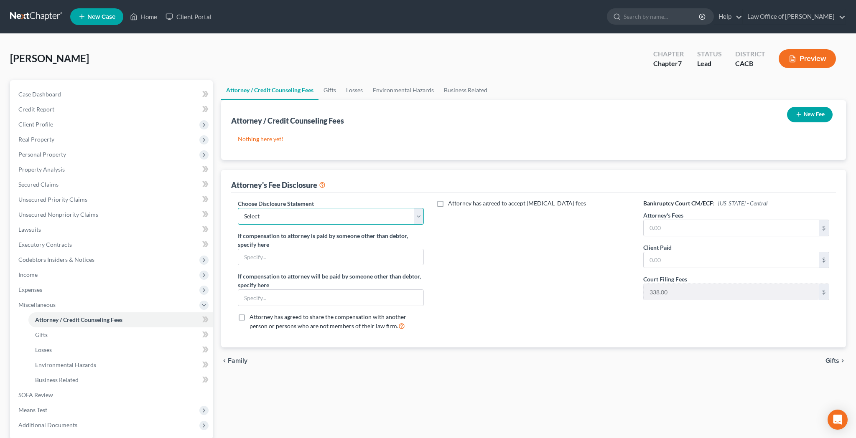
select select "0"
click at [655, 227] on input "text" at bounding box center [730, 228] width 175 height 16
type input "900"
click at [665, 266] on input "text" at bounding box center [730, 260] width 175 height 16
type input "900"
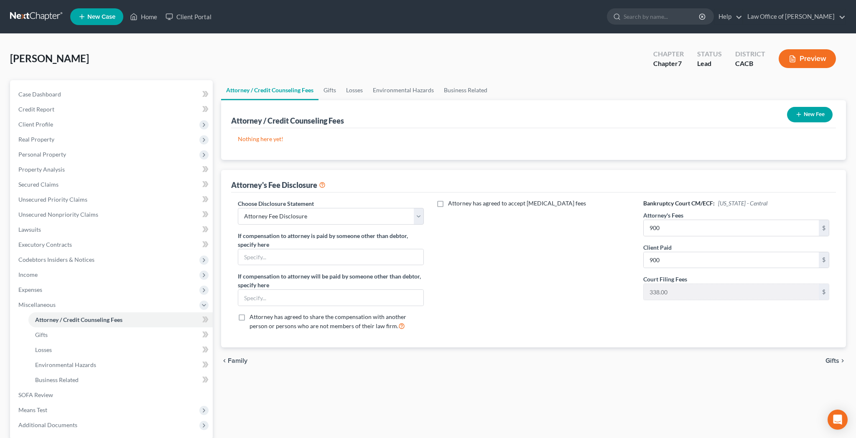
click at [805, 113] on button "New Fee" at bounding box center [810, 114] width 46 height 15
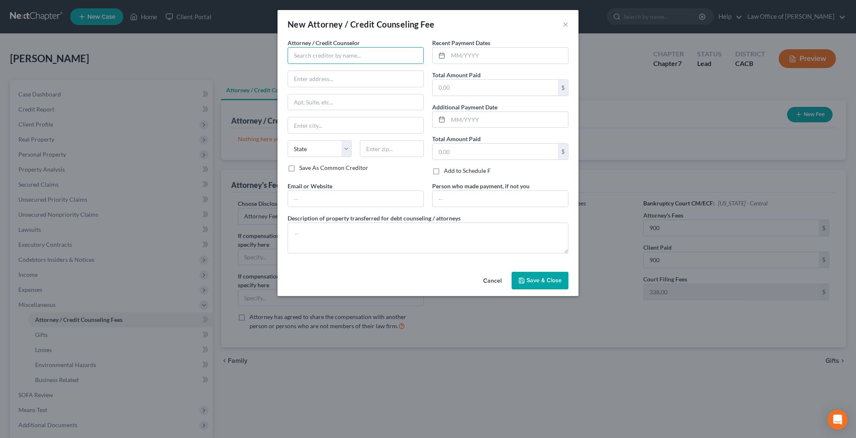
click at [382, 48] on input "text" at bounding box center [355, 55] width 136 height 17
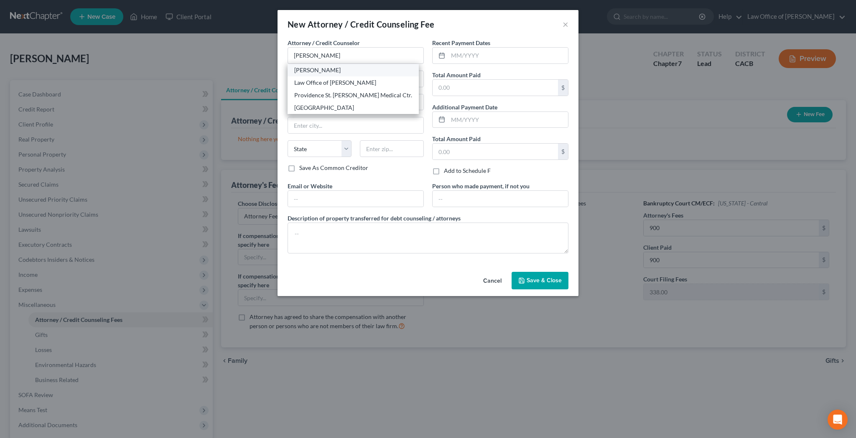
click at [369, 69] on div "Joseph Collier" at bounding box center [353, 70] width 118 height 8
type input "Joseph Collier"
type input "3154 Weldon Ave"
type input "Los Angeles"
select select "4"
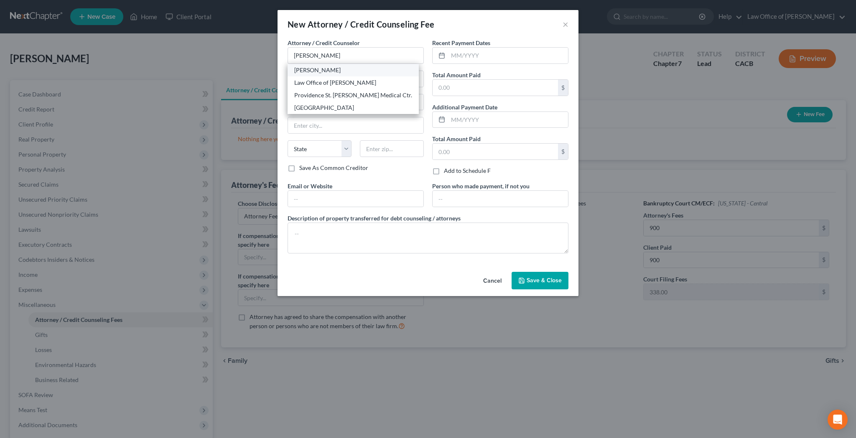
type input "90065"
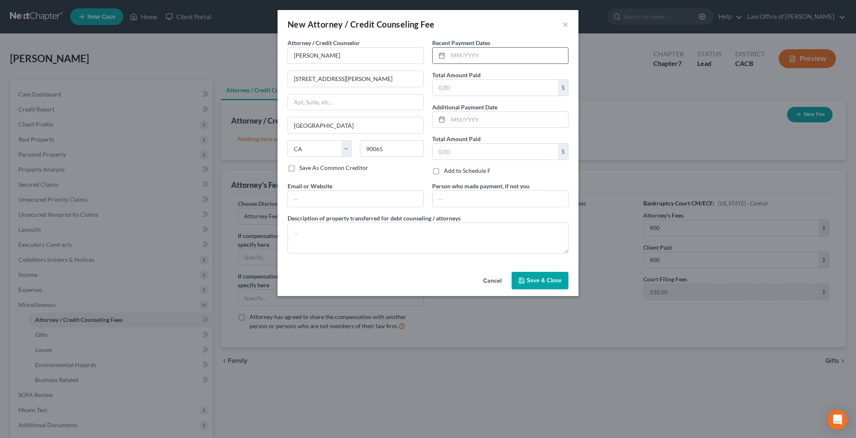
click at [475, 54] on input "text" at bounding box center [508, 56] width 120 height 16
type input "09/09/2025"
click at [505, 86] on input "text" at bounding box center [494, 88] width 125 height 16
type input "900"
click at [378, 202] on input "text" at bounding box center [355, 199] width 135 height 16
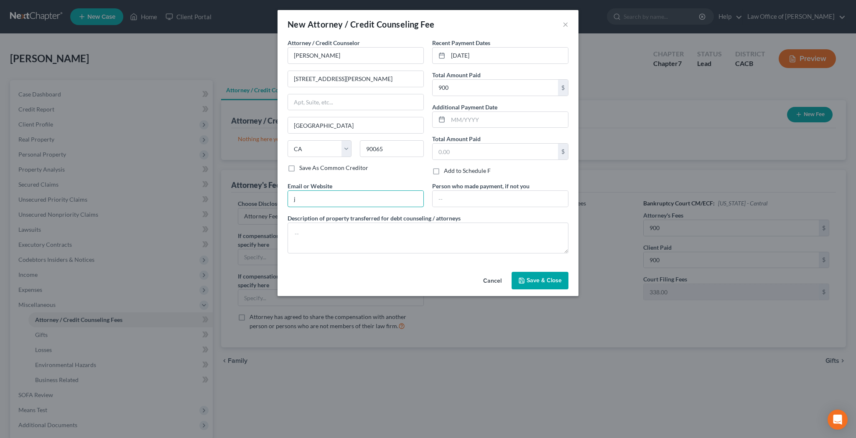
type input "[EMAIL_ADDRESS][DOMAIN_NAME]"
click at [450, 198] on input "text" at bounding box center [499, 199] width 135 height 16
type input "Harish Amarnani"
click at [435, 243] on textarea at bounding box center [427, 238] width 281 height 31
click at [526, 279] on button "Save & Close" at bounding box center [539, 281] width 57 height 18
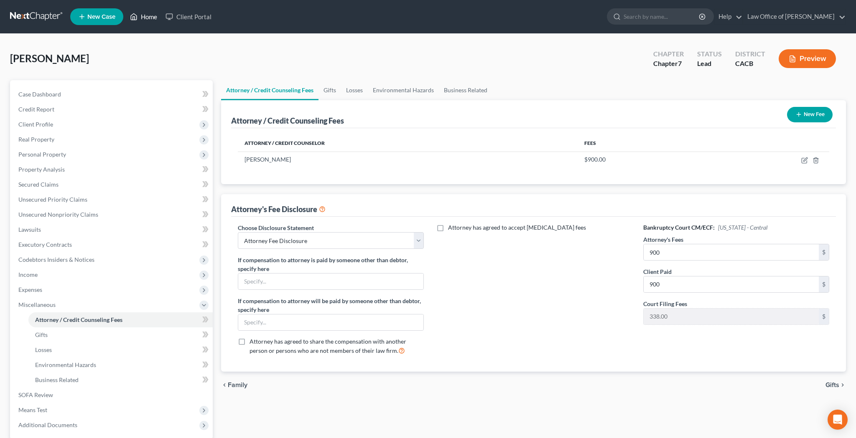
click at [150, 17] on link "Home" at bounding box center [144, 16] width 36 height 15
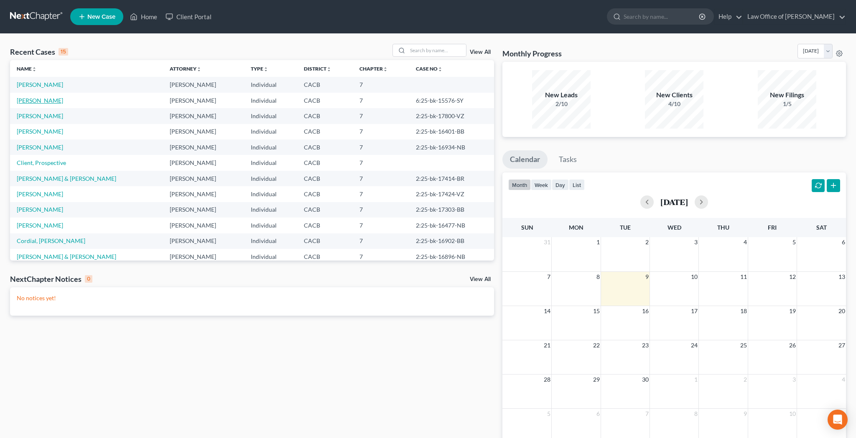
click at [60, 100] on link "Hernandez, Gustavo" at bounding box center [40, 100] width 46 height 7
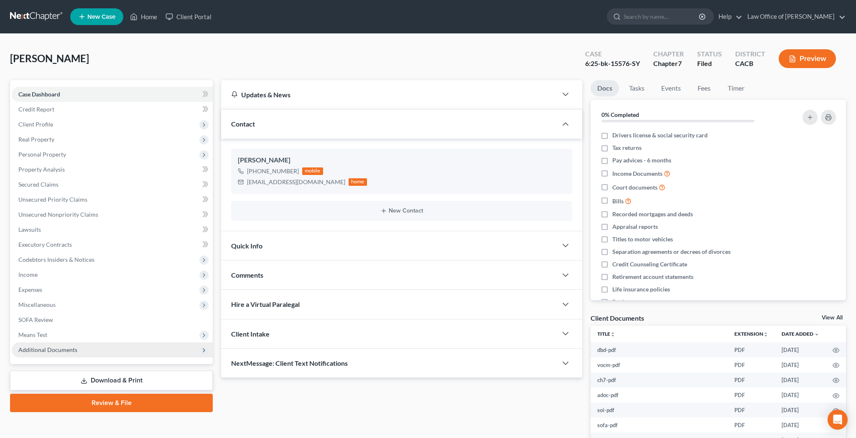
click at [59, 350] on span "Additional Documents" at bounding box center [47, 349] width 59 height 7
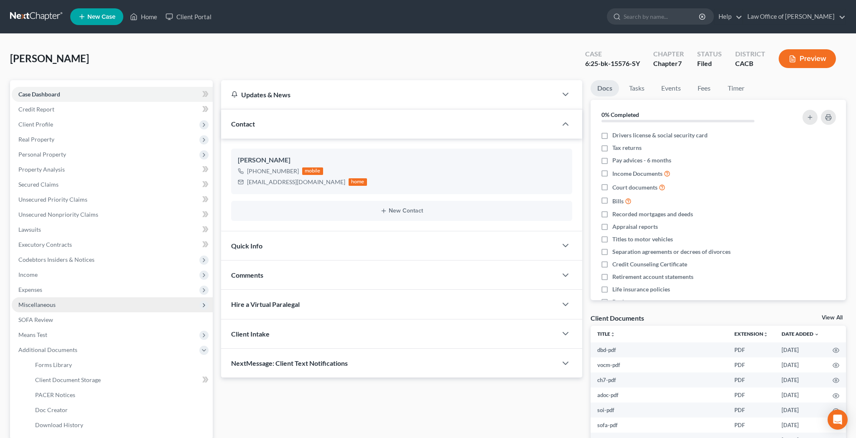
click at [56, 307] on span "Miscellaneous" at bounding box center [112, 304] width 201 height 15
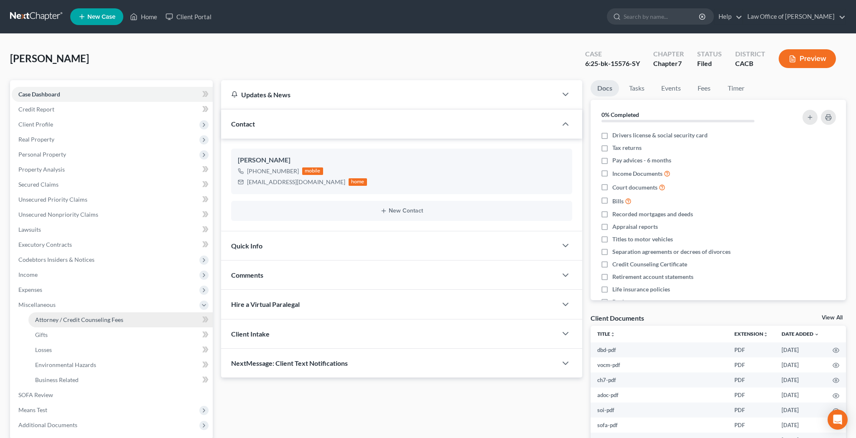
click at [58, 318] on span "Attorney / Credit Counseling Fees" at bounding box center [79, 319] width 88 height 7
select select "0"
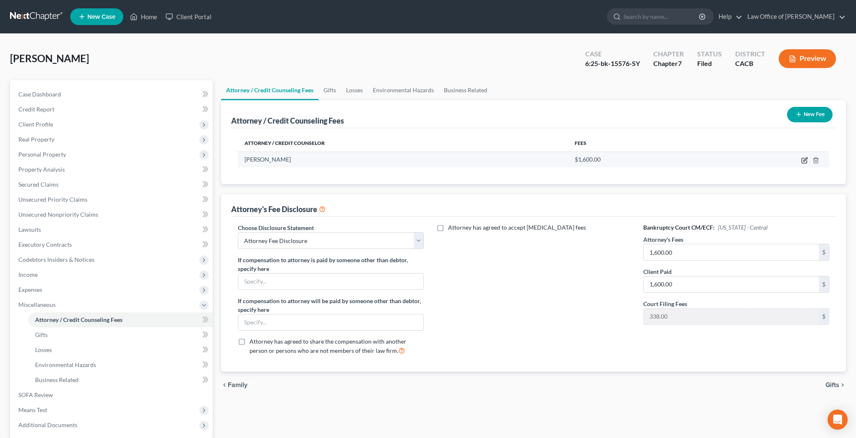
click at [801, 160] on icon "button" at bounding box center [803, 160] width 5 height 5
select select "4"
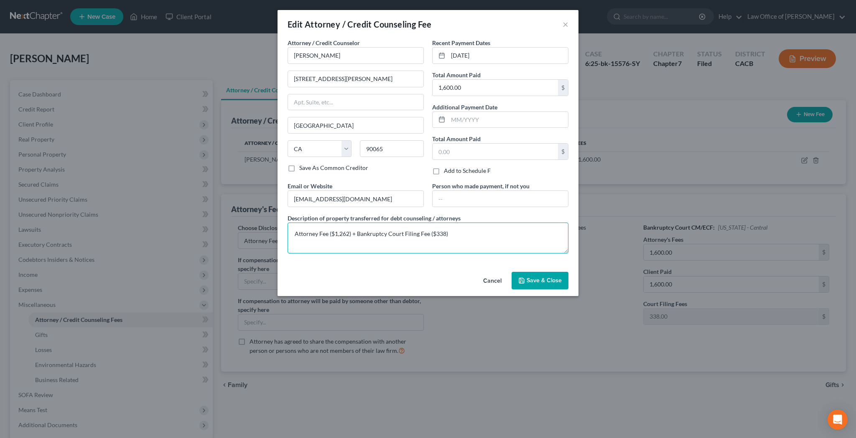
click at [450, 236] on textarea "Attorney Fee ($1,262) + Bankruptcy Court Filing Fee ($338)" at bounding box center [427, 238] width 281 height 31
click at [565, 23] on button "×" at bounding box center [565, 24] width 6 height 10
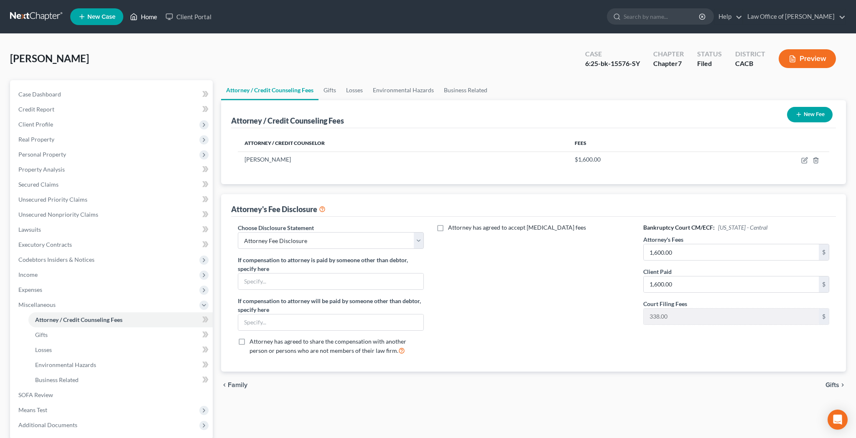
click at [156, 17] on link "Home" at bounding box center [144, 16] width 36 height 15
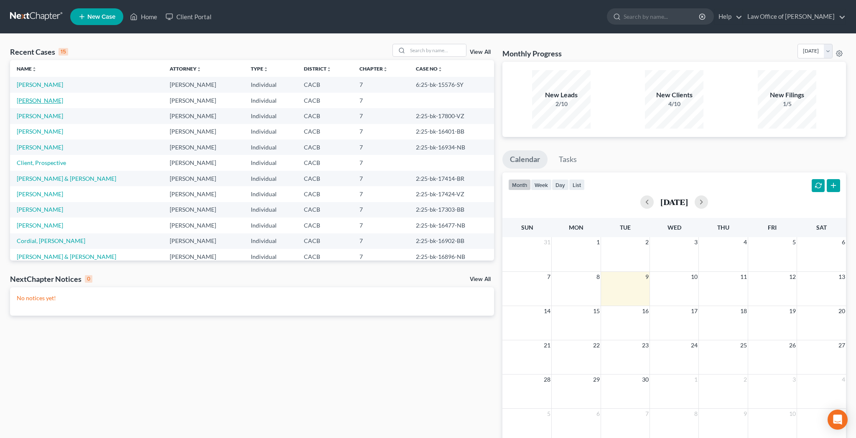
click at [46, 100] on link "Amarnani, Manuj" at bounding box center [40, 100] width 46 height 7
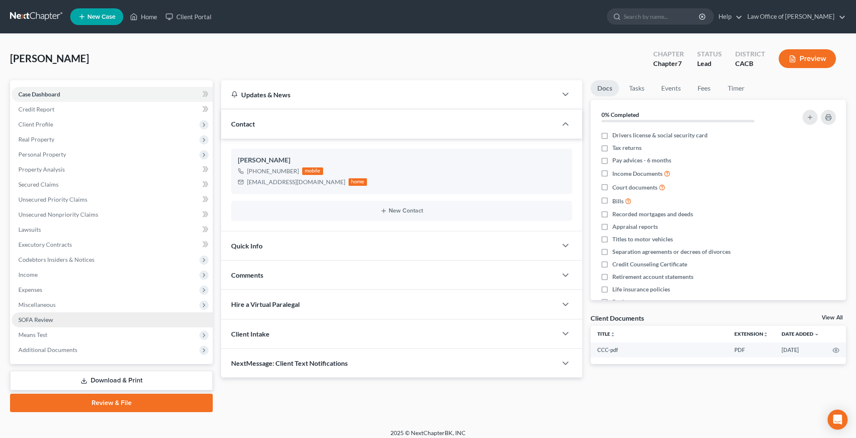
click at [79, 321] on link "SOFA Review" at bounding box center [112, 319] width 201 height 15
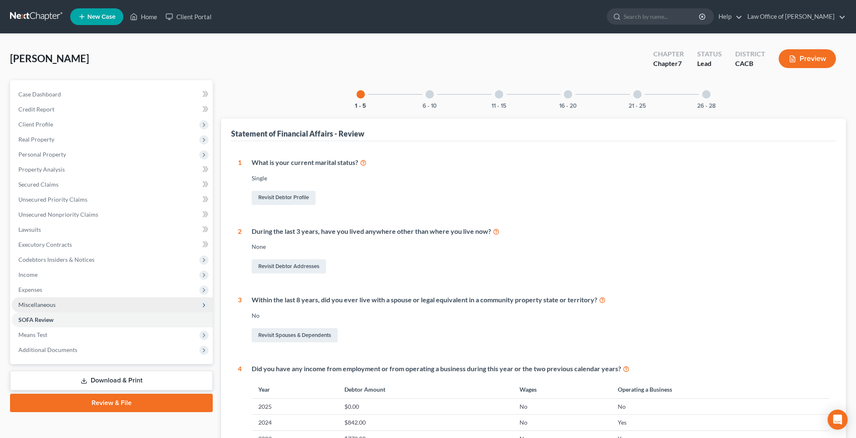
click at [59, 303] on span "Miscellaneous" at bounding box center [112, 304] width 201 height 15
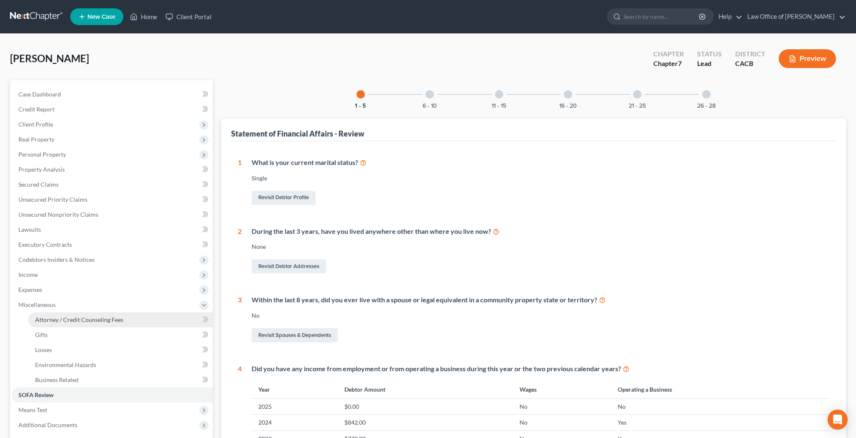
click at [61, 317] on span "Attorney / Credit Counseling Fees" at bounding box center [79, 319] width 88 height 7
select select "0"
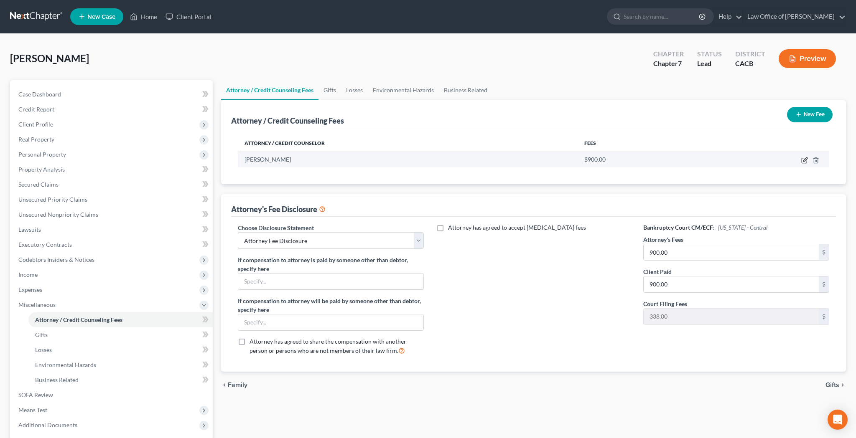
click at [805, 161] on icon "button" at bounding box center [804, 160] width 7 height 7
select select "4"
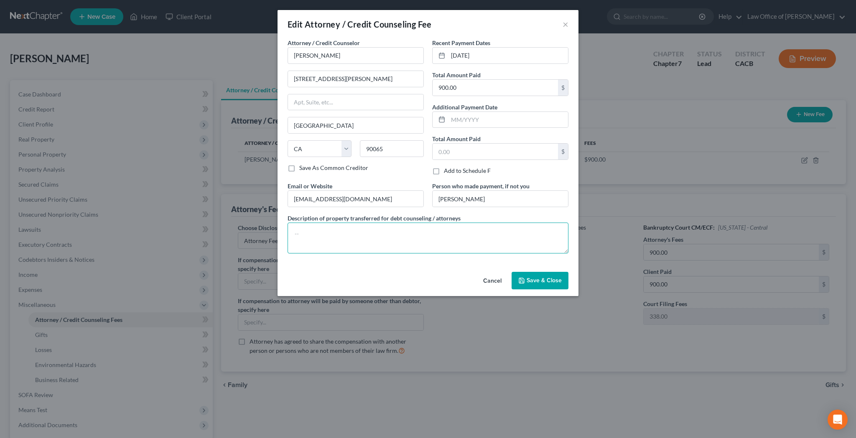
click at [428, 234] on textarea at bounding box center [427, 238] width 281 height 31
paste textarea "Attorney Fee ($1,262) + Bankruptcy Court Filing Fee ($338)"
click at [344, 235] on textarea "Attorney Fee ($1,262) + Bankruptcy Court Filing Fee ($338)" at bounding box center [427, 238] width 281 height 31
type textarea "Attorney Fee ($562) + Bankruptcy Court Filing Fee ($338)"
click at [536, 280] on span "Save & Close" at bounding box center [543, 280] width 35 height 7
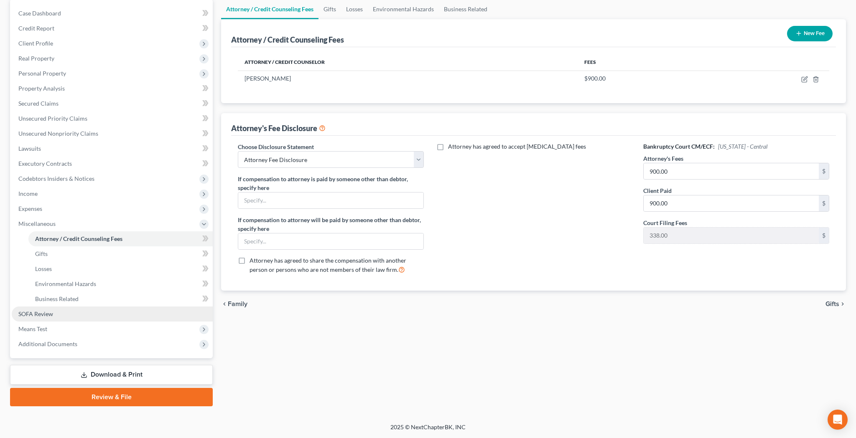
scroll to position [81, 0]
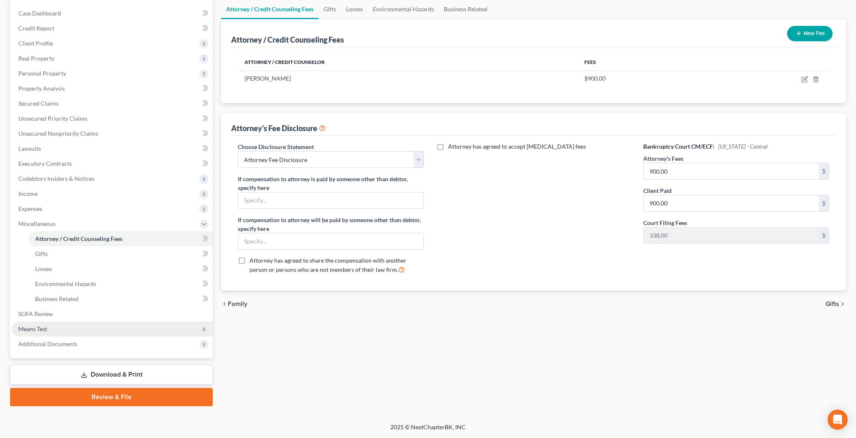
click at [98, 329] on span "Means Test" at bounding box center [112, 329] width 201 height 15
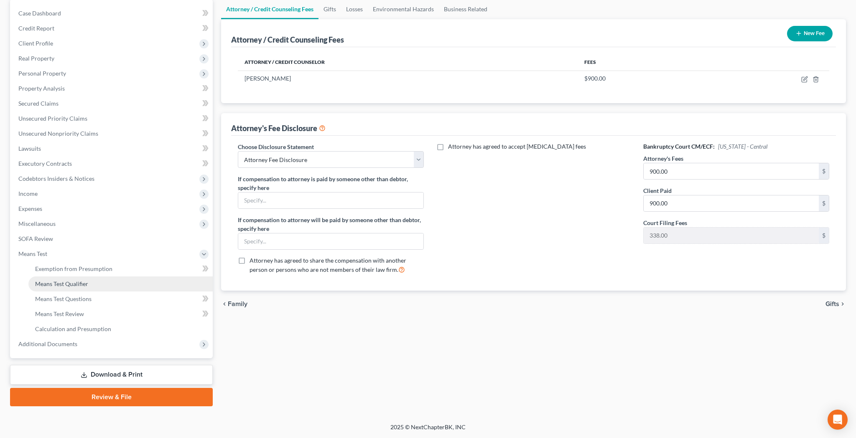
click at [90, 284] on link "Means Test Qualifier" at bounding box center [120, 284] width 184 height 15
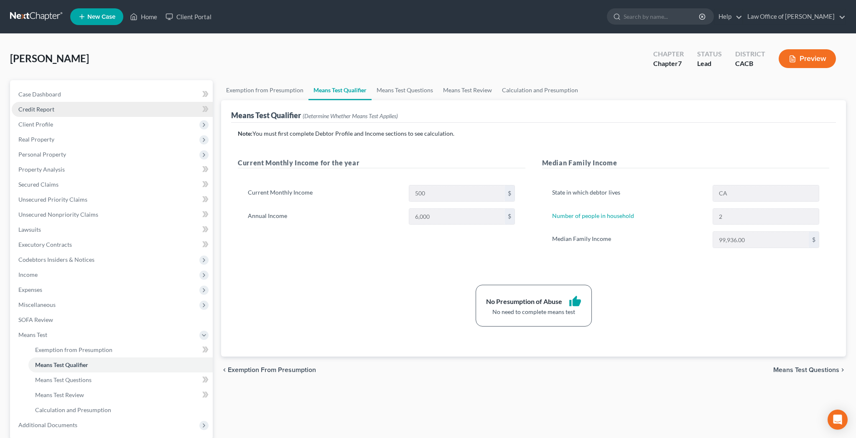
click at [78, 108] on link "Credit Report" at bounding box center [112, 109] width 201 height 15
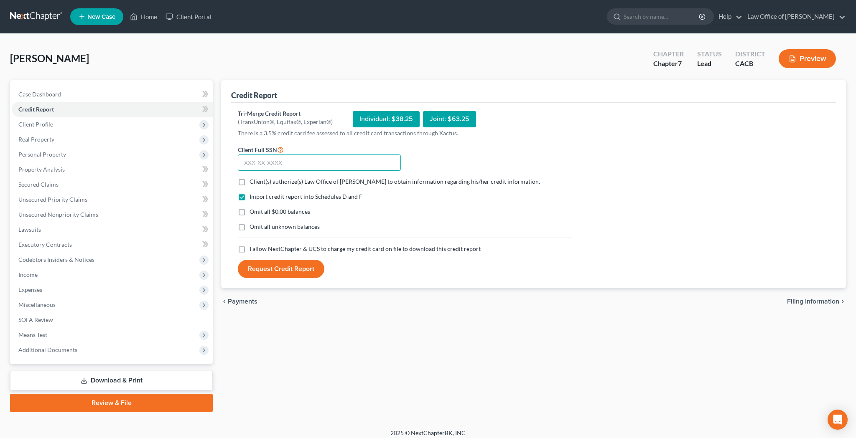
click at [262, 163] on input "text" at bounding box center [319, 163] width 163 height 17
type input "229-45-8220"
click at [249, 181] on label "Client(s) authorize(s) Law Office of Joseph Collier to obtain information regar…" at bounding box center [394, 182] width 290 height 8
click at [253, 181] on input "Client(s) authorize(s) Law Office of Joseph Collier to obtain information regar…" at bounding box center [255, 180] width 5 height 5
checkbox input "true"
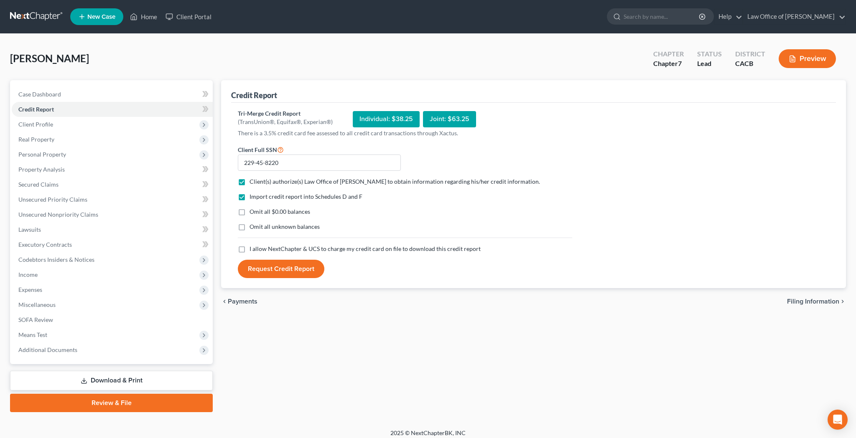
click at [249, 213] on label "Omit all $0.00 balances" at bounding box center [279, 212] width 61 height 8
click at [253, 213] on input "Omit all $0.00 balances" at bounding box center [255, 210] width 5 height 5
checkbox input "true"
click at [249, 250] on label "I allow NextChapter & UCS to charge my credit card on file to download this cre…" at bounding box center [364, 249] width 231 height 8
click at [253, 250] on input "I allow NextChapter & UCS to charge my credit card on file to download this cre…" at bounding box center [255, 247] width 5 height 5
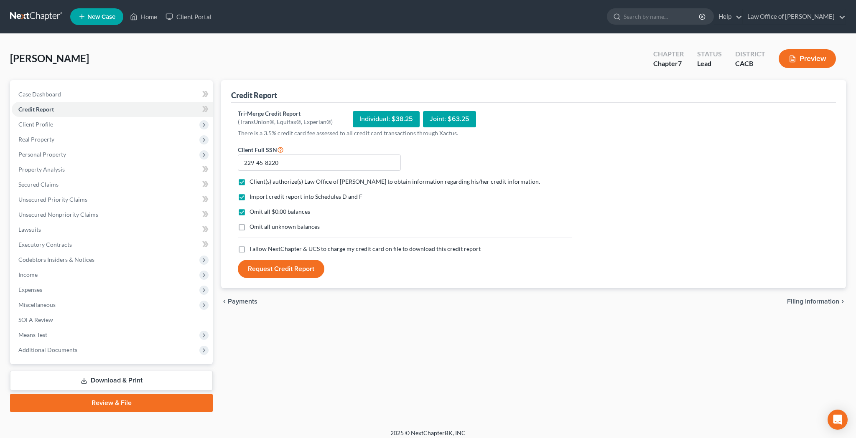
checkbox input "true"
click at [288, 271] on button "Request Credit Report" at bounding box center [281, 269] width 86 height 18
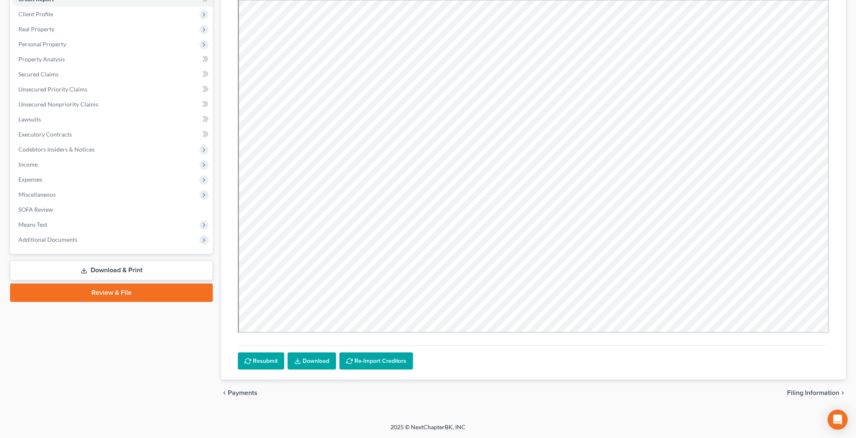
scroll to position [110, 0]
click at [317, 361] on link "Download" at bounding box center [311, 362] width 48 height 18
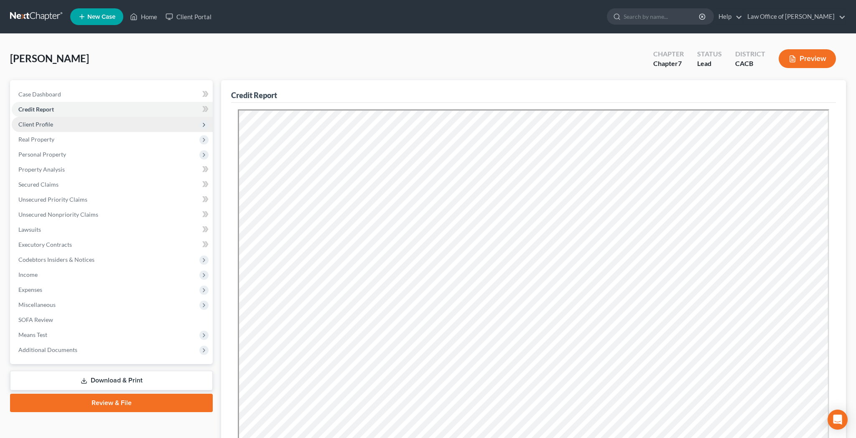
scroll to position [0, 0]
click at [59, 122] on span "Client Profile" at bounding box center [112, 124] width 201 height 15
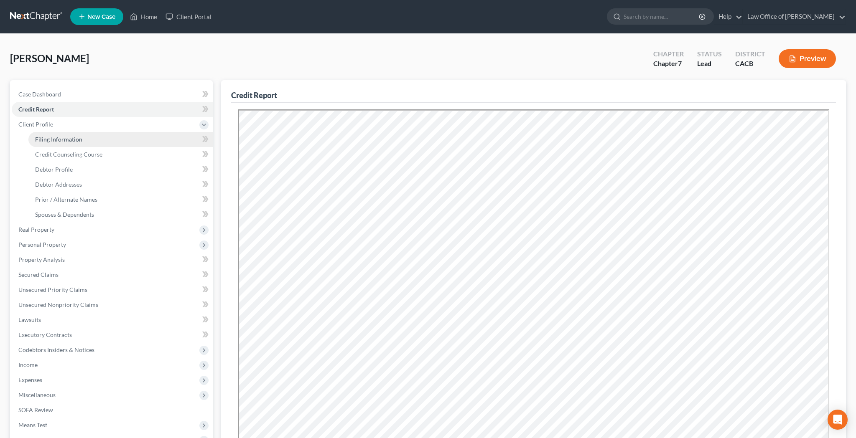
click at [63, 135] on link "Filing Information" at bounding box center [120, 139] width 184 height 15
select select "1"
select select "0"
select select "4"
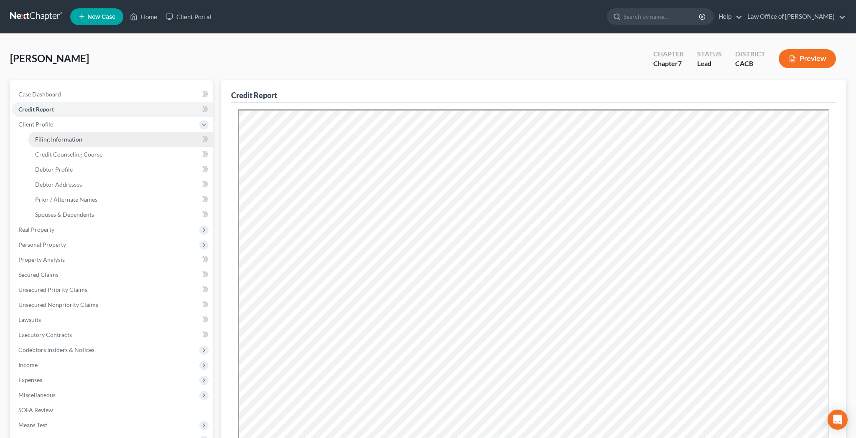
select select "0"
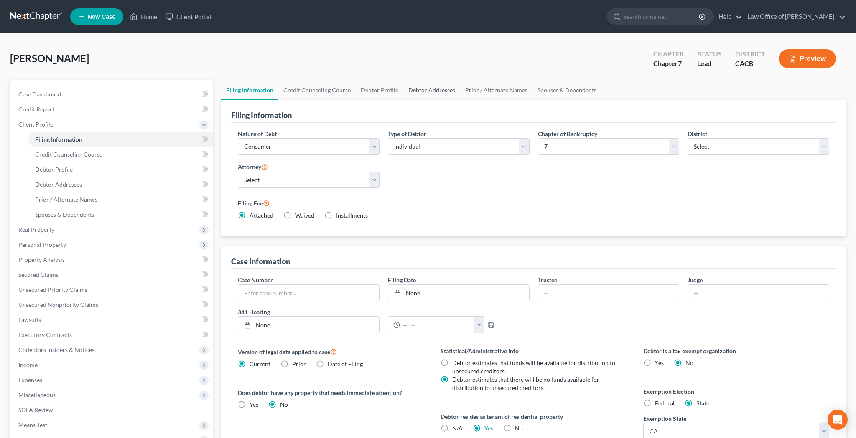
click at [437, 92] on link "Debtor Addresses" at bounding box center [431, 90] width 57 height 20
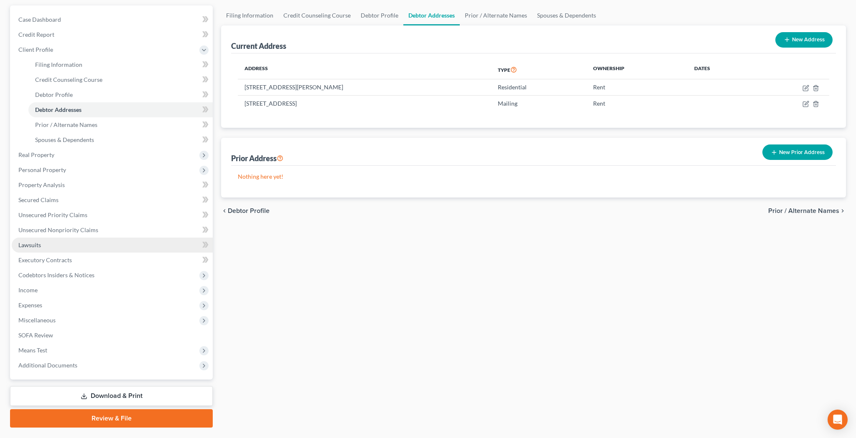
scroll to position [75, 0]
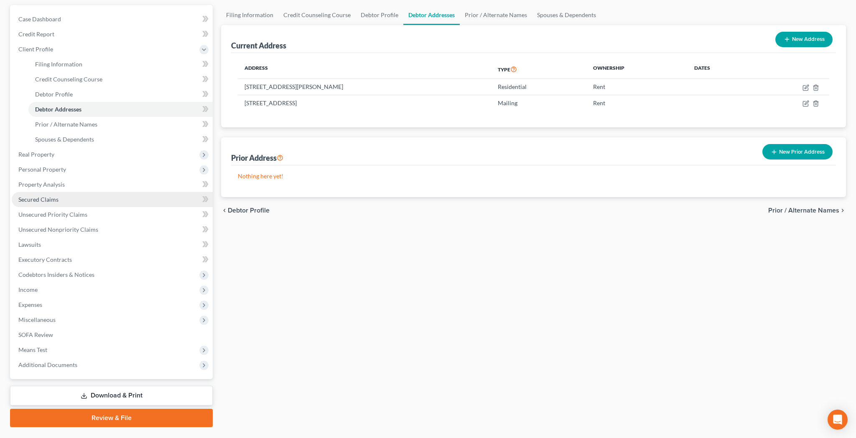
click at [76, 203] on link "Secured Claims" at bounding box center [112, 199] width 201 height 15
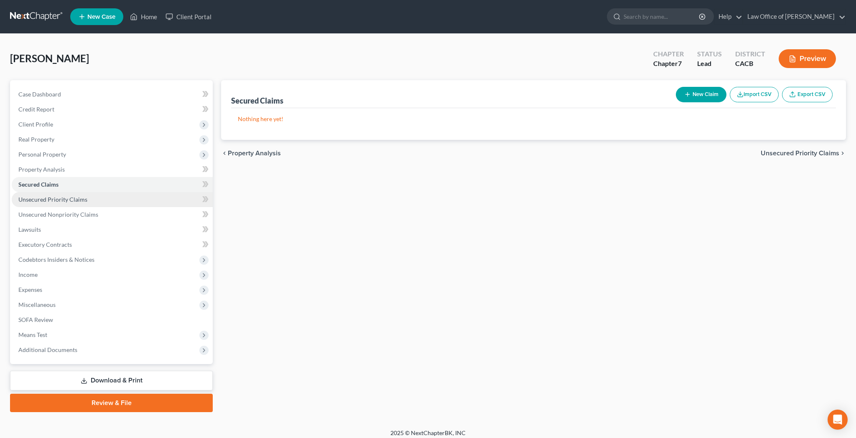
click at [78, 203] on link "Unsecured Priority Claims" at bounding box center [112, 199] width 201 height 15
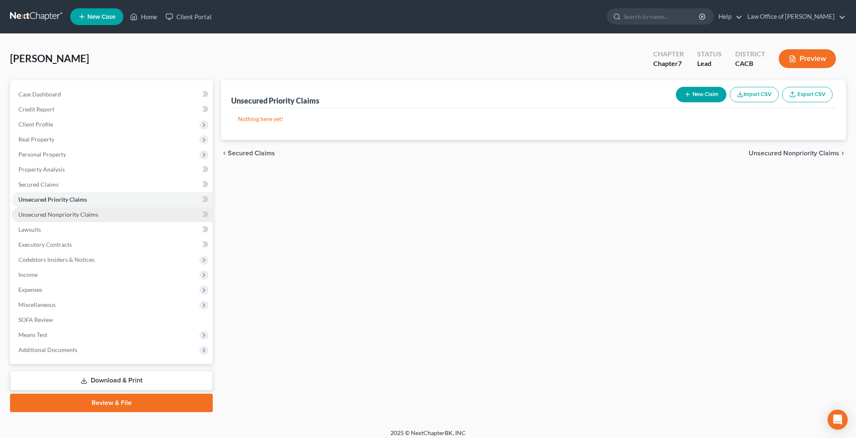
click at [81, 215] on span "Unsecured Nonpriority Claims" at bounding box center [58, 214] width 80 height 7
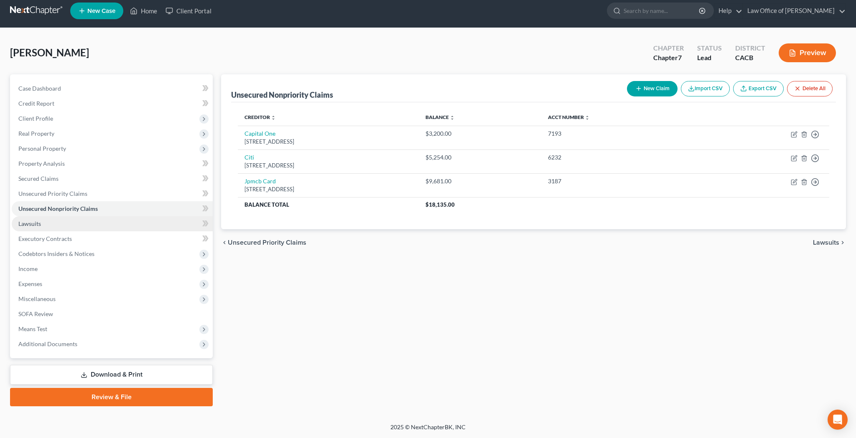
scroll to position [6, 0]
click at [89, 343] on span "Additional Documents" at bounding box center [112, 344] width 201 height 15
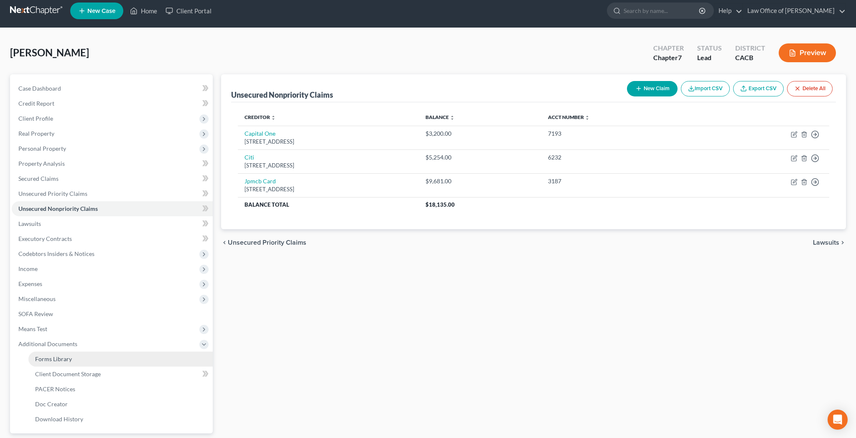
click at [89, 356] on link "Forms Library" at bounding box center [120, 359] width 184 height 15
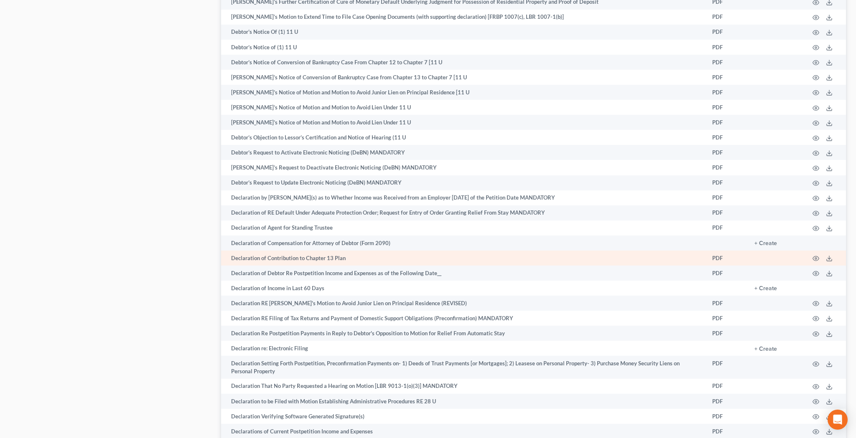
scroll to position [1232, 0]
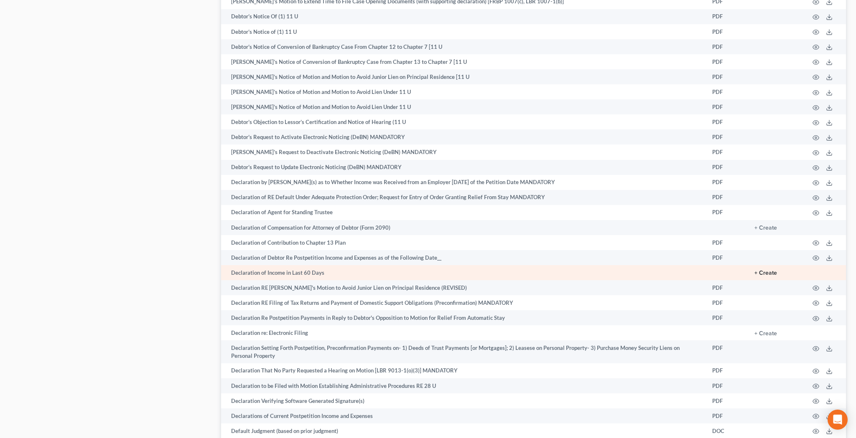
click at [774, 270] on button "+ Create" at bounding box center [765, 273] width 23 height 6
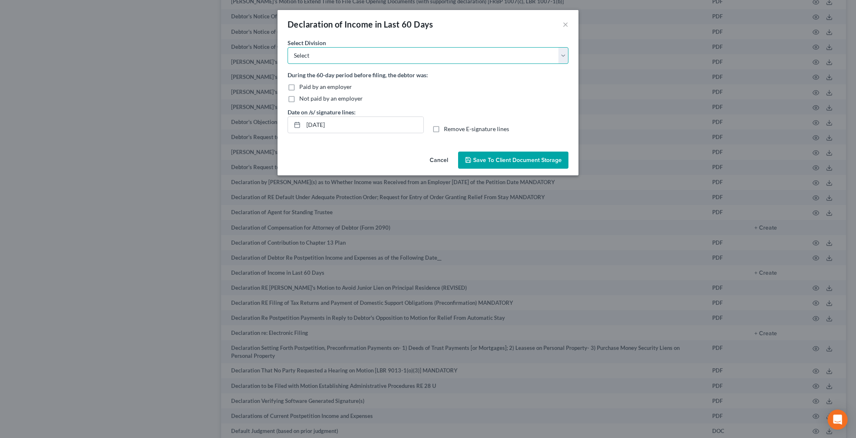
select select "0"
click at [299, 99] on label "Not paid by an employer" at bounding box center [330, 98] width 63 height 8
click at [302, 99] on input "Not paid by an employer" at bounding box center [304, 96] width 5 height 5
checkbox input "true"
click at [444, 130] on label "Remove E-signature lines" at bounding box center [476, 129] width 65 height 8
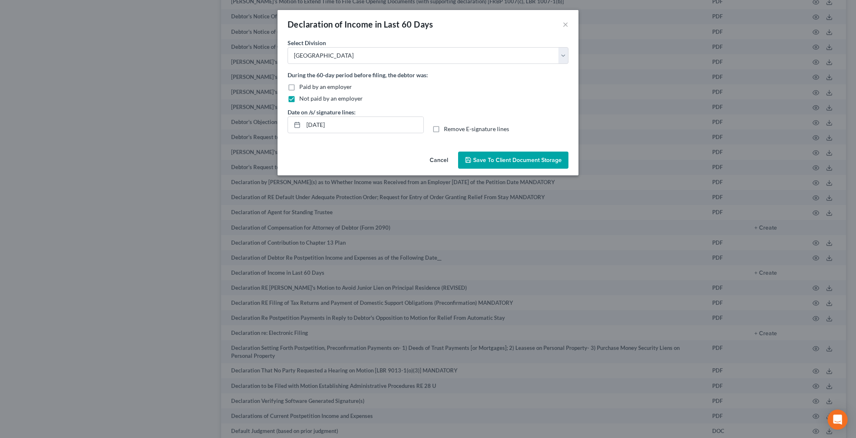
click at [447, 130] on input "Remove E-signature lines" at bounding box center [449, 127] width 5 height 5
checkbox input "true"
click at [480, 155] on button "Save to Client Document Storage" at bounding box center [513, 161] width 110 height 18
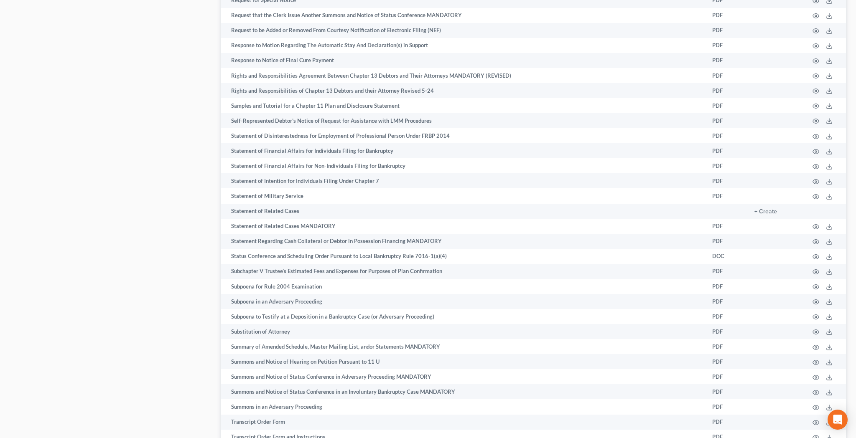
scroll to position [4000, 0]
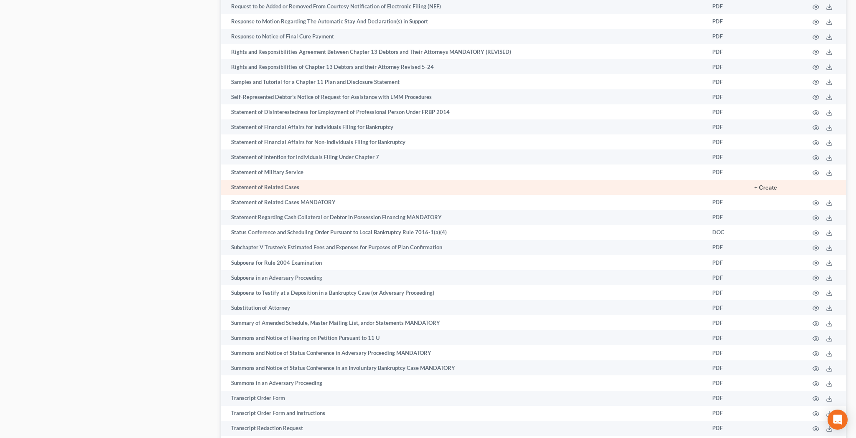
click at [768, 185] on button "+ Create" at bounding box center [765, 188] width 23 height 6
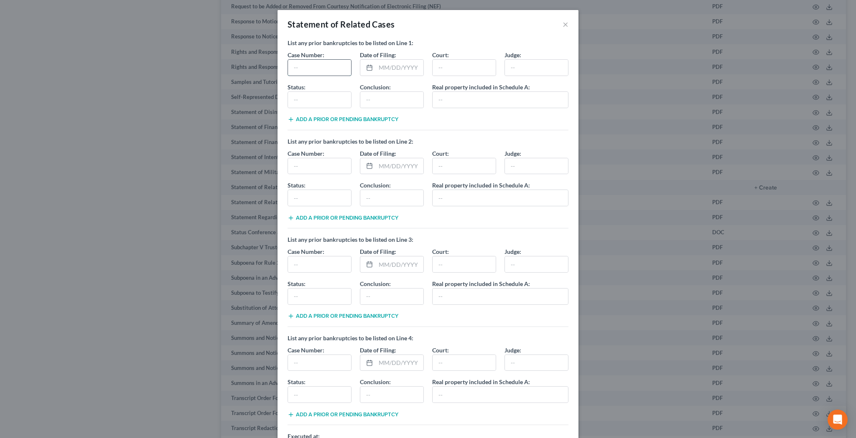
click at [324, 72] on input "text" at bounding box center [319, 68] width 63 height 16
type input "U"
type input "Unknown, Chapter 7 Bankruptcy Case"
click at [384, 69] on input "text" at bounding box center [400, 68] width 48 height 16
click at [398, 69] on input "1999" at bounding box center [400, 68] width 48 height 16
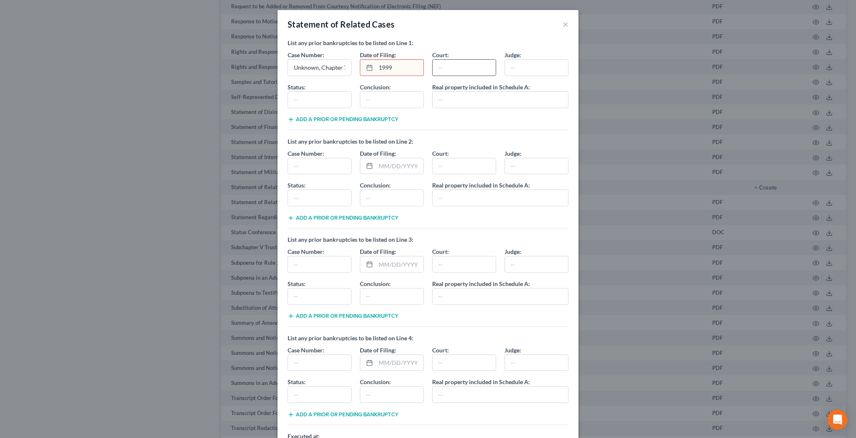
type input "1999"
click at [447, 69] on input "text" at bounding box center [463, 68] width 63 height 16
click at [451, 69] on input "text" at bounding box center [463, 68] width 63 height 16
type input "U.S. Bankruptcy Court, Central District of CA, Los Angeles Division"
click at [522, 66] on input "text" at bounding box center [536, 68] width 63 height 16
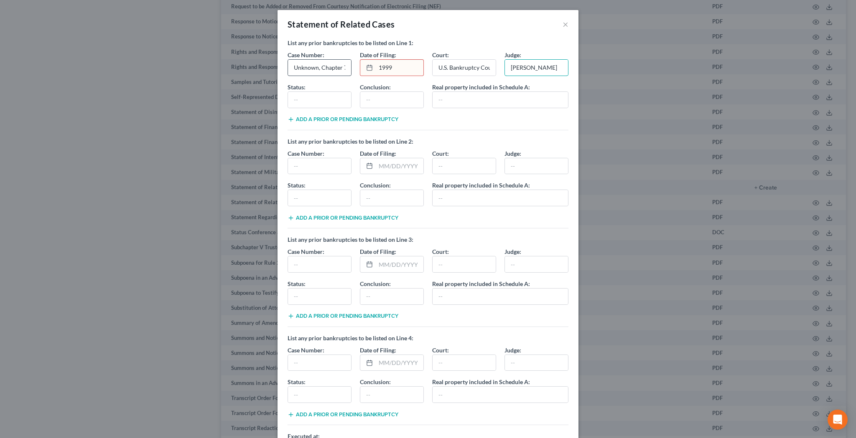
type input "Ernest Robles"
click at [341, 66] on input "Unknown, Chapter 7 Bankruptcy Case" at bounding box center [319, 68] width 63 height 16
click at [319, 70] on input "Unknown, Chapter 7 Bankruptcy Case" at bounding box center [319, 68] width 63 height 16
type input "LA99-38641ER, Chapter 7 Bankruptcy Case"
click at [403, 68] on input "1999" at bounding box center [400, 68] width 48 height 16
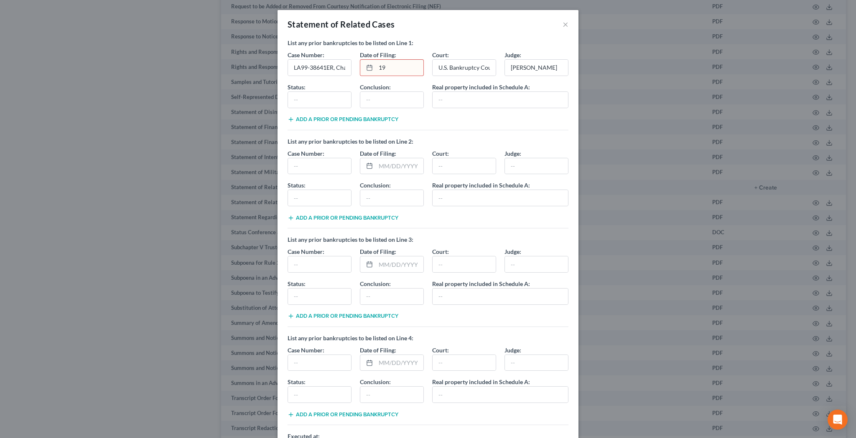
type input "1"
type input "08/02/1999"
click at [323, 100] on input "text" at bounding box center [319, 100] width 63 height 16
type input "Discharged"
click at [369, 99] on input "text" at bounding box center [391, 100] width 63 height 16
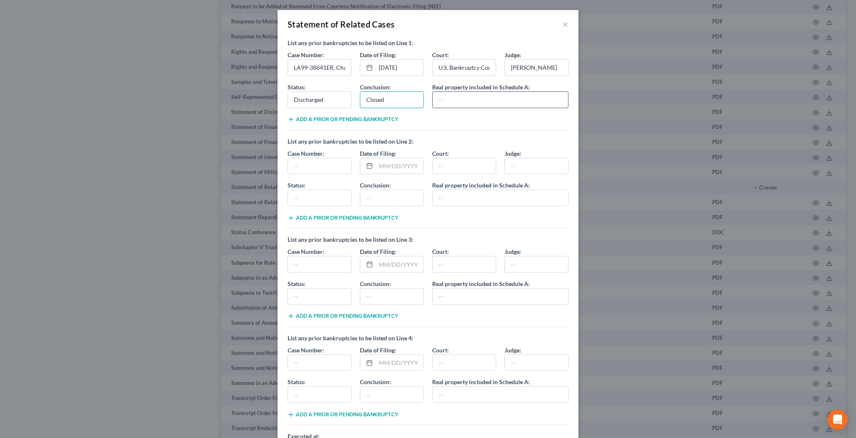
type input "Closed"
click at [443, 101] on input "text" at bounding box center [499, 100] width 135 height 16
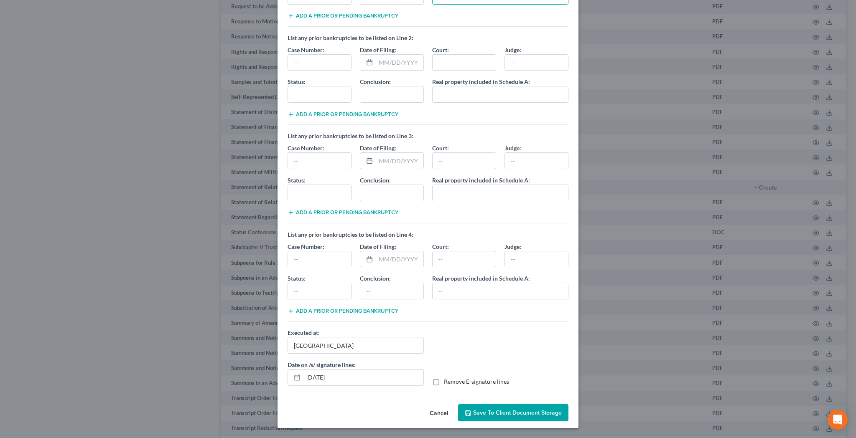
scroll to position [104, 0]
type input "N/A"
click at [444, 382] on label "Remove E-signature lines" at bounding box center [476, 382] width 65 height 8
click at [447, 382] on input "Remove E-signature lines" at bounding box center [449, 380] width 5 height 5
checkbox input "true"
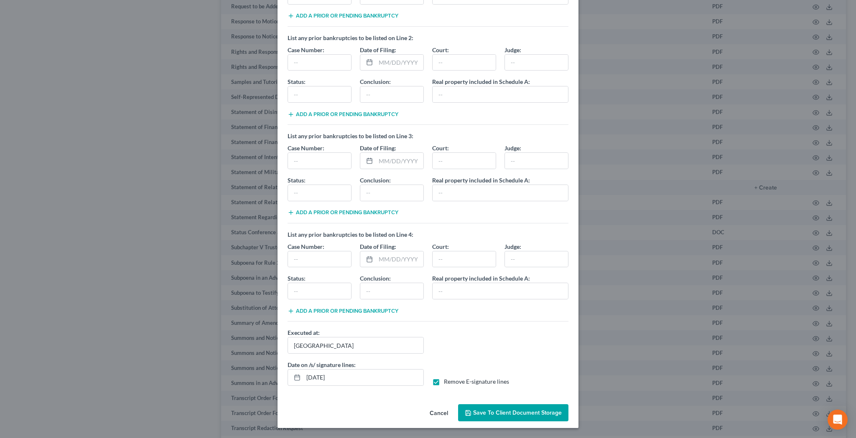
click at [470, 412] on icon "button" at bounding box center [468, 413] width 7 height 7
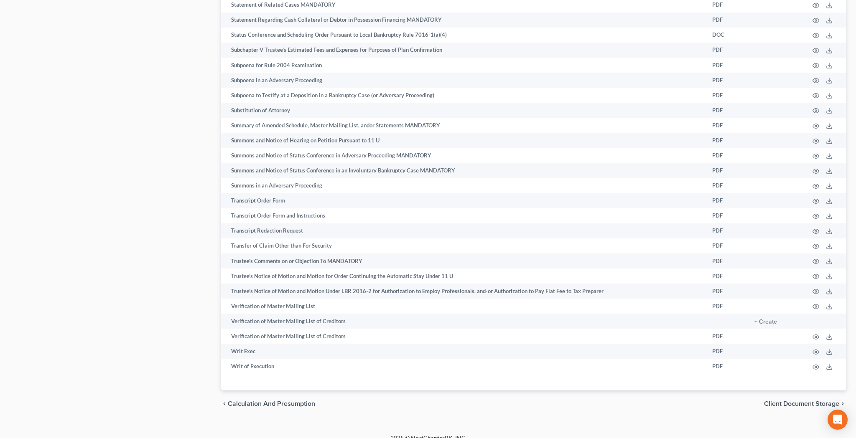
scroll to position [4197, 0]
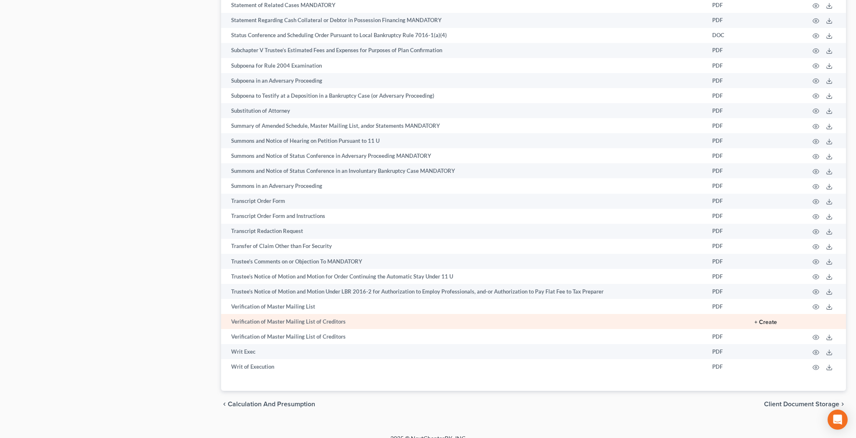
click at [772, 320] on button "+ Create" at bounding box center [765, 323] width 23 height 6
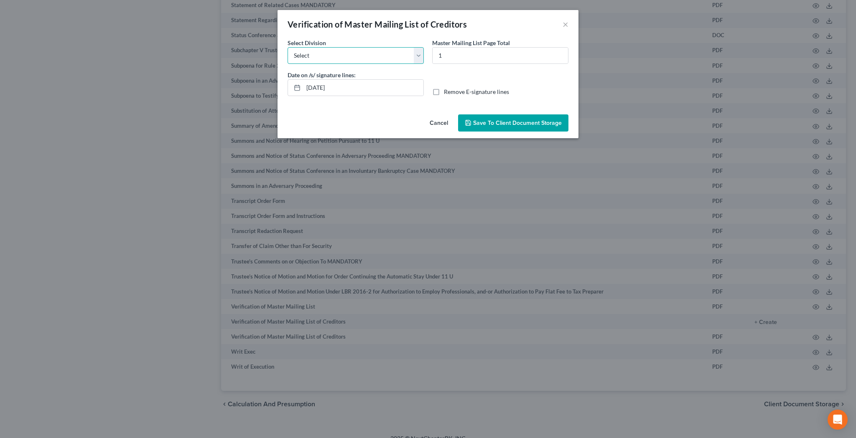
select select "0"
click at [444, 94] on label "Remove E-signature lines" at bounding box center [476, 92] width 65 height 8
click at [447, 93] on input "Remove E-signature lines" at bounding box center [449, 90] width 5 height 5
checkbox input "true"
click at [486, 123] on span "Save to Client Document Storage" at bounding box center [517, 122] width 89 height 7
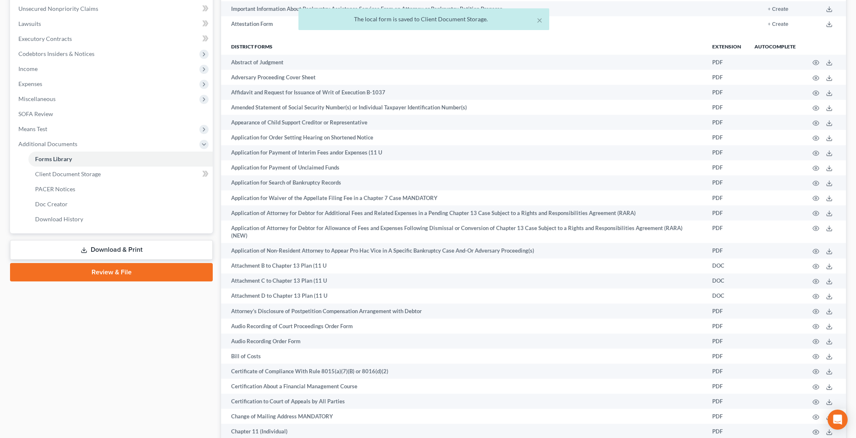
scroll to position [254, 0]
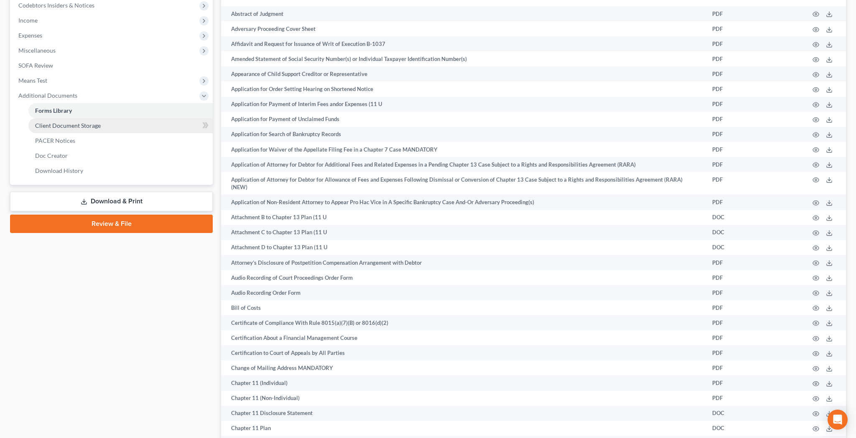
click at [134, 127] on link "Client Document Storage" at bounding box center [120, 125] width 184 height 15
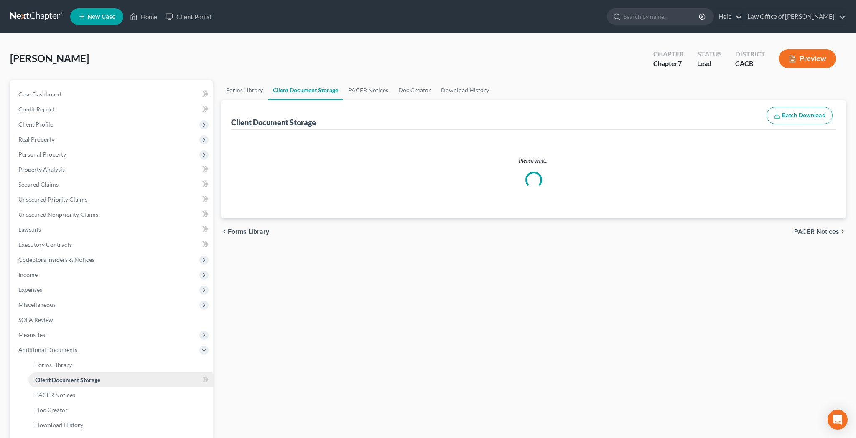
select select "10"
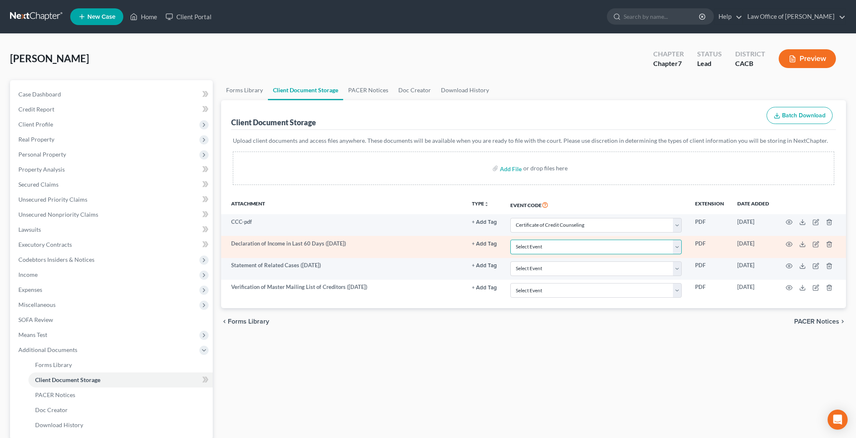
select select "30"
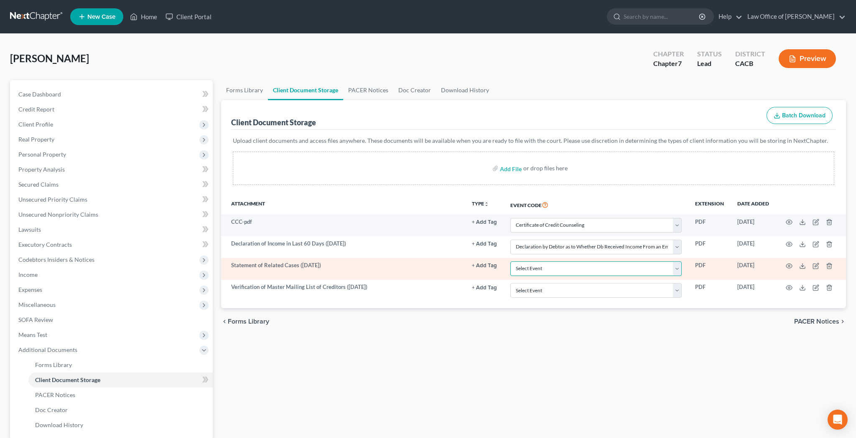
select select "65"
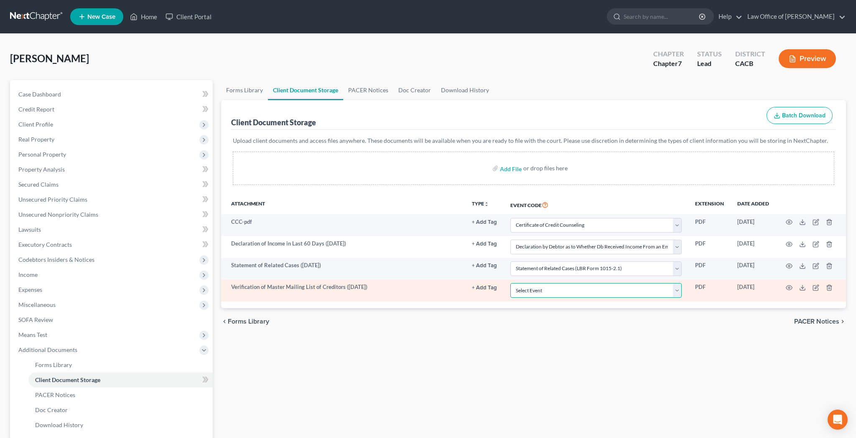
select select "59"
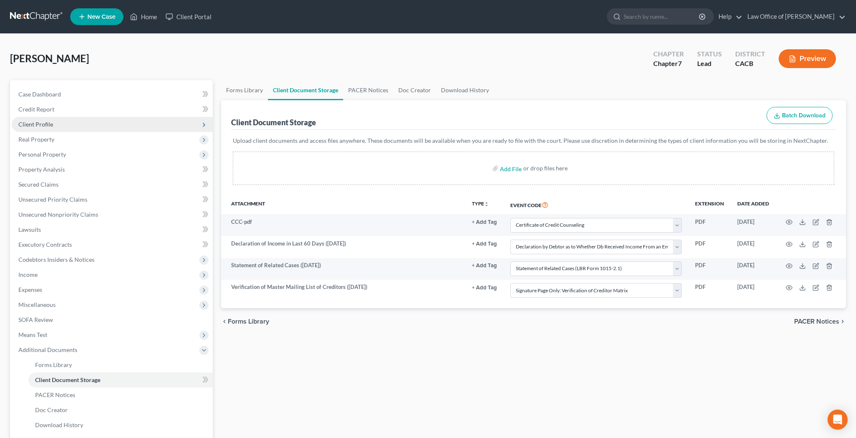
click at [79, 127] on span "Client Profile" at bounding box center [112, 124] width 201 height 15
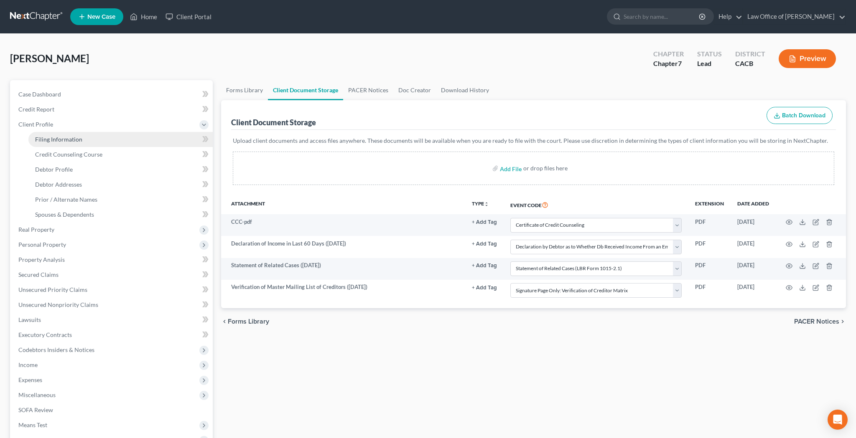
click at [78, 137] on span "Filing Information" at bounding box center [58, 139] width 47 height 7
select select "1"
select select "0"
select select "7"
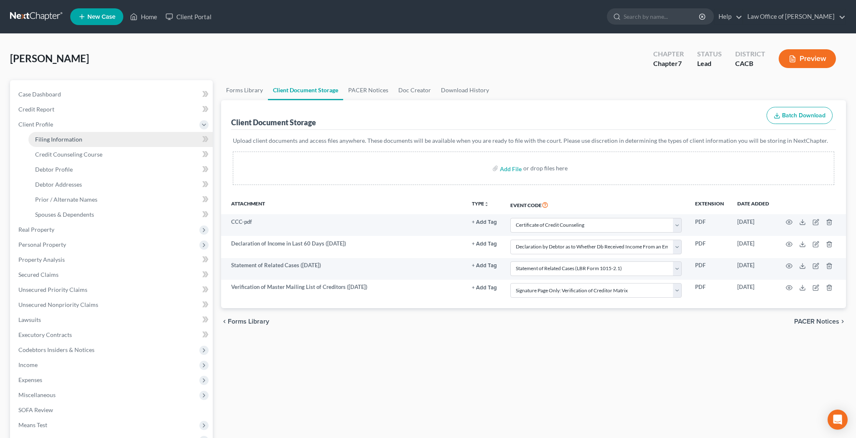
select select "0"
select select "4"
select select "0"
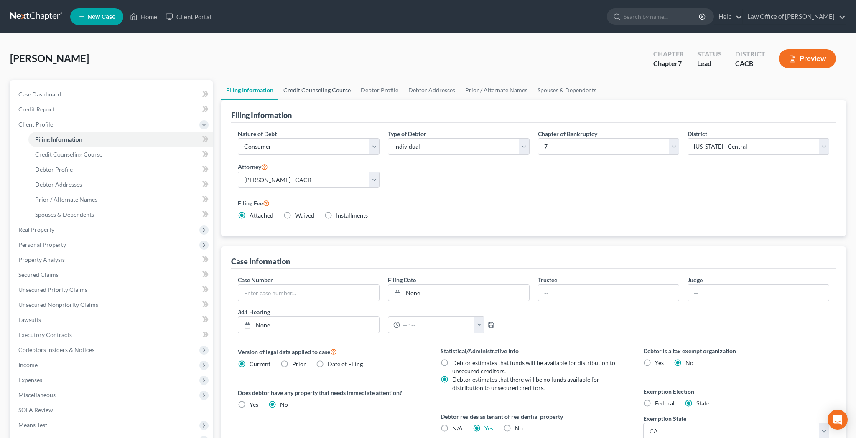
click at [317, 91] on link "Credit Counseling Course" at bounding box center [316, 90] width 77 height 20
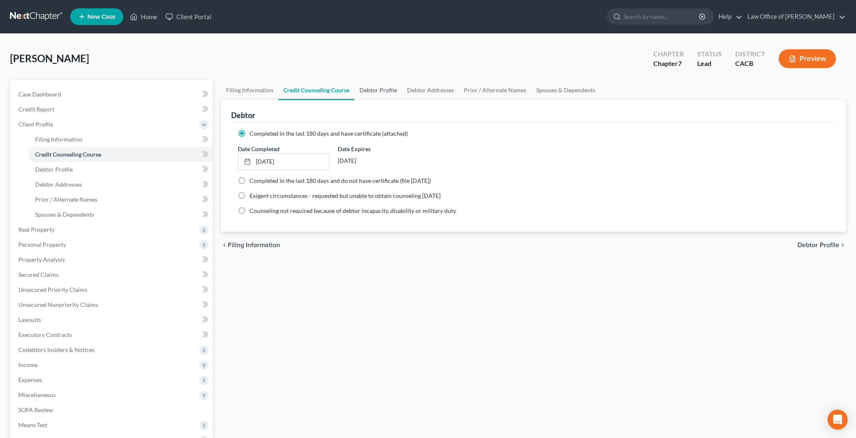
click at [381, 90] on link "Debtor Profile" at bounding box center [378, 90] width 48 height 20
select select "0"
select select "1"
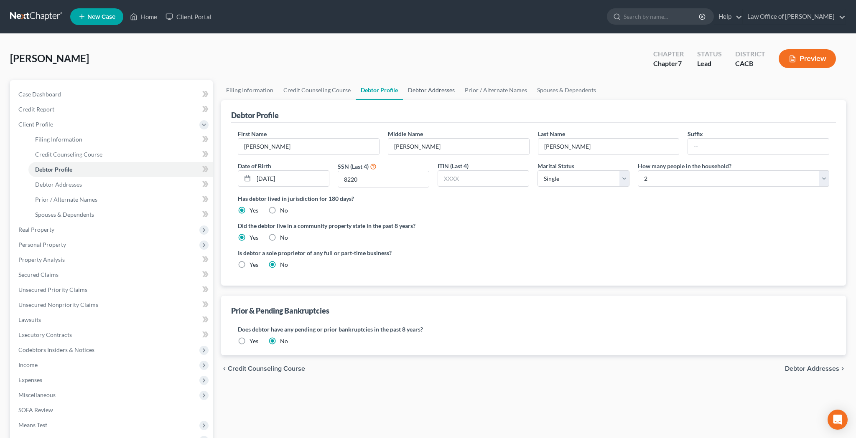
click at [421, 94] on link "Debtor Addresses" at bounding box center [431, 90] width 57 height 20
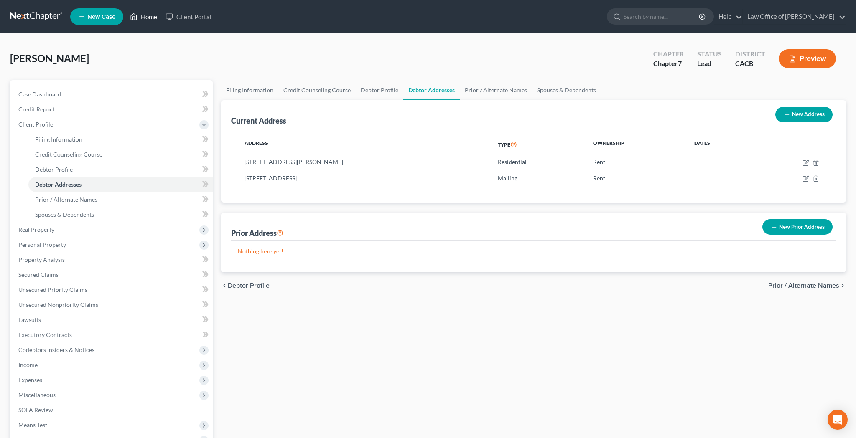
click at [147, 20] on link "Home" at bounding box center [144, 16] width 36 height 15
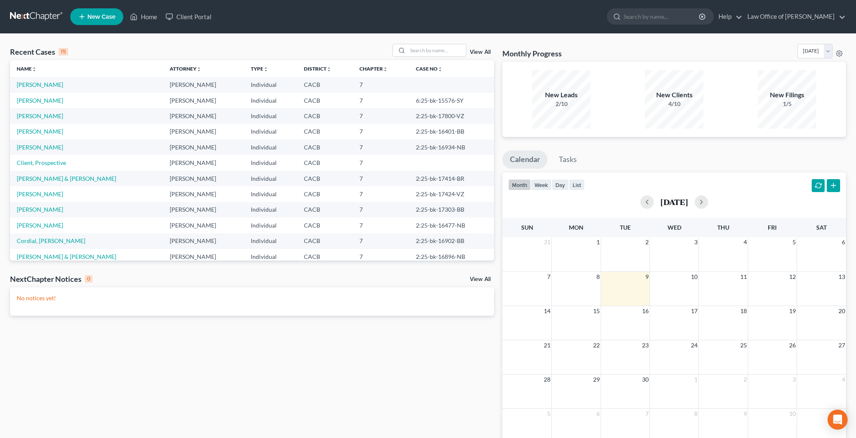
click at [486, 49] on div "View All" at bounding box center [443, 50] width 102 height 13
click at [485, 51] on link "View All" at bounding box center [480, 52] width 21 height 6
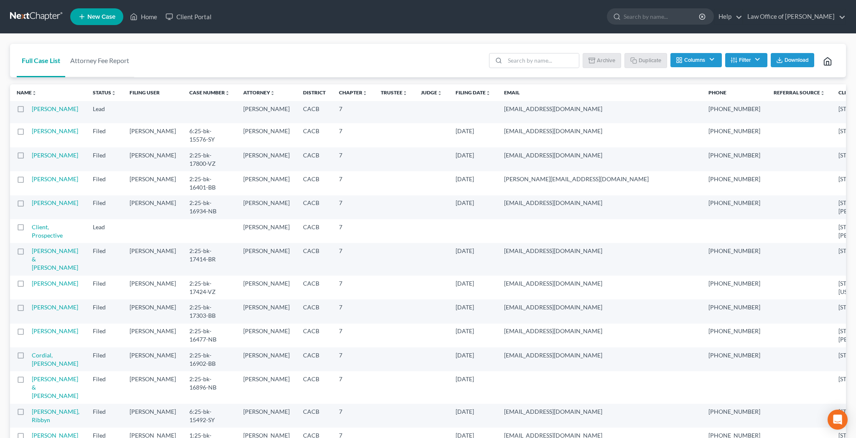
click at [754, 63] on button "Filter" at bounding box center [746, 60] width 42 height 14
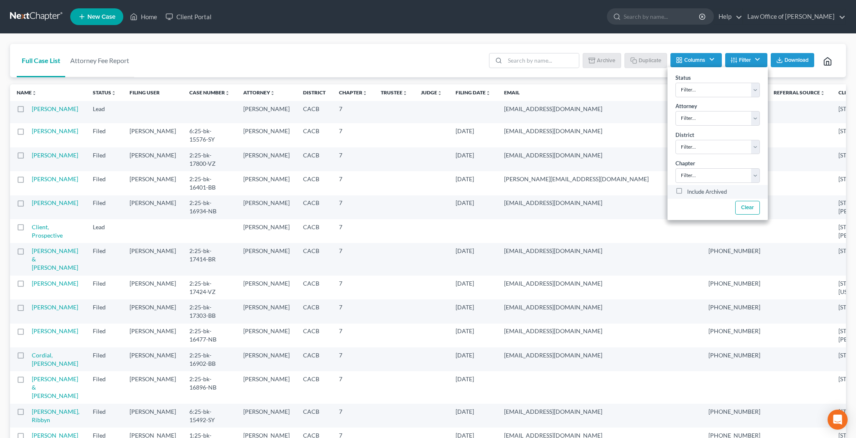
click at [687, 193] on label "Include Archived" at bounding box center [707, 192] width 40 height 10
click at [690, 193] on input "Include Archived" at bounding box center [692, 189] width 5 height 5
checkbox input "true"
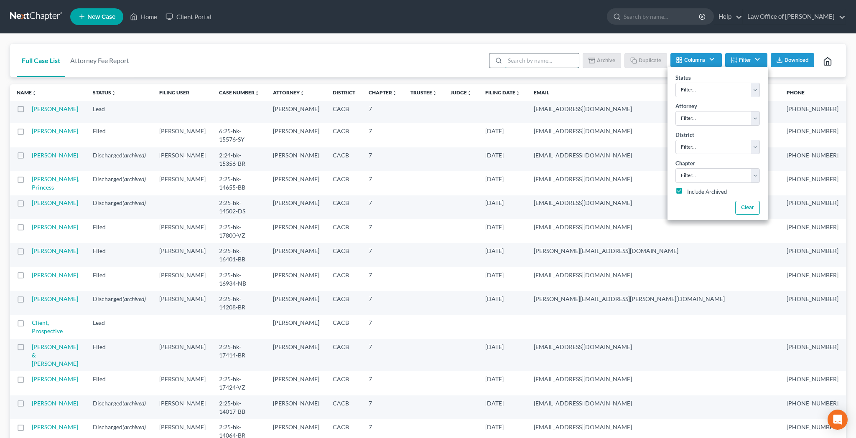
click at [522, 61] on input "search" at bounding box center [542, 60] width 74 height 14
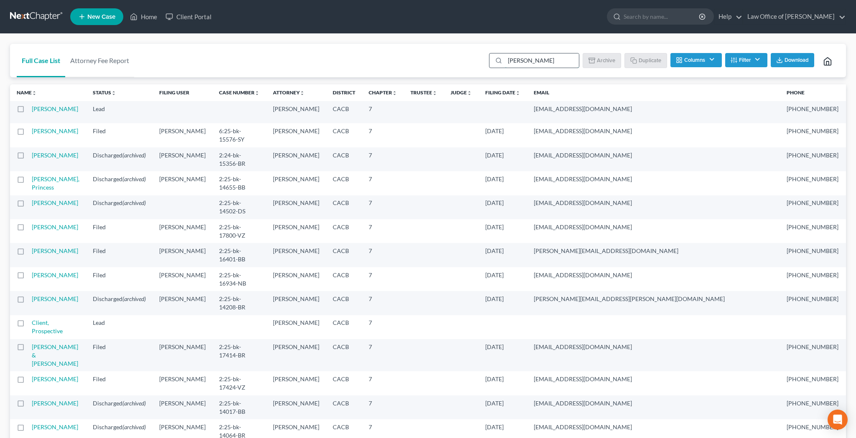
type input "cyrus"
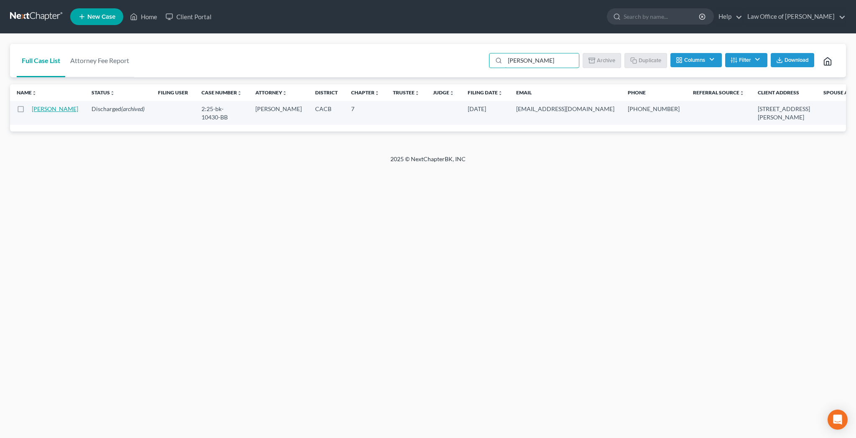
click at [36, 112] on link "Arian, Cyrus" at bounding box center [55, 108] width 46 height 7
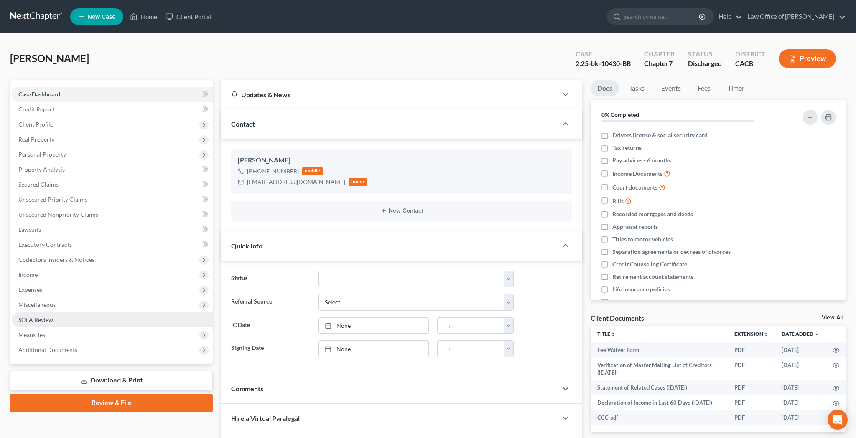
click at [49, 317] on span "SOFA Review" at bounding box center [35, 319] width 35 height 7
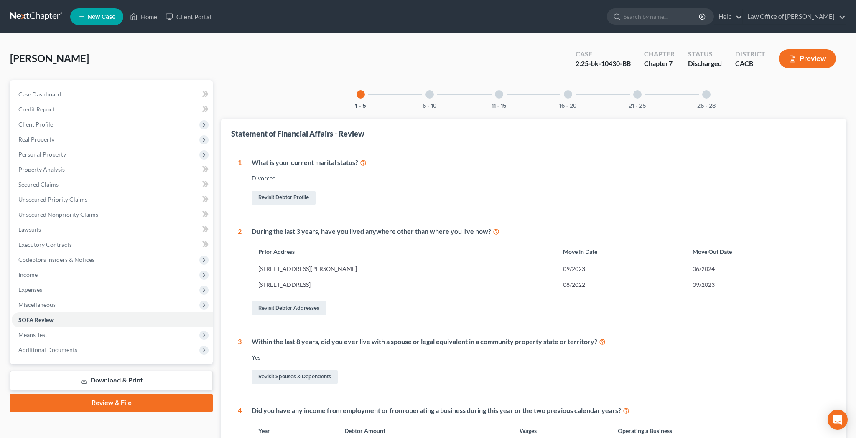
click at [706, 96] on div at bounding box center [706, 94] width 8 height 8
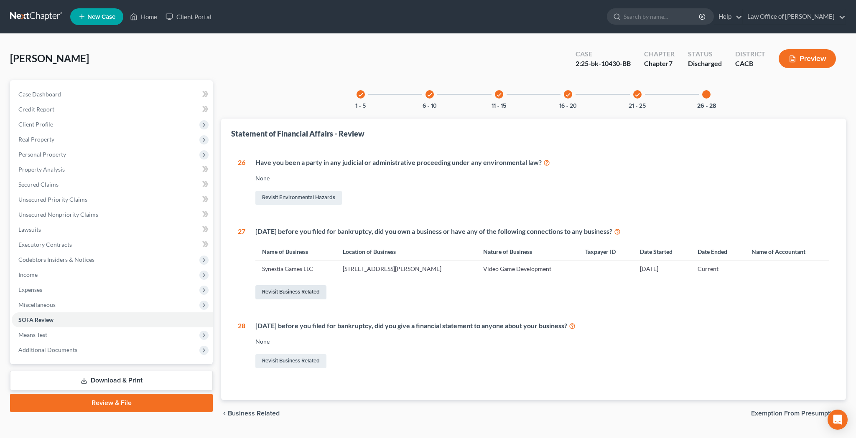
click at [312, 292] on link "Revisit Business Related" at bounding box center [290, 292] width 71 height 14
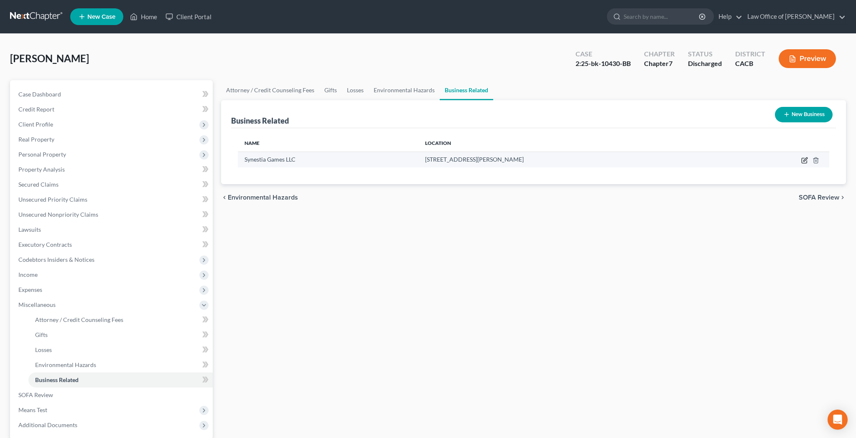
click at [803, 161] on icon "button" at bounding box center [805, 159] width 4 height 4
select select "member"
select select "4"
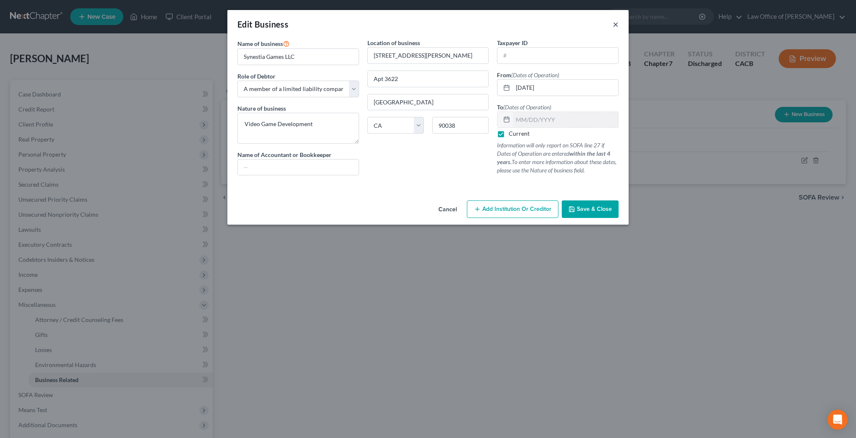
click at [615, 25] on button "×" at bounding box center [615, 24] width 6 height 10
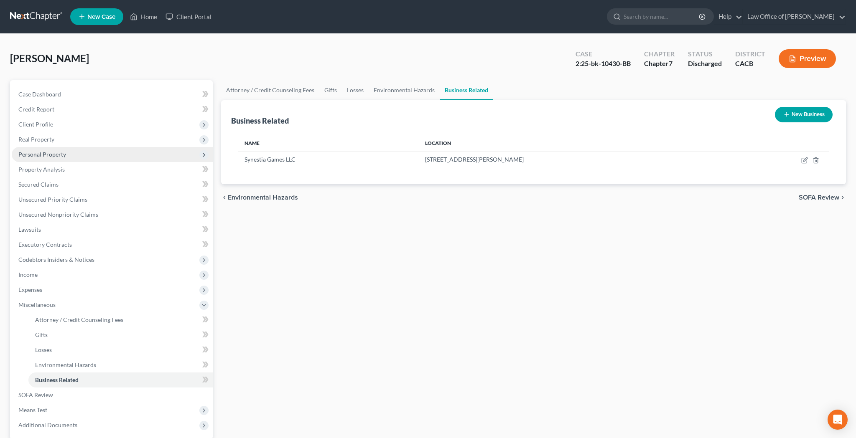
click at [54, 155] on span "Personal Property" at bounding box center [42, 154] width 48 height 7
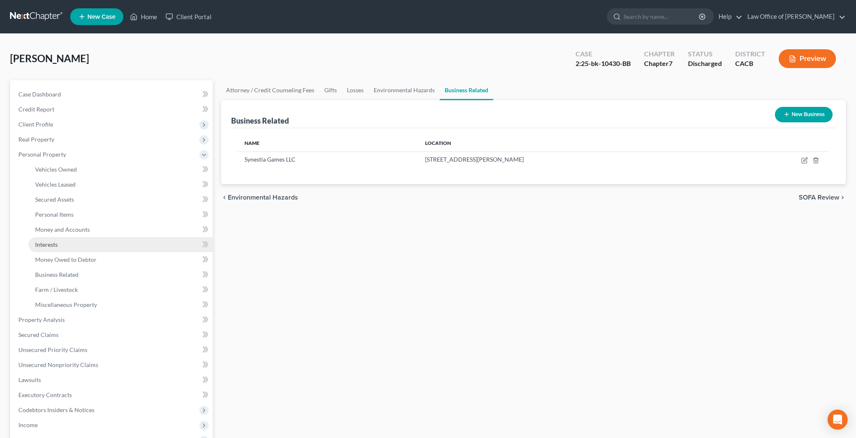
click at [52, 245] on span "Interests" at bounding box center [46, 244] width 23 height 7
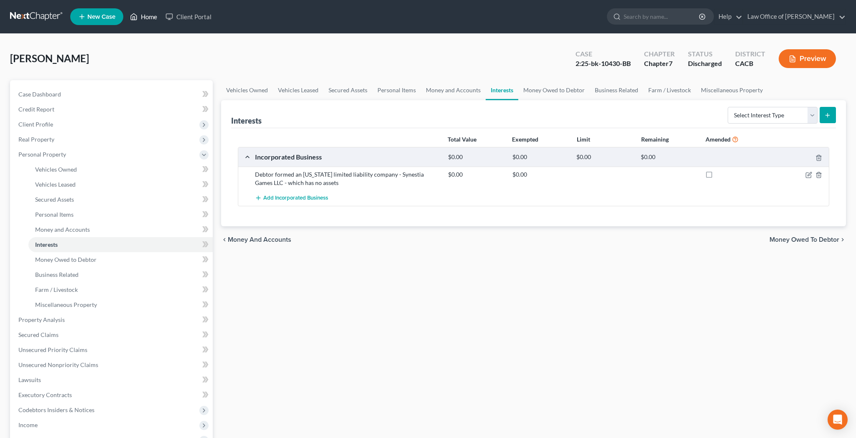
click at [153, 19] on link "Home" at bounding box center [144, 16] width 36 height 15
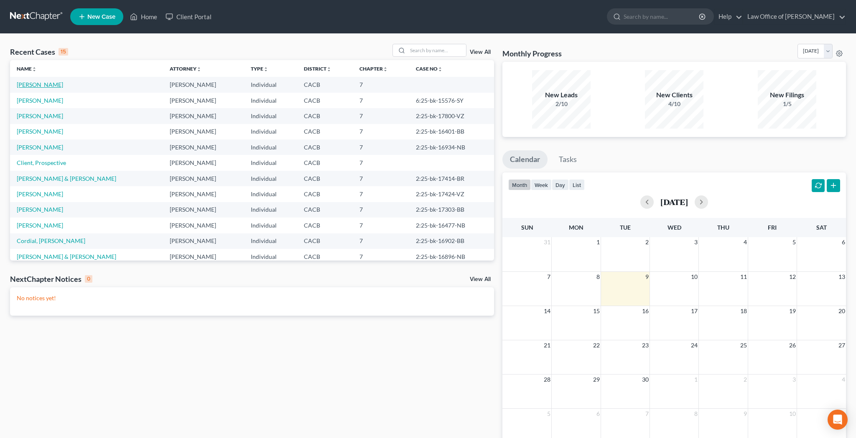
click at [56, 85] on link "Amarnani, Manuj" at bounding box center [40, 84] width 46 height 7
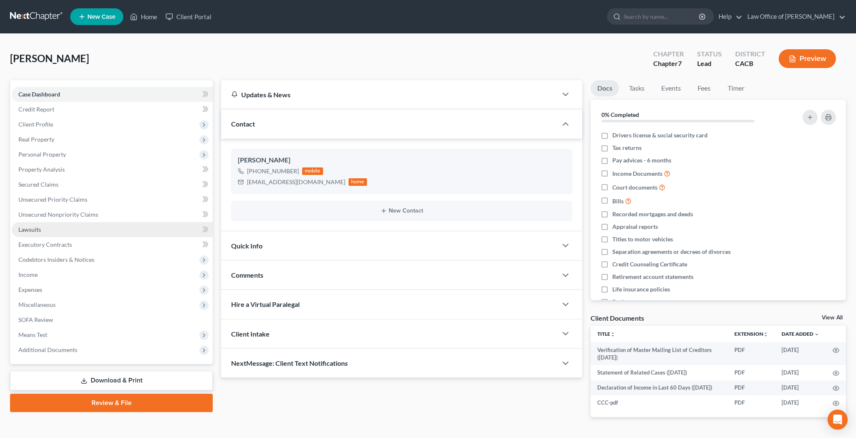
click at [50, 230] on link "Lawsuits" at bounding box center [112, 229] width 201 height 15
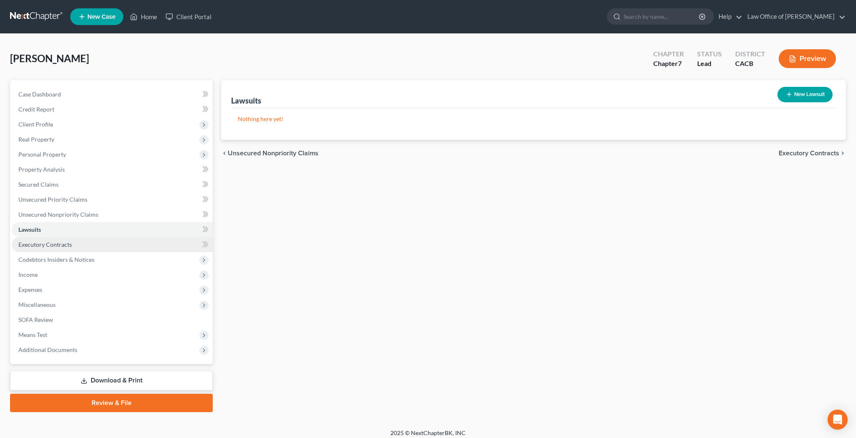
click at [50, 242] on span "Executory Contracts" at bounding box center [44, 244] width 53 height 7
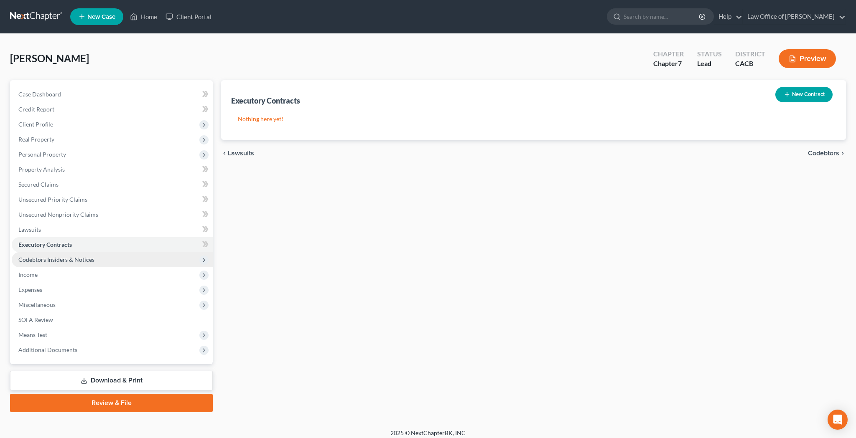
click at [51, 257] on span "Codebtors Insiders & Notices" at bounding box center [56, 259] width 76 height 7
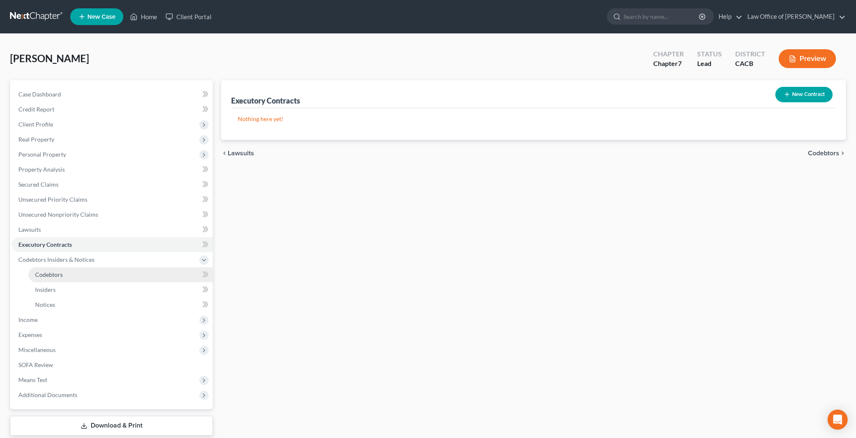
click at [52, 274] on span "Codebtors" at bounding box center [49, 274] width 28 height 7
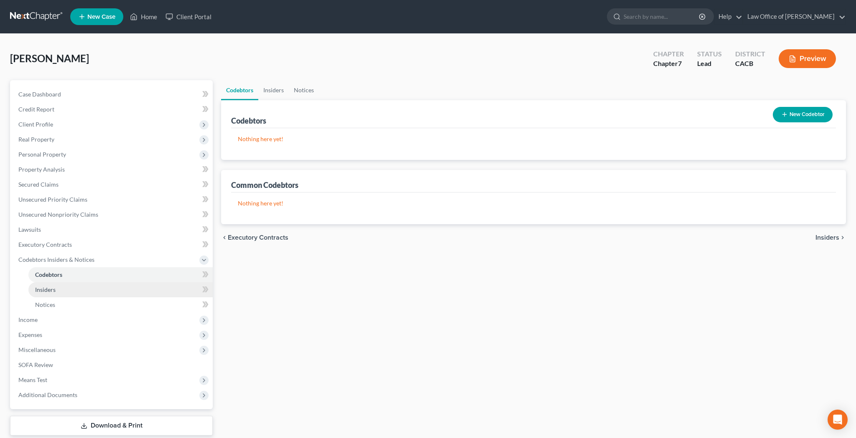
click at [51, 289] on span "Insiders" at bounding box center [45, 289] width 20 height 7
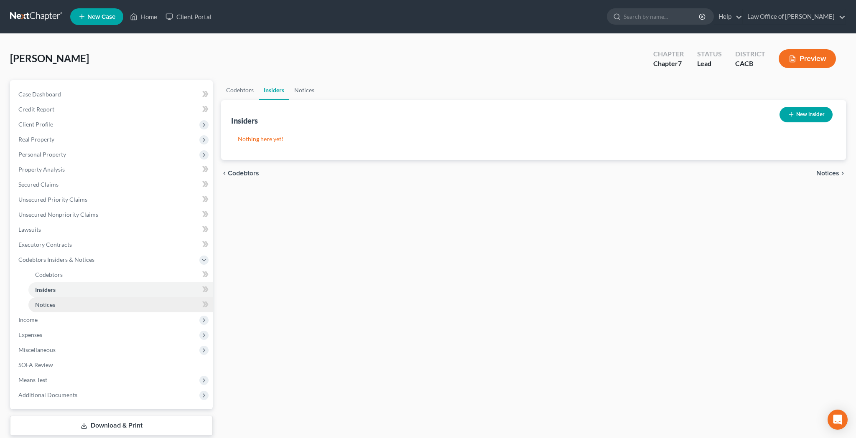
click at [52, 303] on span "Notices" at bounding box center [45, 304] width 20 height 7
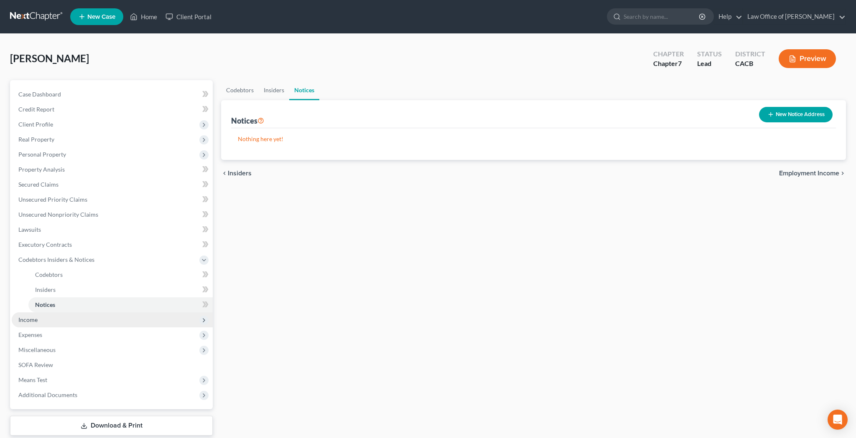
click at [48, 322] on span "Income" at bounding box center [112, 319] width 201 height 15
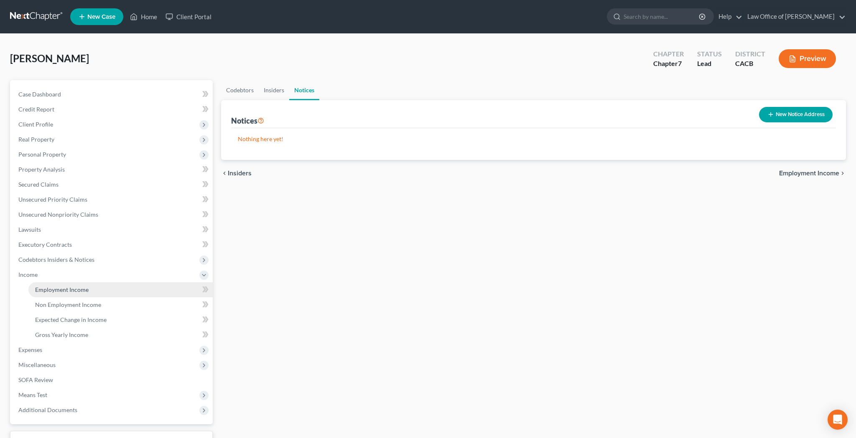
click at [57, 292] on span "Employment Income" at bounding box center [61, 289] width 53 height 7
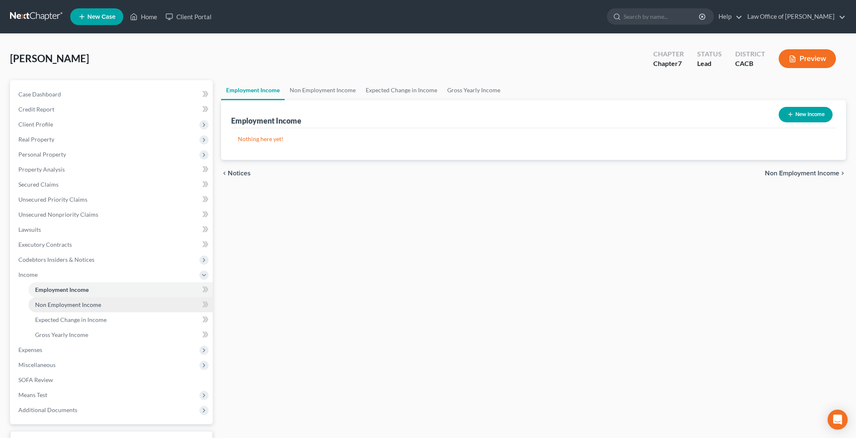
click at [56, 307] on span "Non Employment Income" at bounding box center [68, 304] width 66 height 7
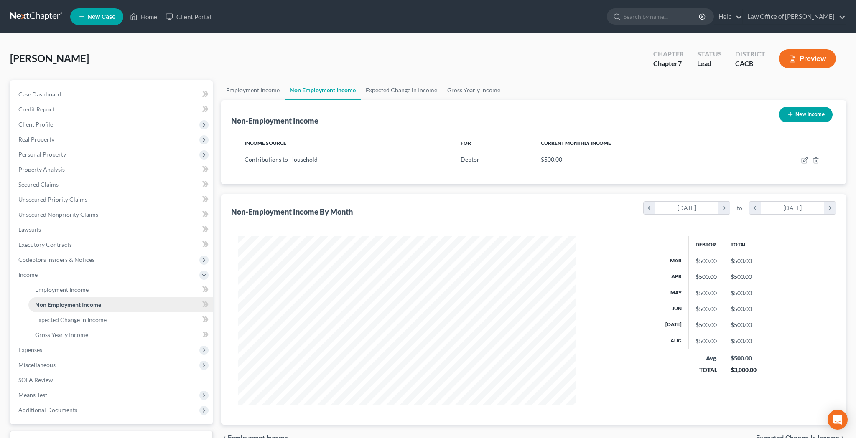
scroll to position [169, 355]
click at [59, 322] on span "Expected Change in Income" at bounding box center [70, 319] width 71 height 7
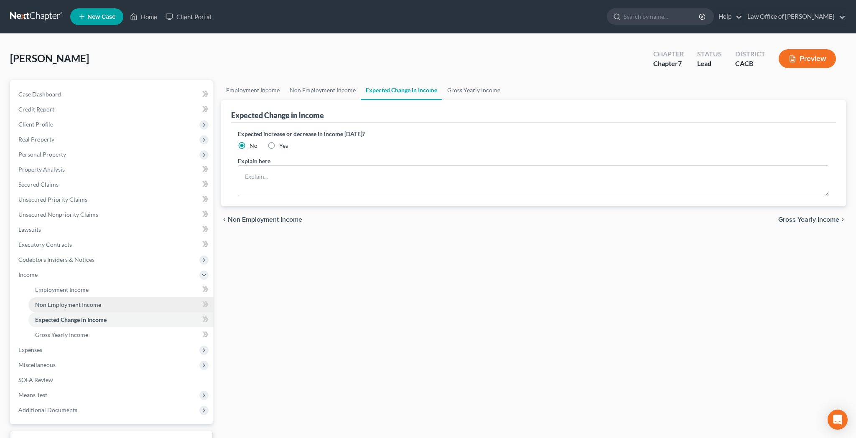
click at [64, 306] on span "Non Employment Income" at bounding box center [68, 304] width 66 height 7
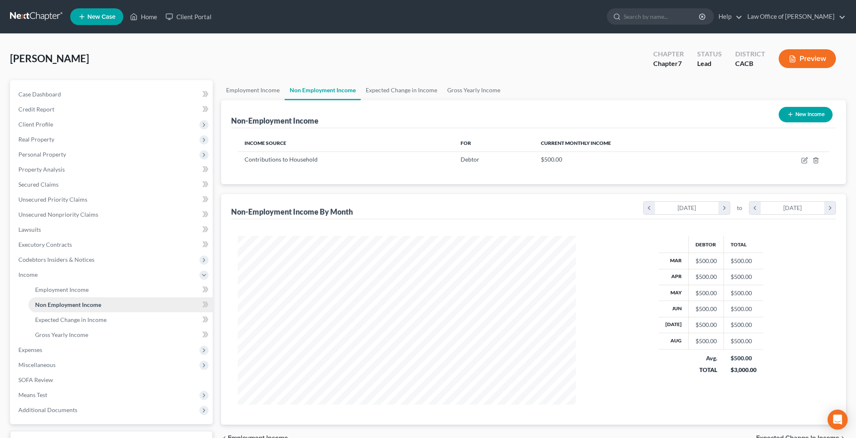
scroll to position [169, 355]
click at [68, 338] on link "Gross Yearly Income" at bounding box center [120, 335] width 184 height 15
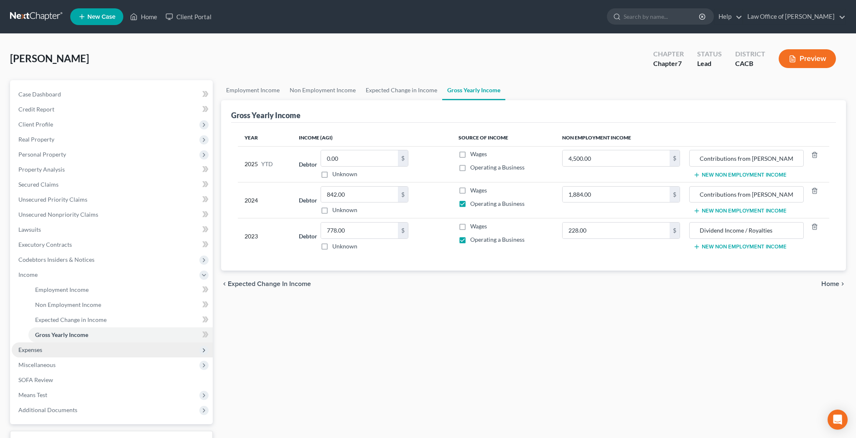
click at [51, 351] on span "Expenses" at bounding box center [112, 350] width 201 height 15
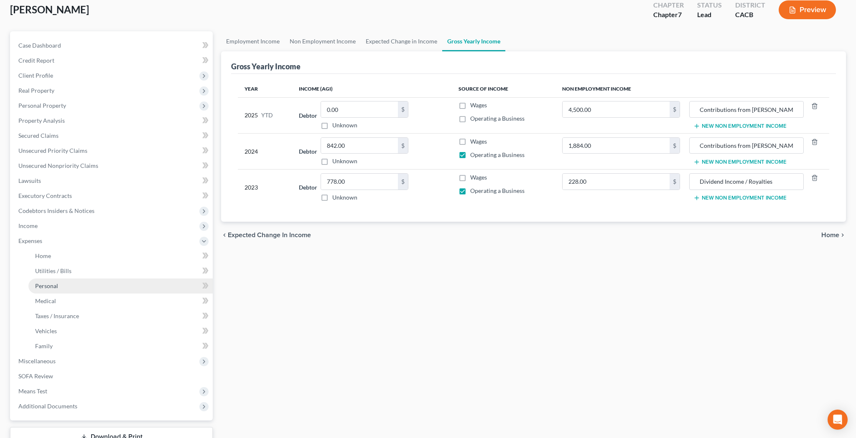
scroll to position [76, 0]
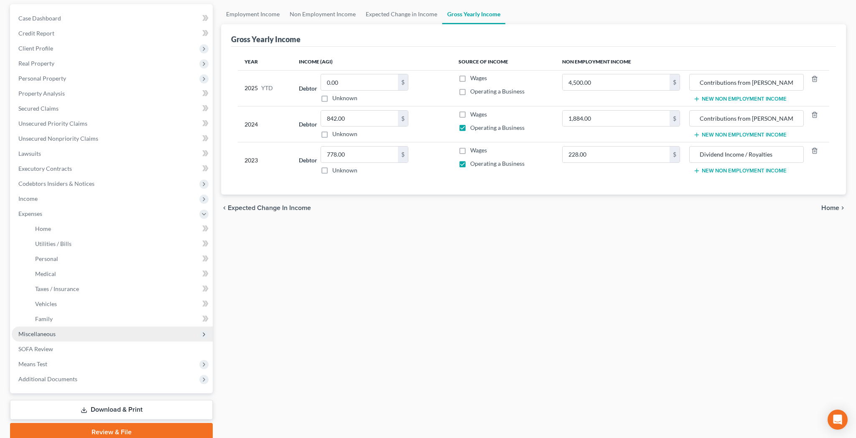
click at [58, 334] on span "Miscellaneous" at bounding box center [112, 334] width 201 height 15
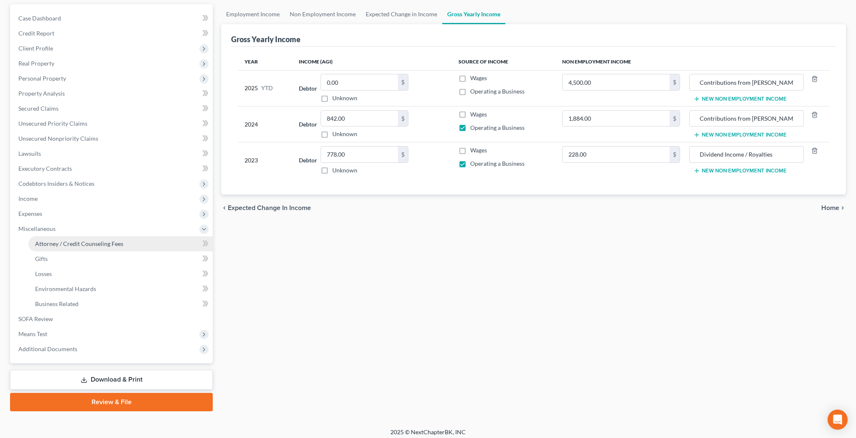
click at [93, 248] on link "Attorney / Credit Counseling Fees" at bounding box center [120, 243] width 184 height 15
select select "0"
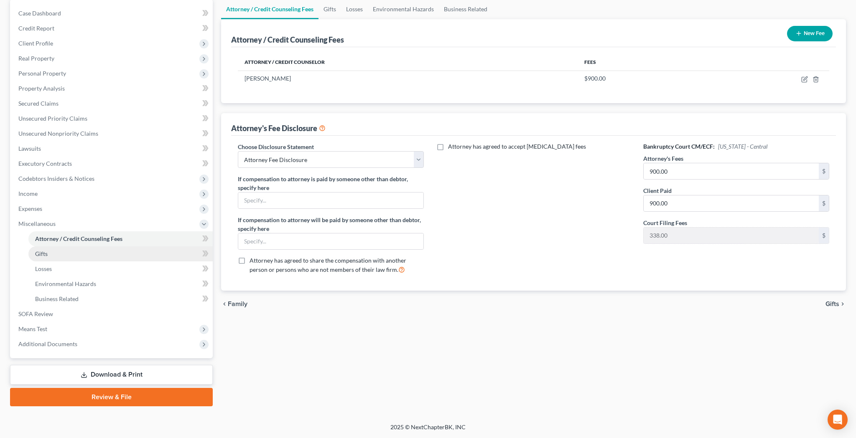
click at [102, 254] on link "Gifts" at bounding box center [120, 253] width 184 height 15
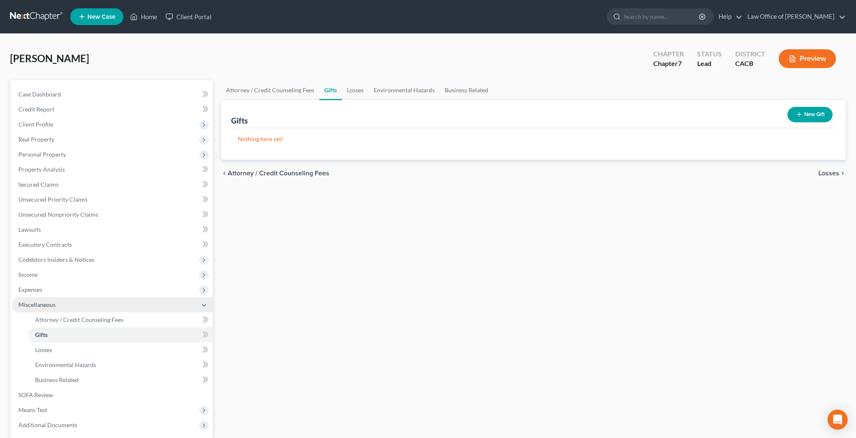
click at [203, 305] on icon at bounding box center [204, 305] width 7 height 7
